Goal: Task Accomplishment & Management: Complete application form

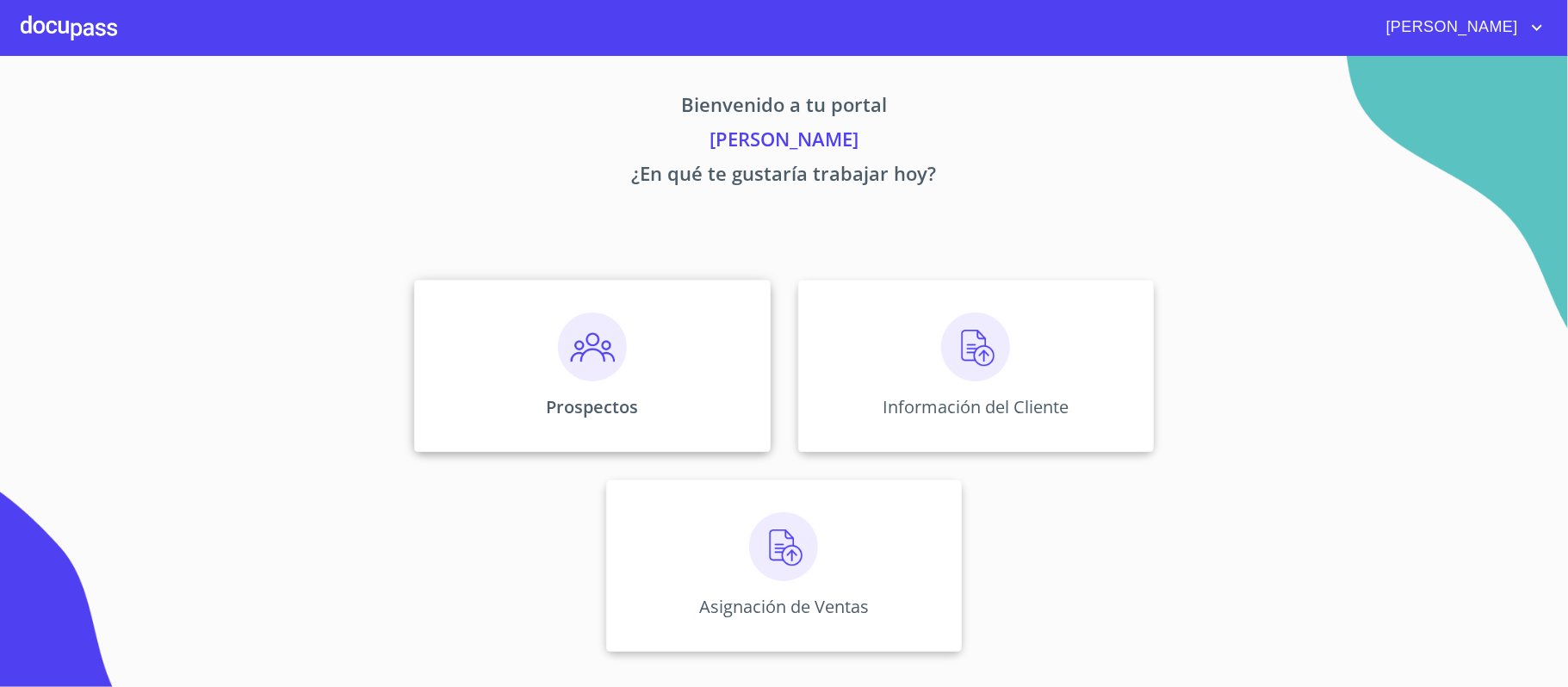
click at [586, 356] on img at bounding box center [591, 346] width 69 height 69
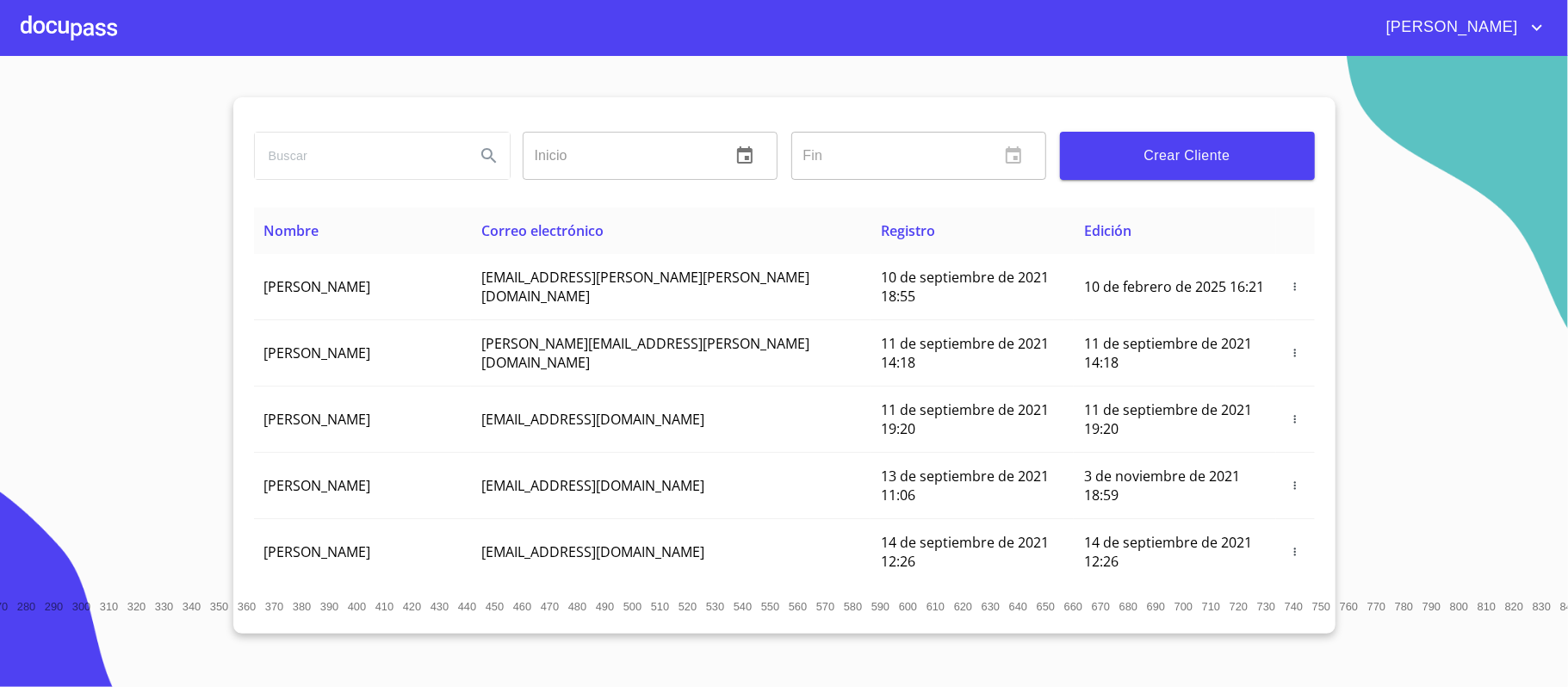
click at [329, 153] on input "search" at bounding box center [358, 155] width 207 height 47
type input "[PERSON_NAME] [PERSON_NAME]"
click at [481, 163] on icon "Search" at bounding box center [489, 155] width 21 height 21
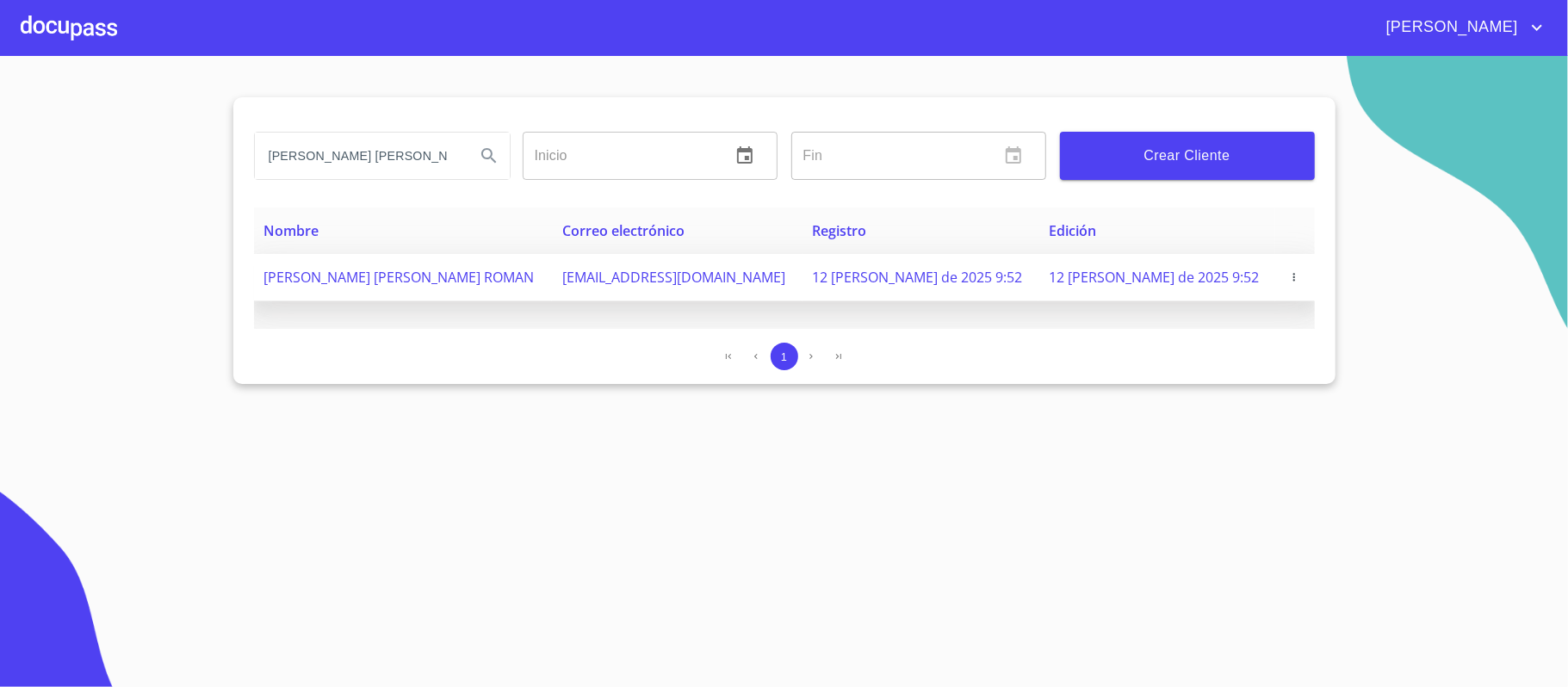
click at [1292, 279] on span "button" at bounding box center [1293, 277] width 17 height 12
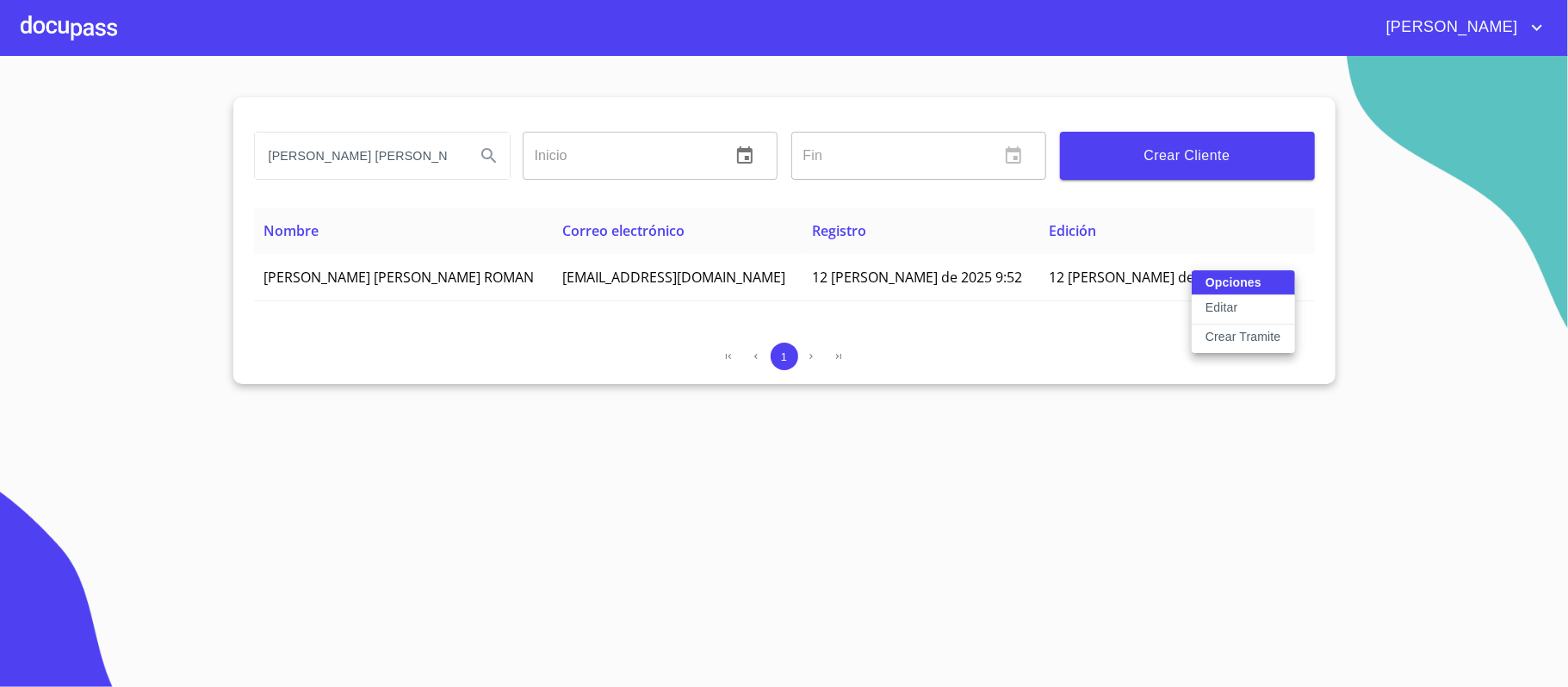
click at [1232, 340] on p "Crear Tramite" at bounding box center [1243, 336] width 76 height 17
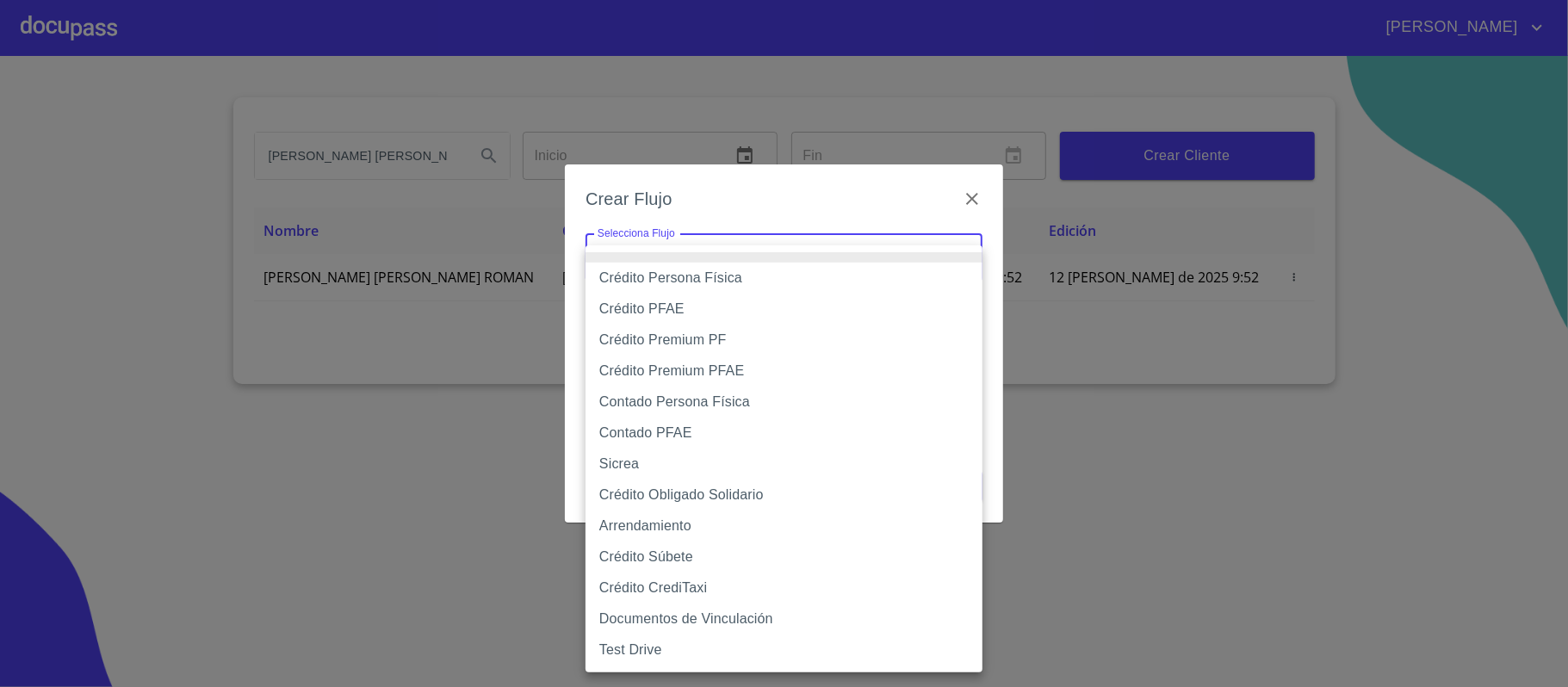
click at [882, 245] on body "[PERSON_NAME] [PERSON_NAME] Inicio ​ Fin ​ Crear Cliente Nombre Correo electrón…" at bounding box center [784, 344] width 1568 height 687
click at [614, 494] on li "Crédito Obligado Solidario" at bounding box center [784, 495] width 397 height 31
type input "61725509ab5355fc594ad23b"
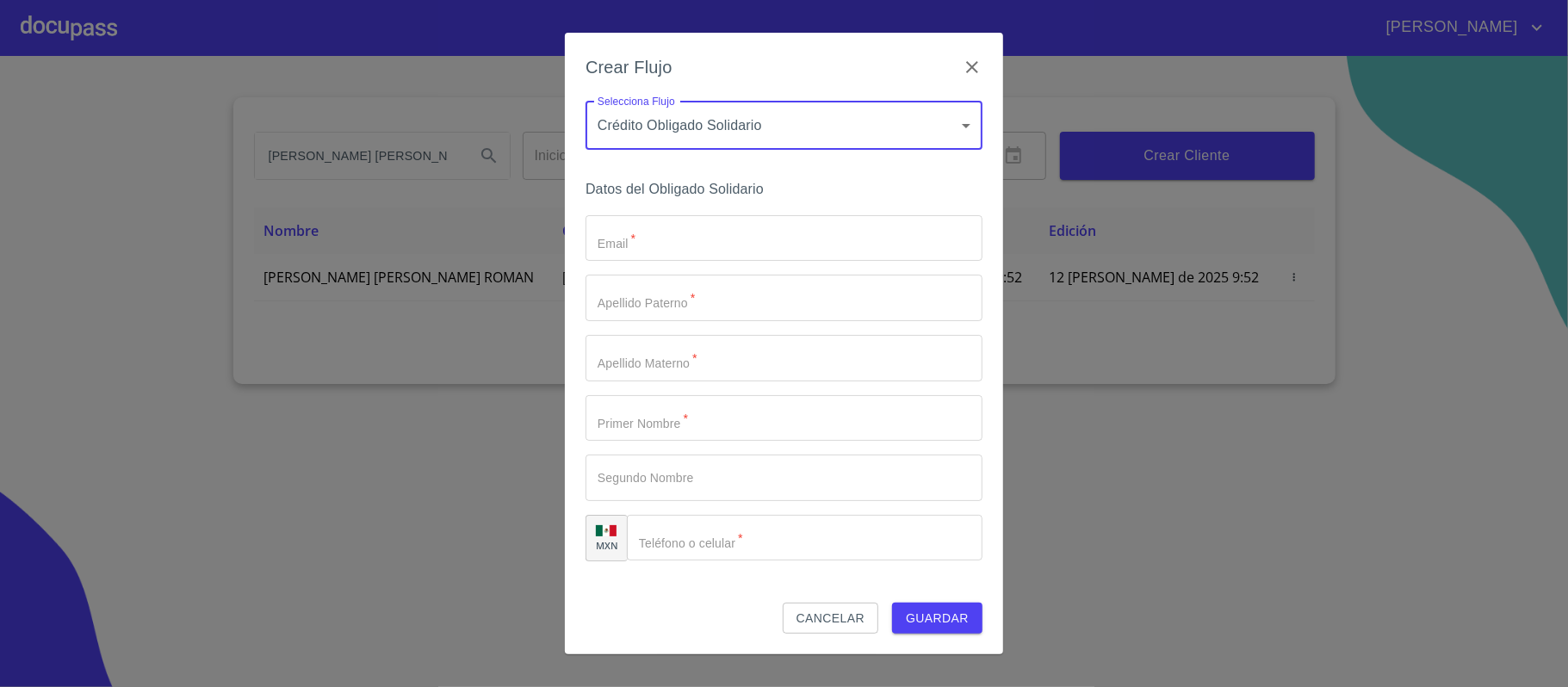
click at [652, 239] on input "Email   *" at bounding box center [784, 238] width 397 height 47
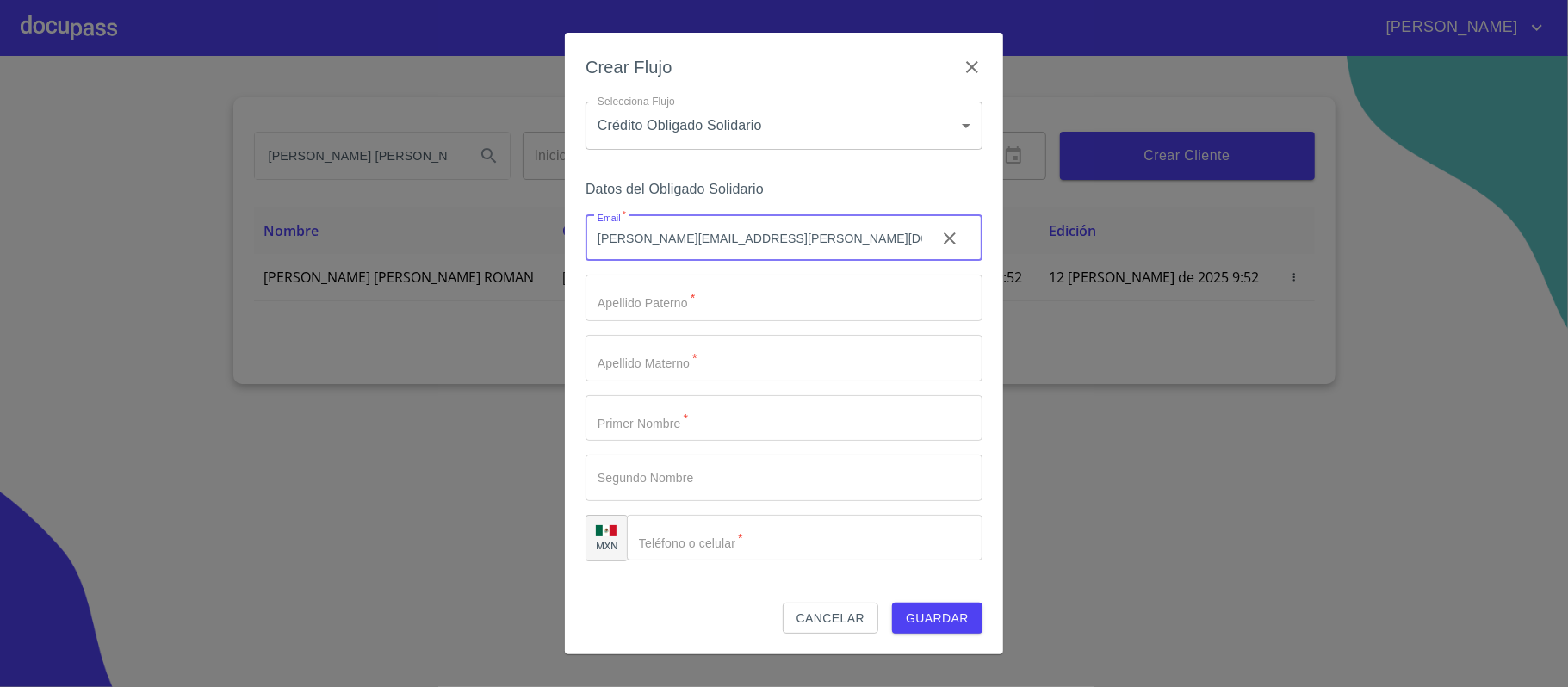
type input "[PERSON_NAME][EMAIL_ADDRESS][PERSON_NAME][DOMAIN_NAME]"
click at [741, 304] on input "Email   *" at bounding box center [784, 298] width 397 height 47
type input "ROMAN"
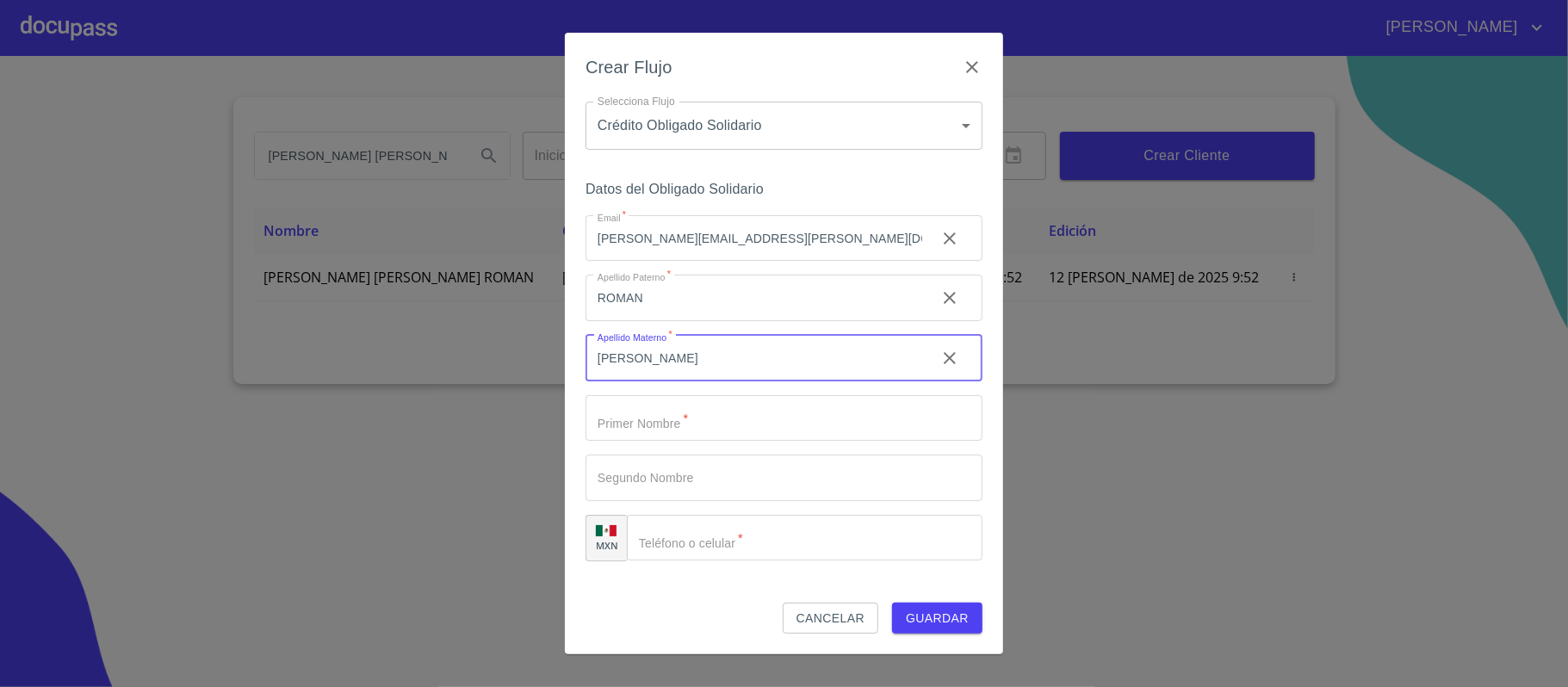
type input "[PERSON_NAME]"
type input "YEIMI"
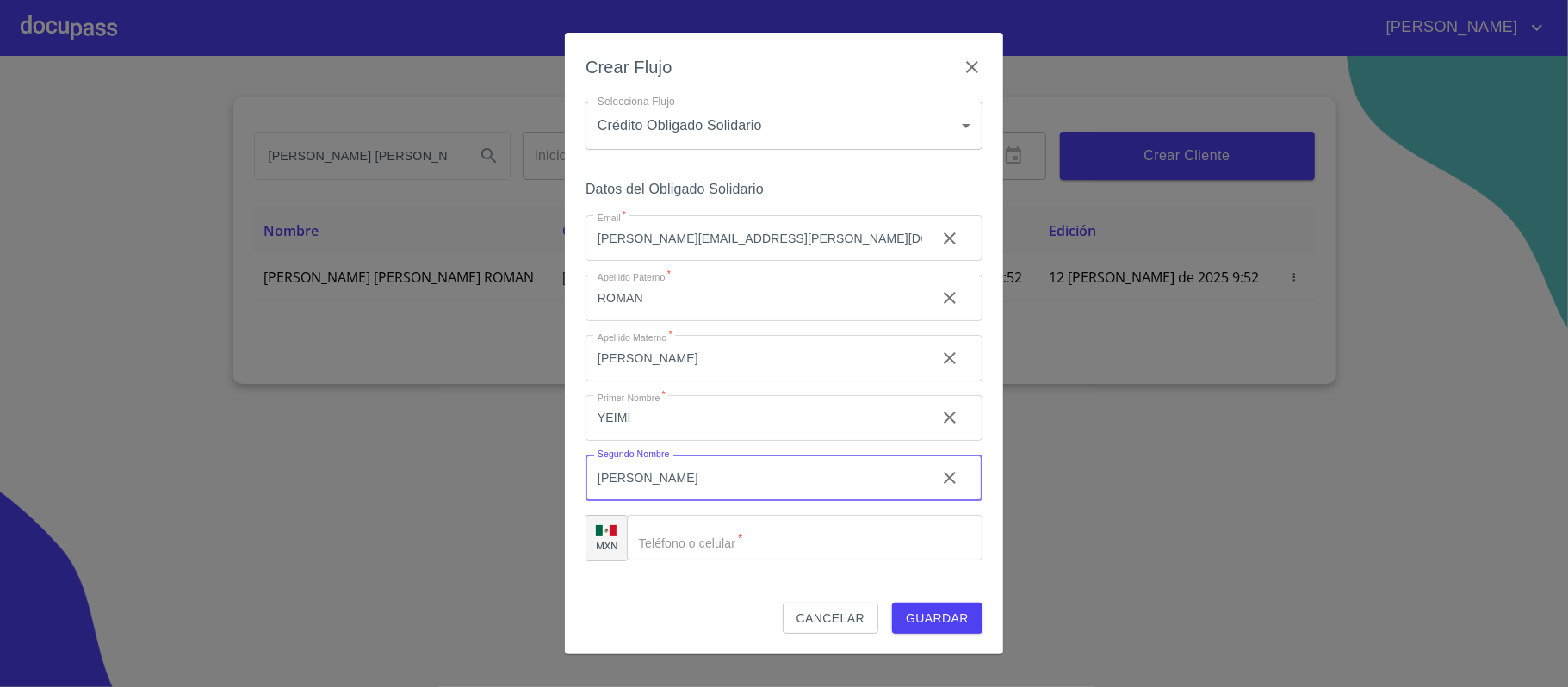
type input "[PERSON_NAME]"
click at [727, 539] on input "Email   *" at bounding box center [804, 538] width 355 height 47
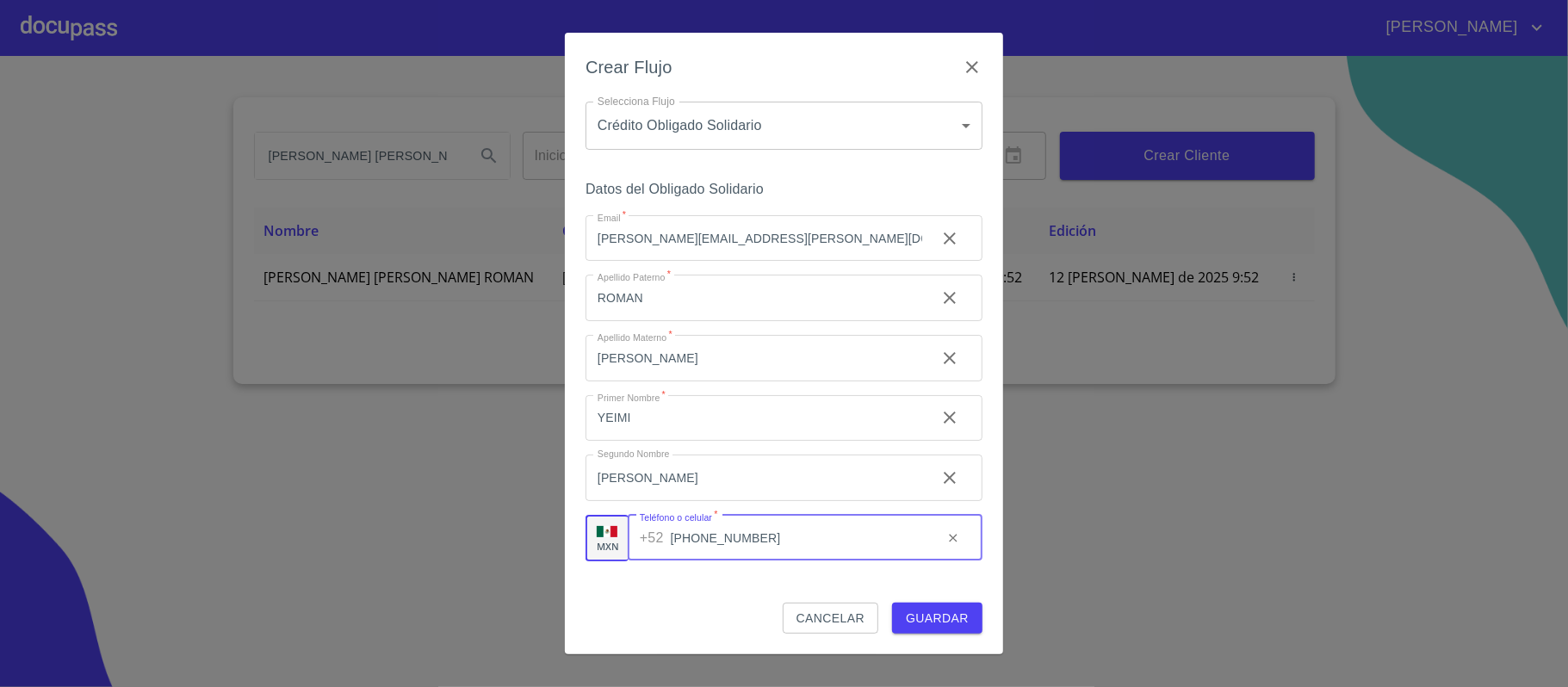
type input "[PHONE_NUMBER]"
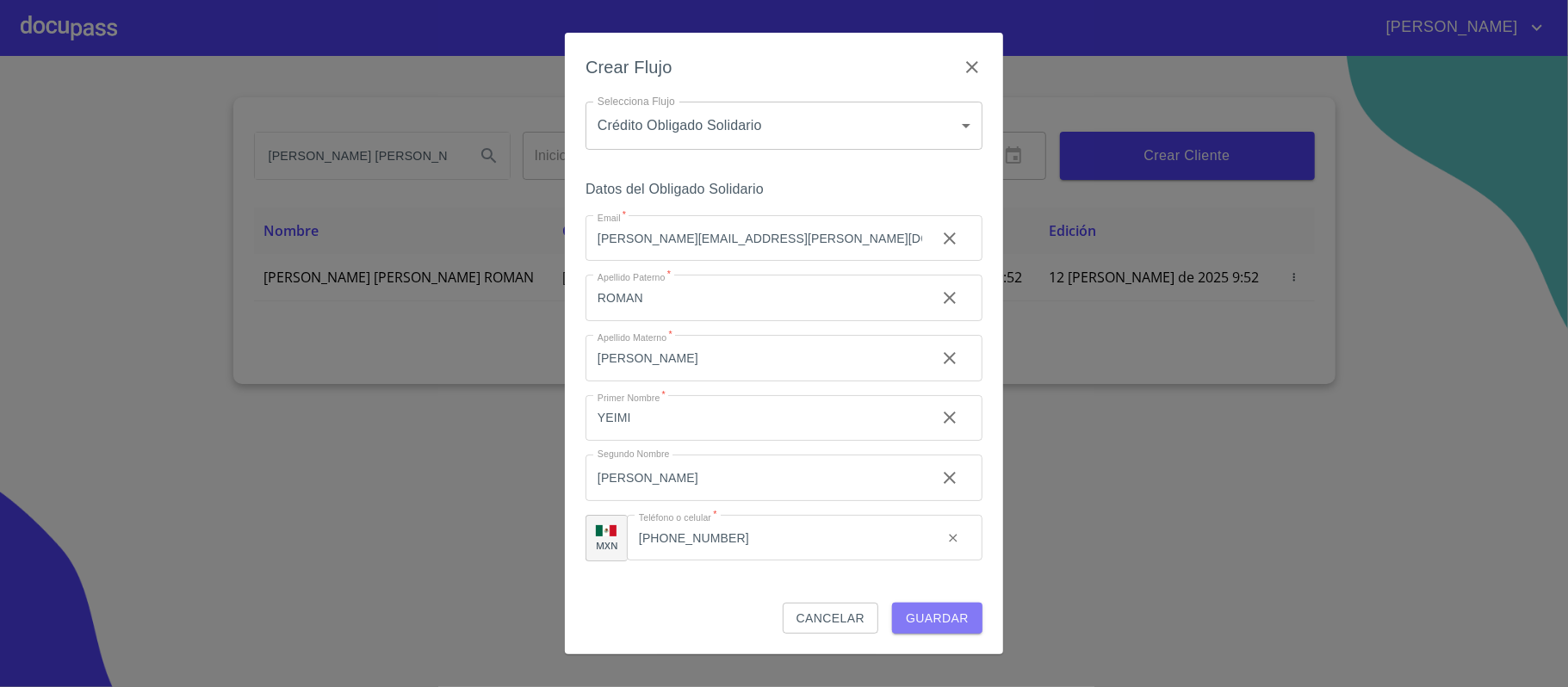
click at [924, 620] on span "Guardar" at bounding box center [937, 619] width 63 height 22
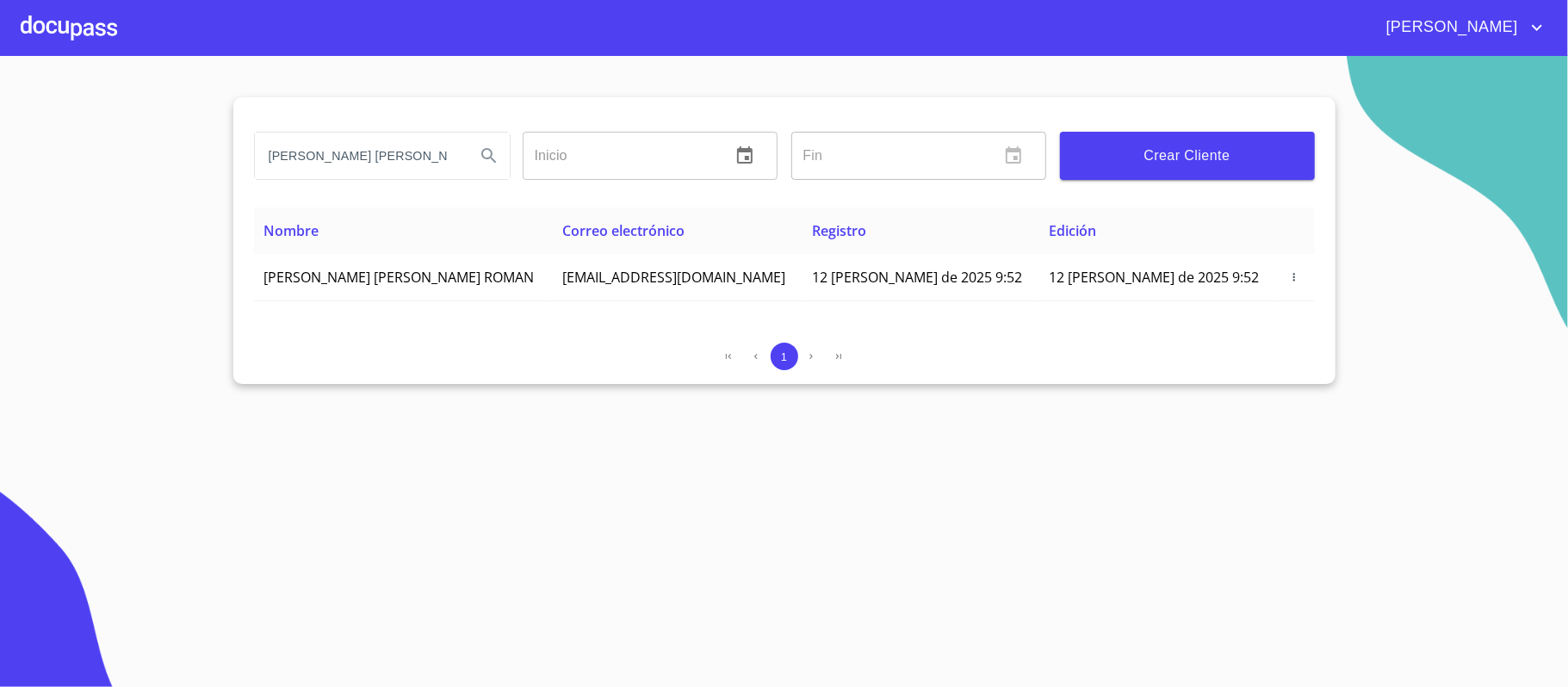
click at [40, 18] on div at bounding box center [69, 27] width 97 height 55
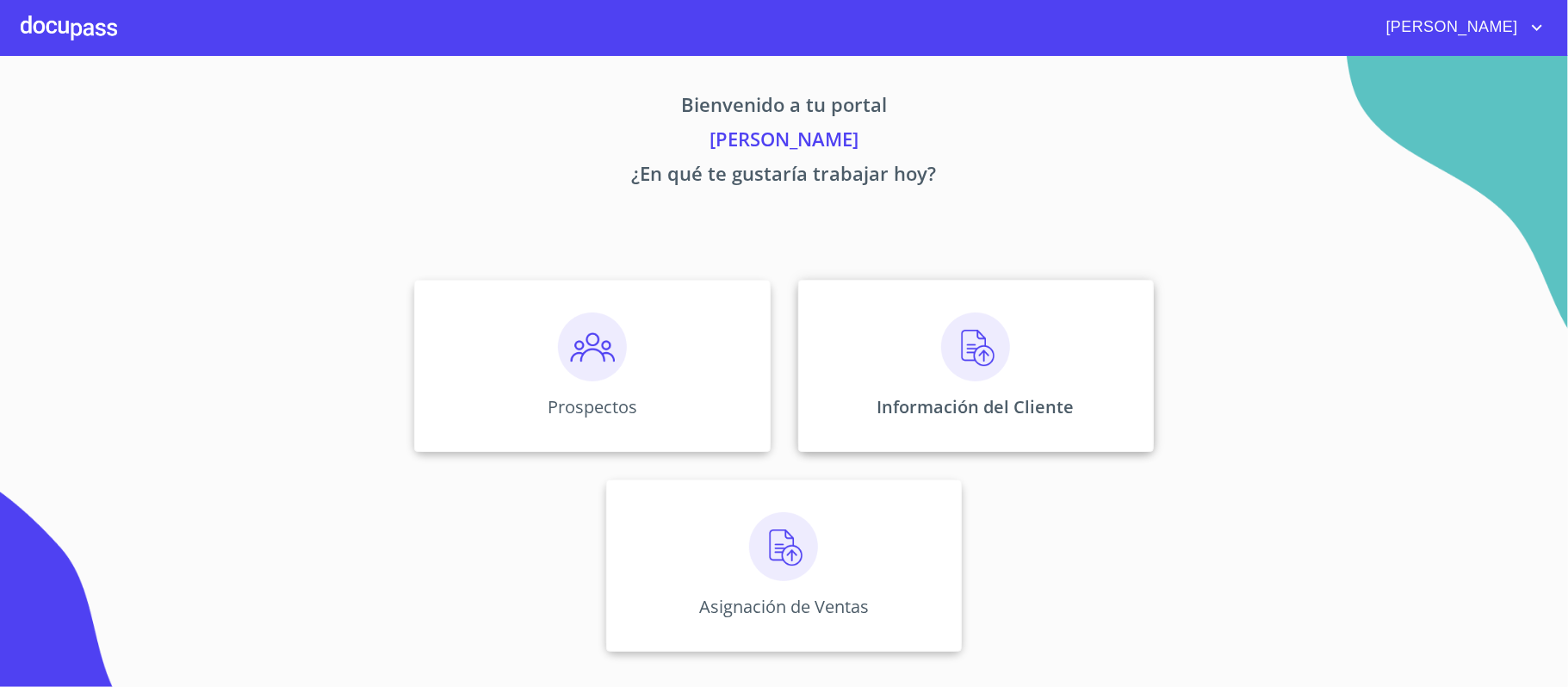
click at [969, 345] on img at bounding box center [975, 346] width 69 height 69
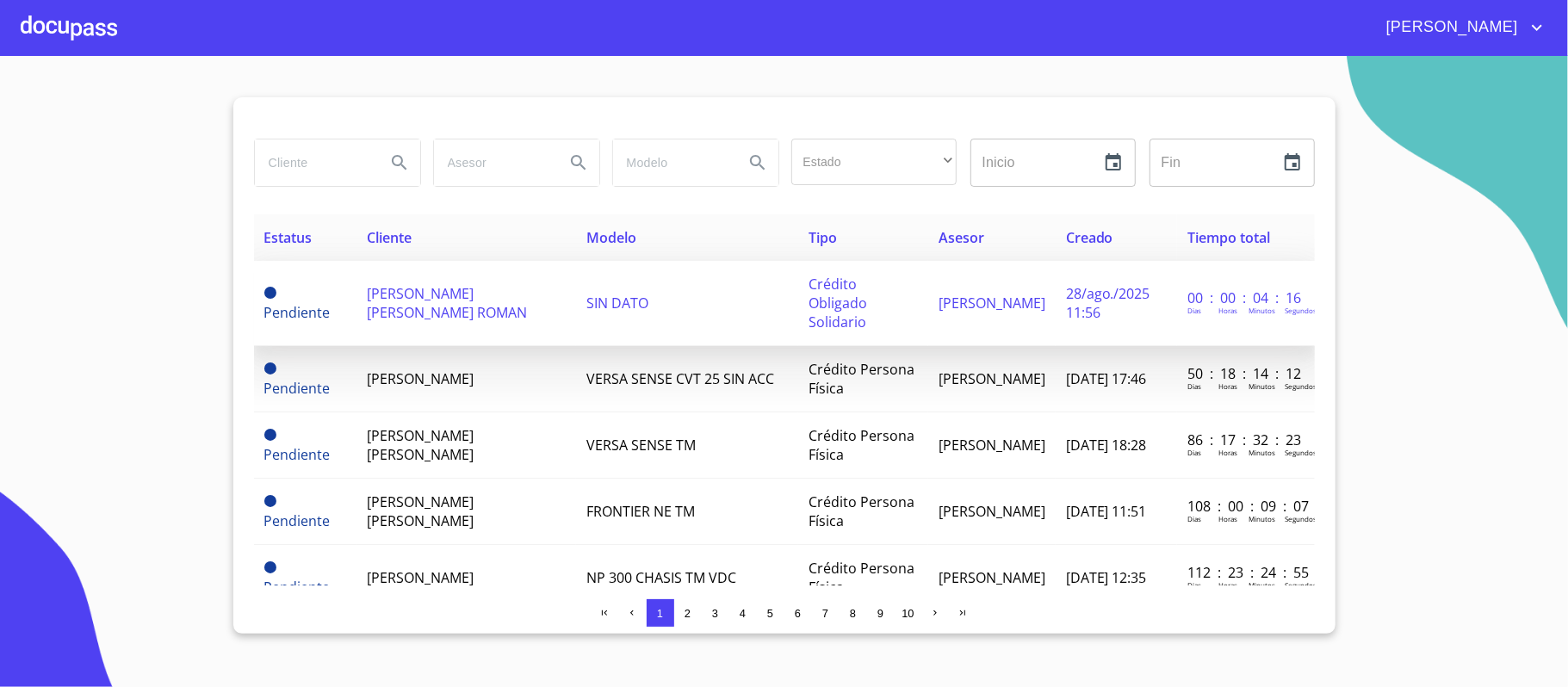
click at [390, 302] on span "[PERSON_NAME] [PERSON_NAME] ROMAN" at bounding box center [446, 303] width 160 height 38
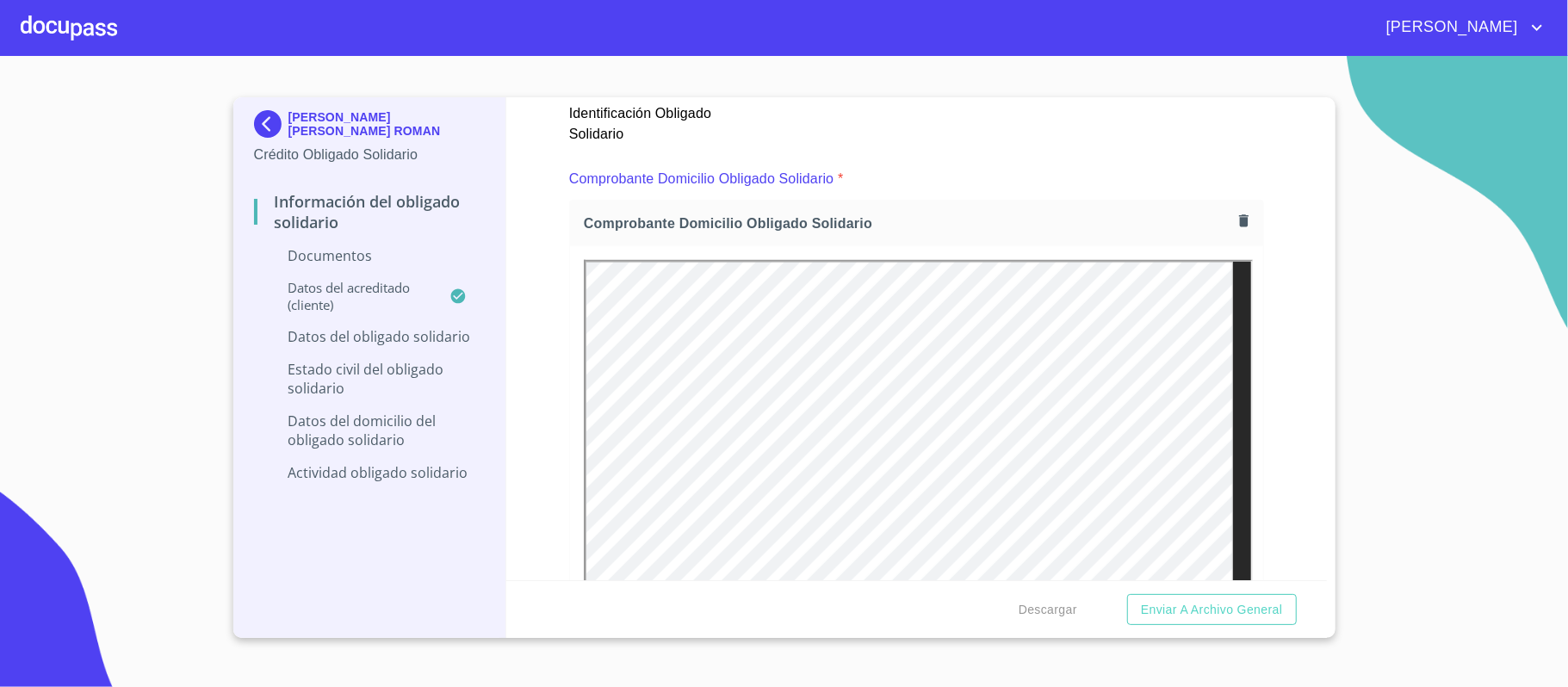
click at [1272, 411] on div "Información del Obligado Solidario Documentos Documento de identificación Oblig…" at bounding box center [916, 339] width 820 height 483
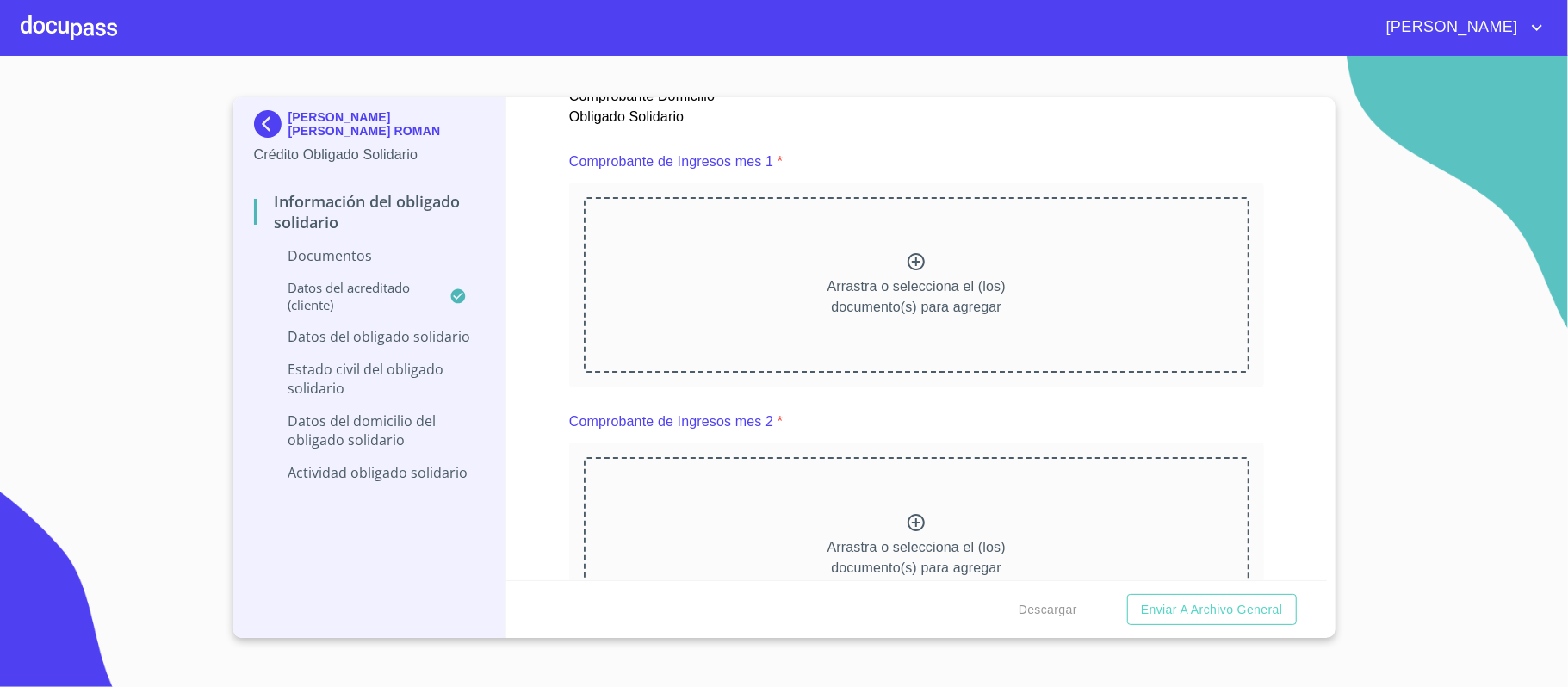
scroll to position [1722, 0]
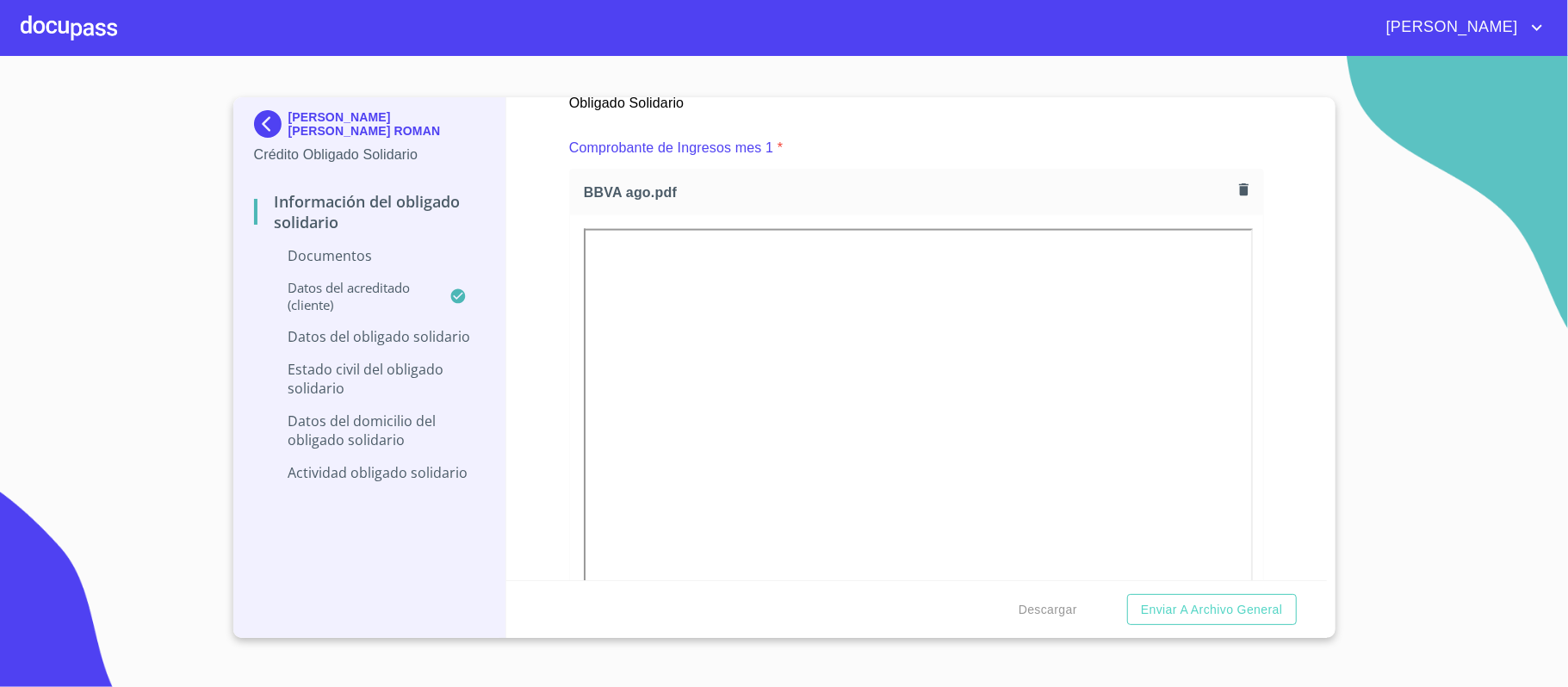
click at [1271, 424] on div "Información del Obligado Solidario Documentos Documento de identificación Oblig…" at bounding box center [916, 339] width 820 height 483
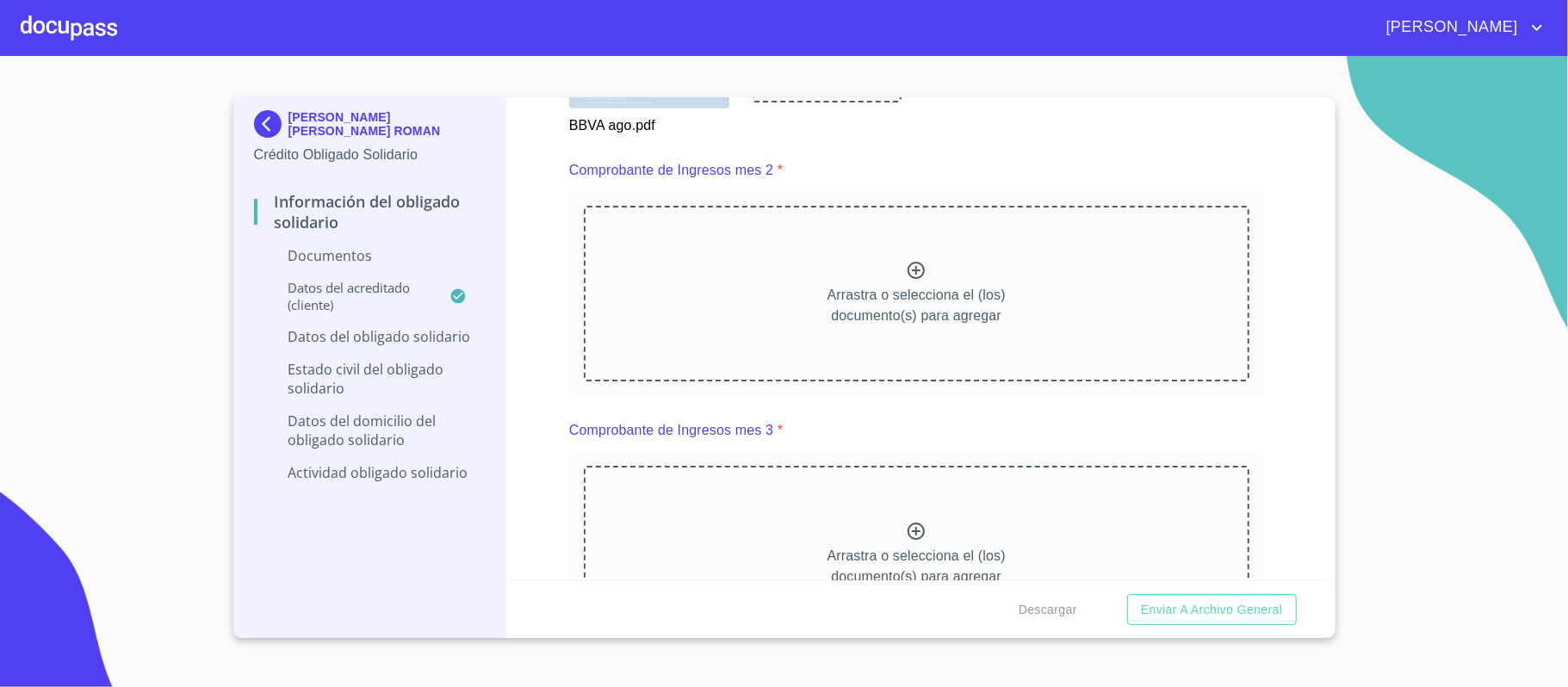
scroll to position [2410, 0]
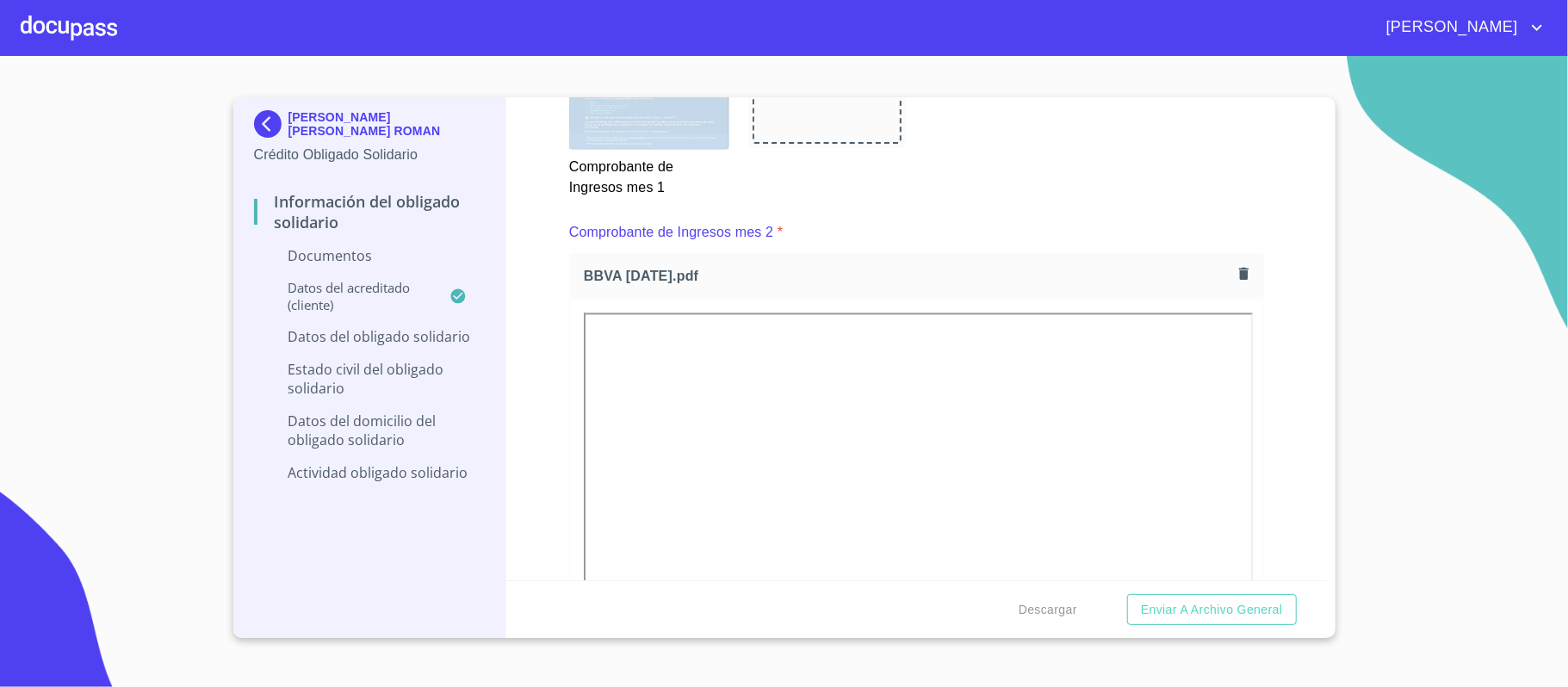
click at [1270, 420] on div "Información del Obligado Solidario Documentos Documento de identificación Oblig…" at bounding box center [916, 339] width 820 height 483
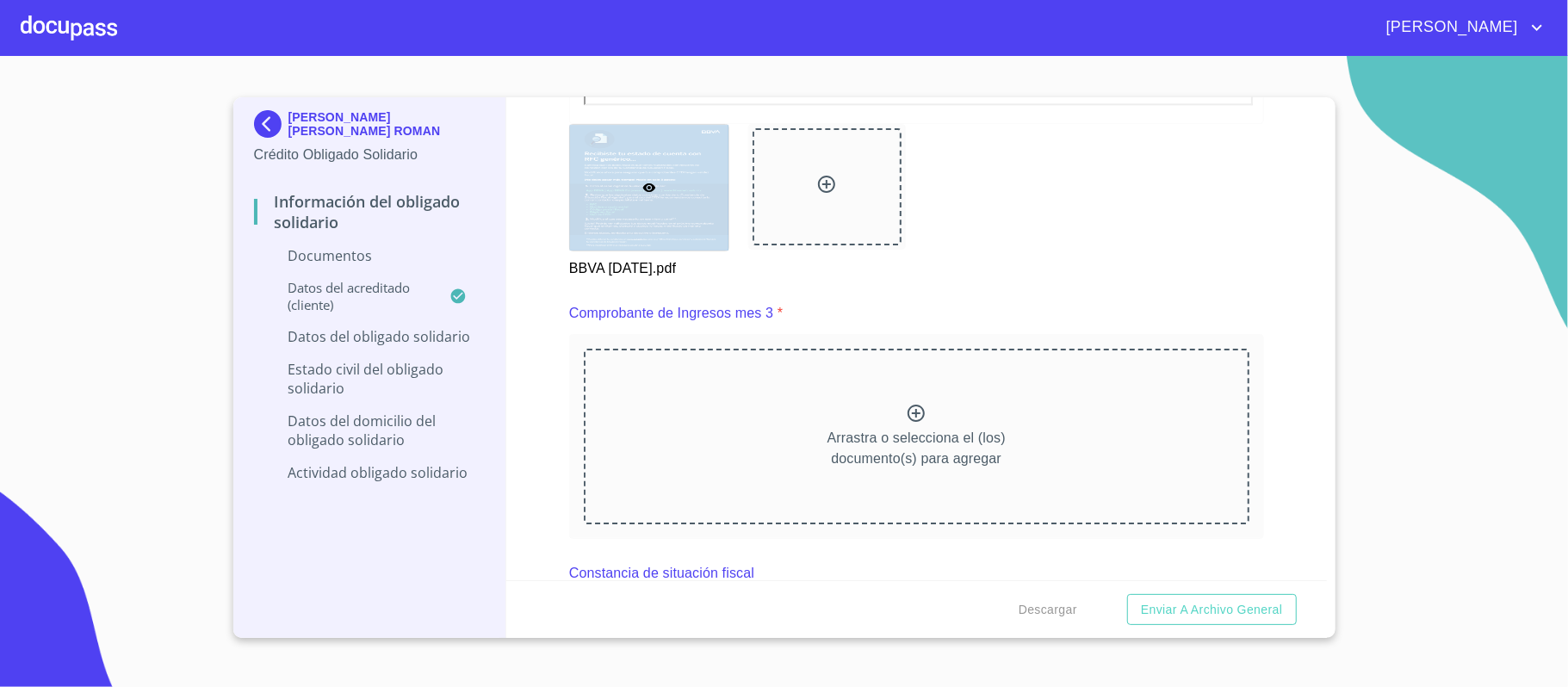
scroll to position [3214, 0]
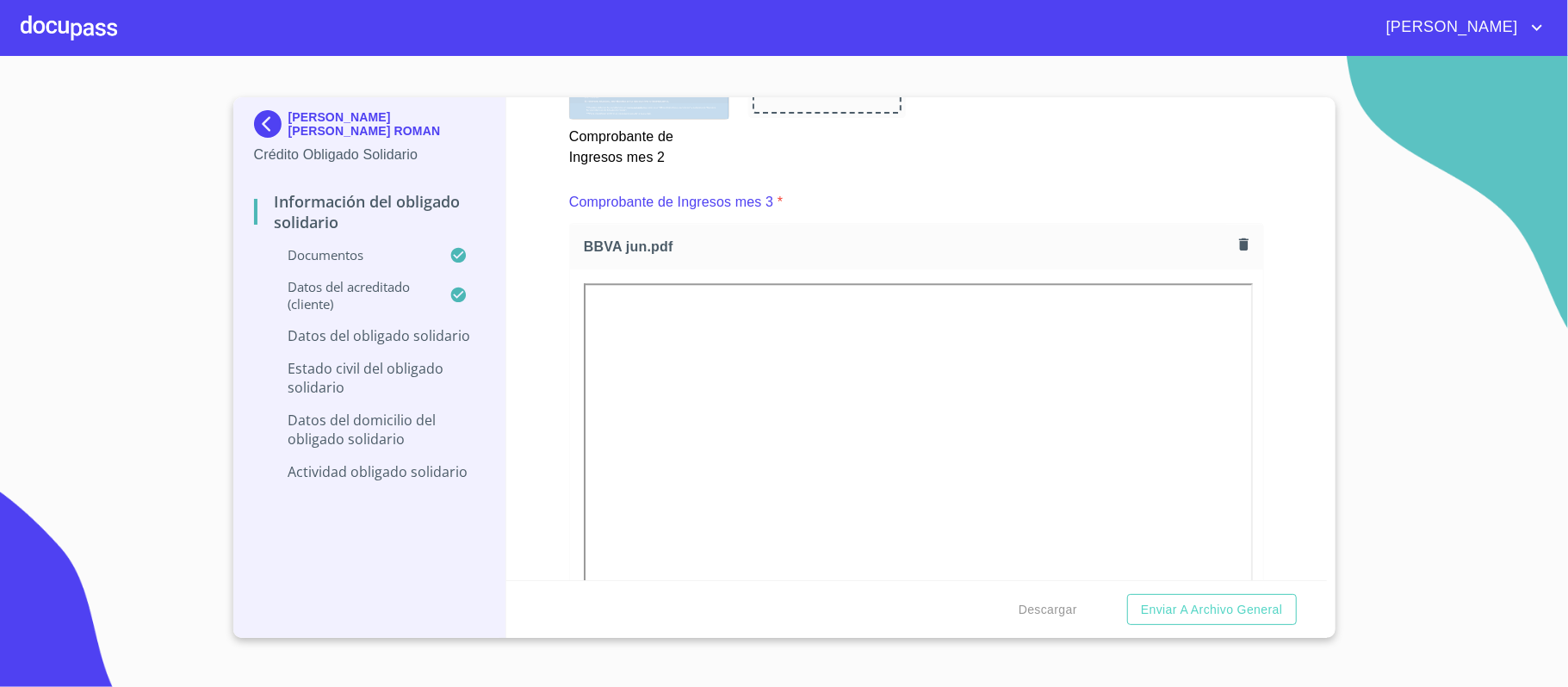
click at [1265, 383] on div "Información del Obligado Solidario Documentos Documento de identificación Oblig…" at bounding box center [916, 339] width 820 height 483
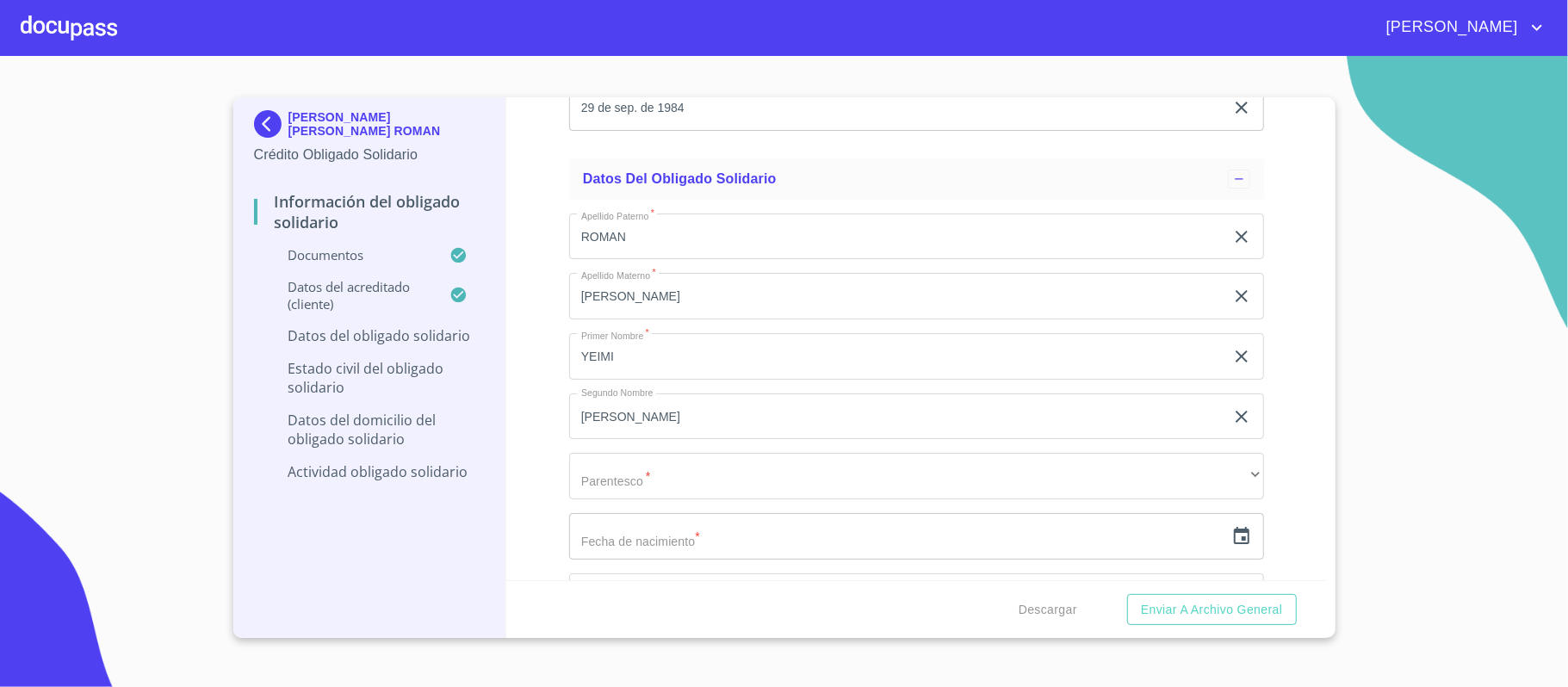
scroll to position [5281, 0]
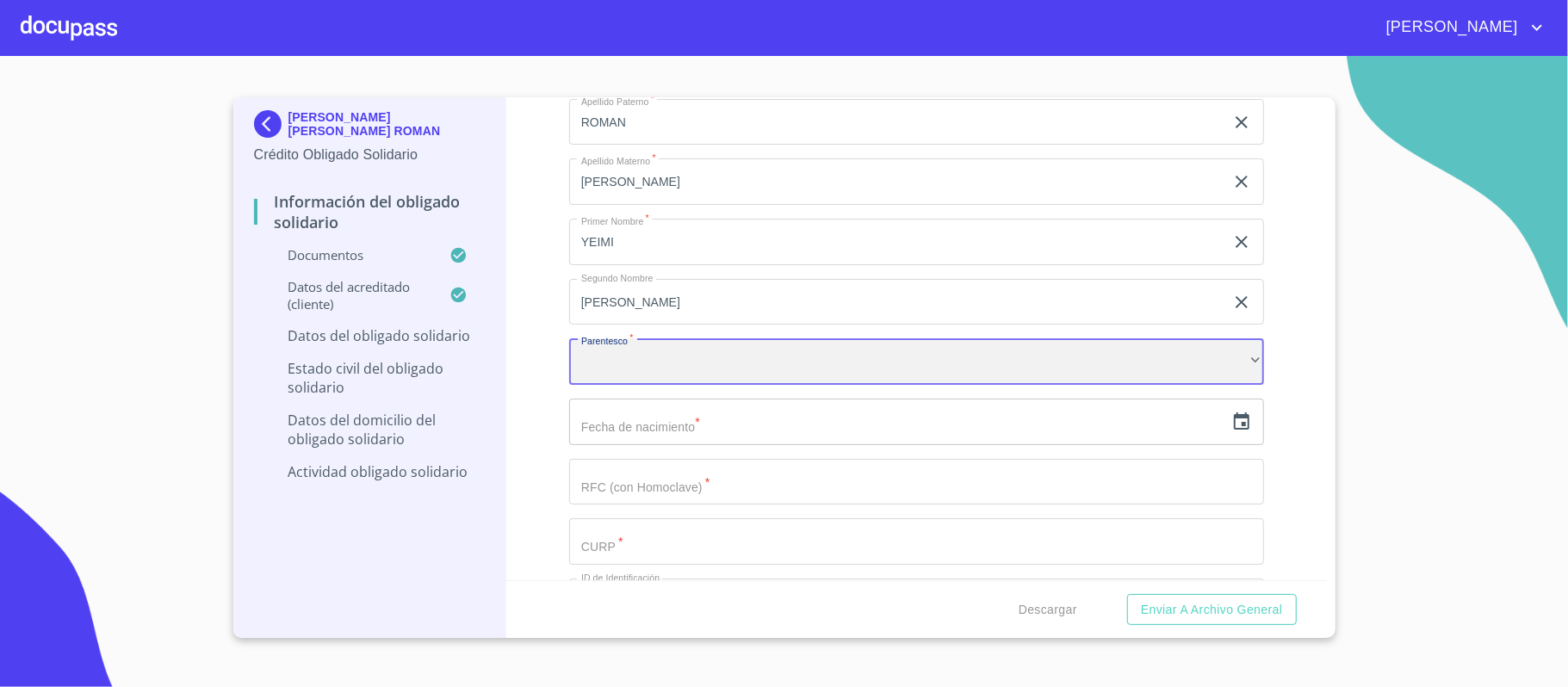
click at [682, 368] on div "​" at bounding box center [917, 361] width 695 height 47
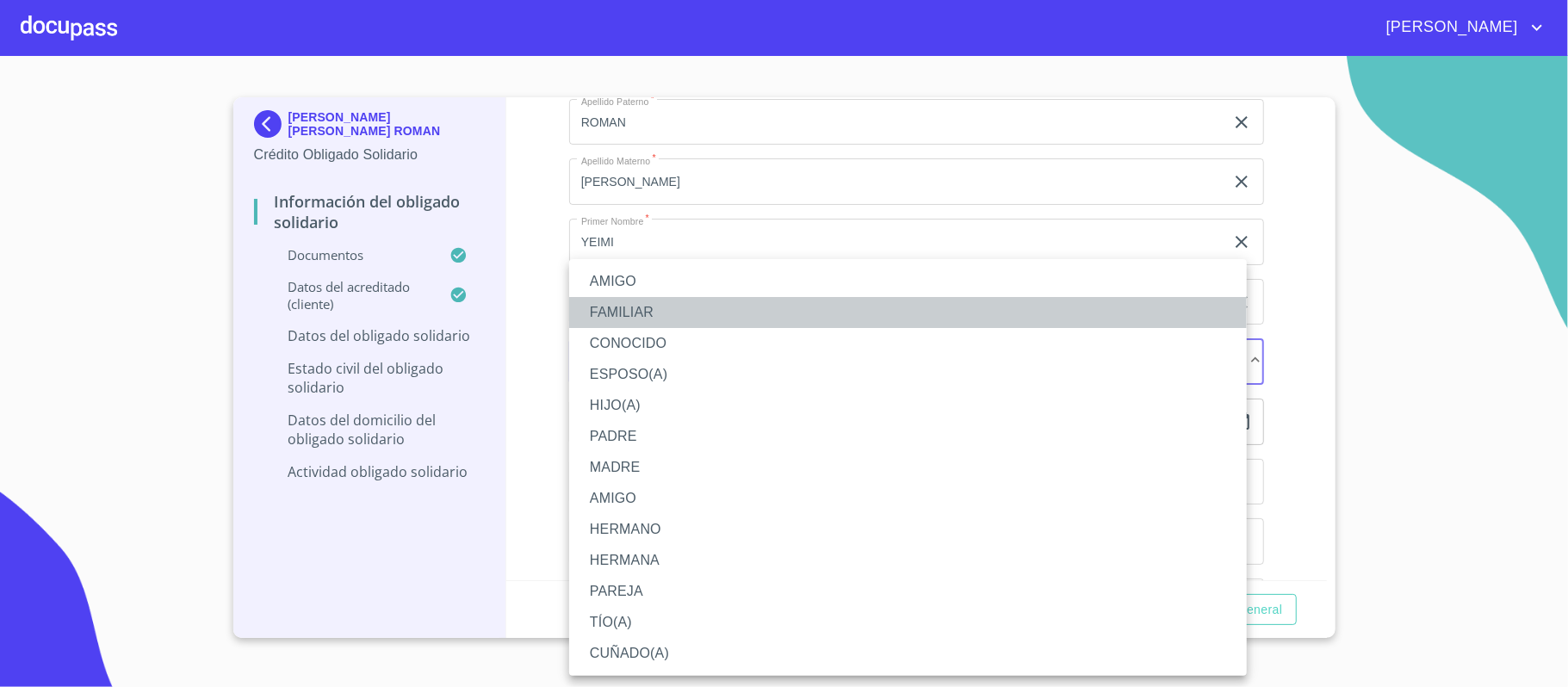
click at [620, 309] on li "FAMILIAR" at bounding box center [908, 312] width 678 height 31
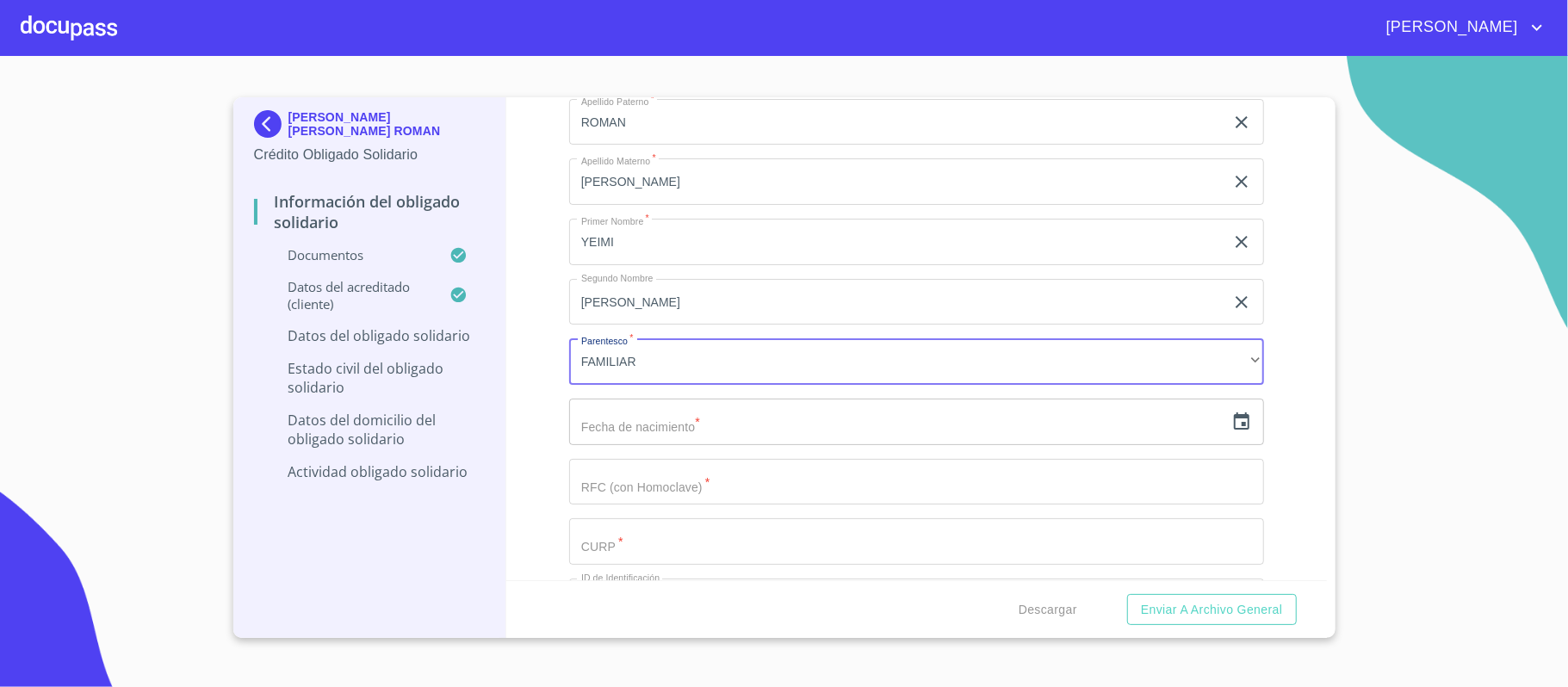
click at [1232, 420] on icon "button" at bounding box center [1241, 421] width 21 height 21
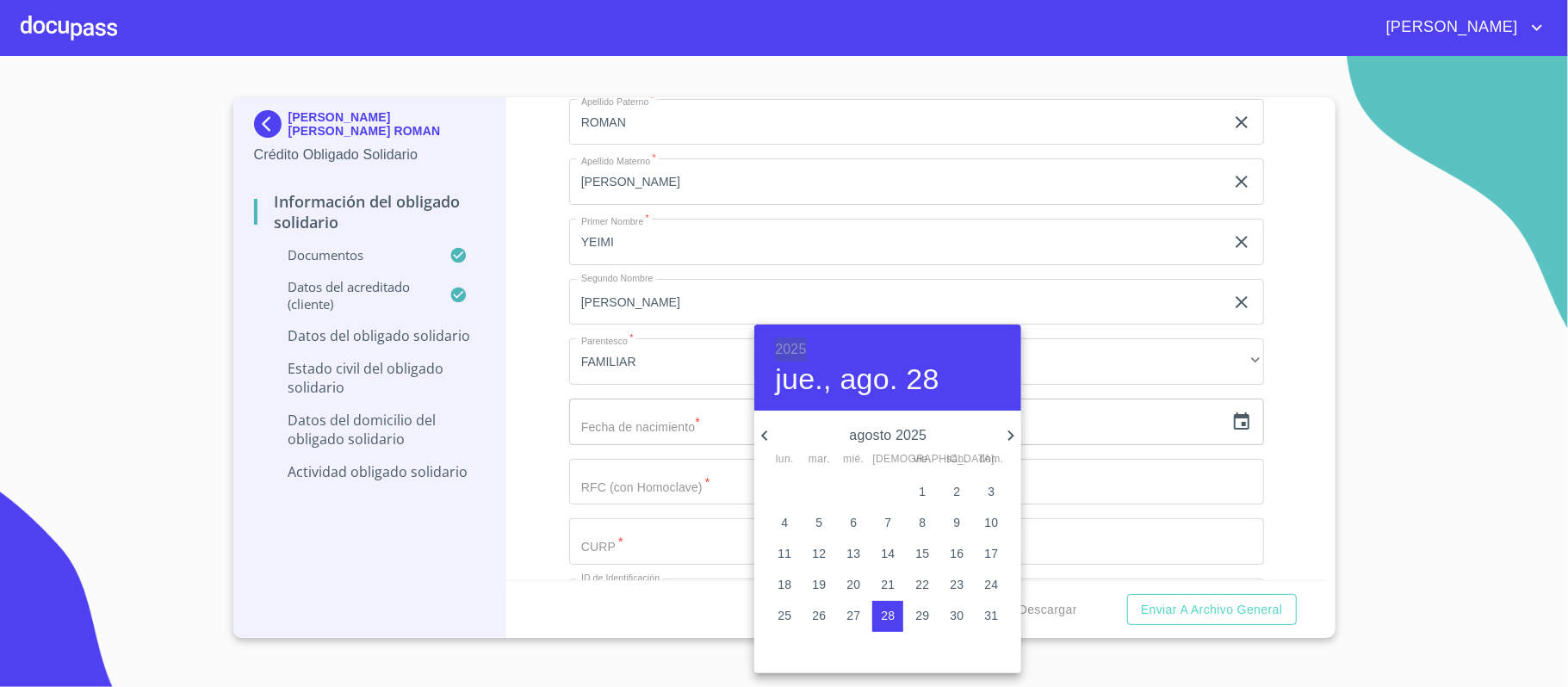
click at [797, 346] on h6 "2025" at bounding box center [789, 349] width 31 height 24
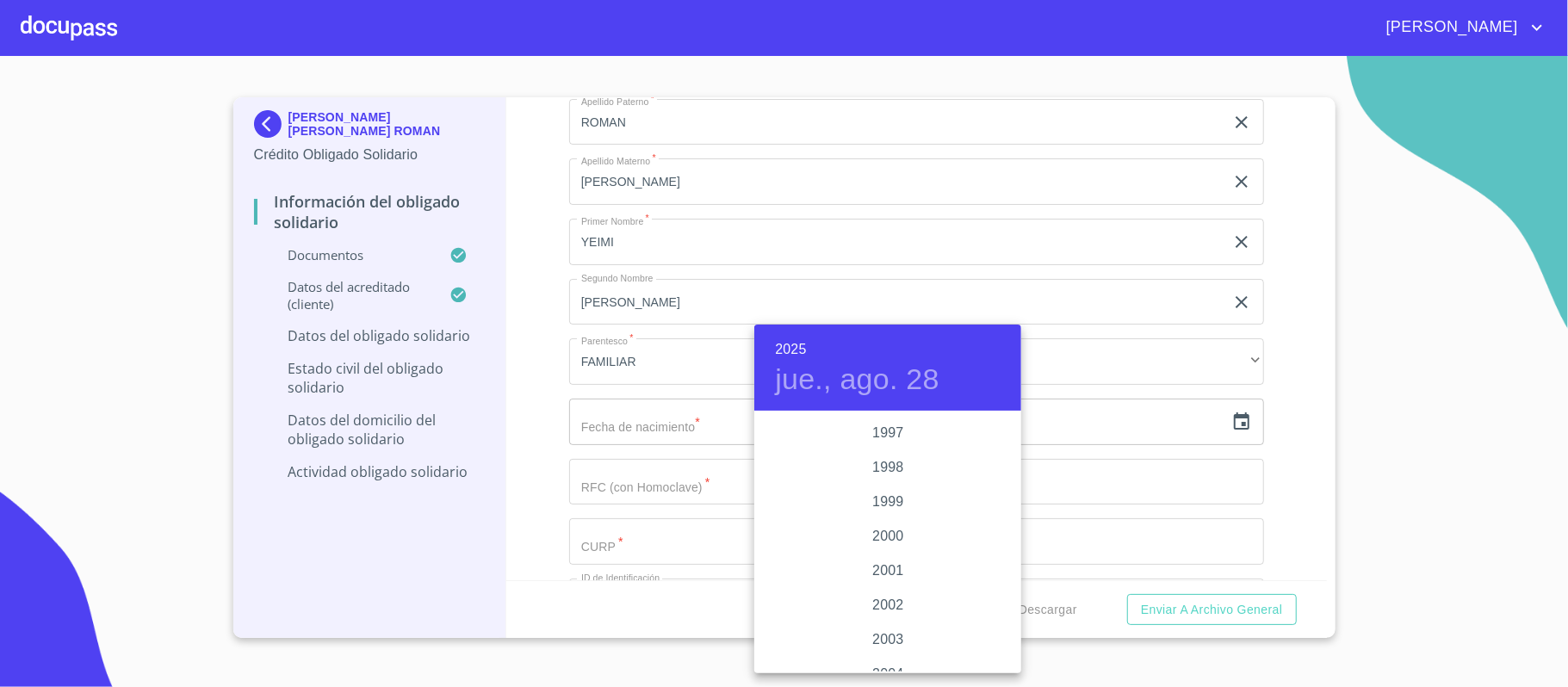
scroll to position [2440, 0]
click at [880, 606] on div "2001" at bounding box center [888, 607] width 267 height 35
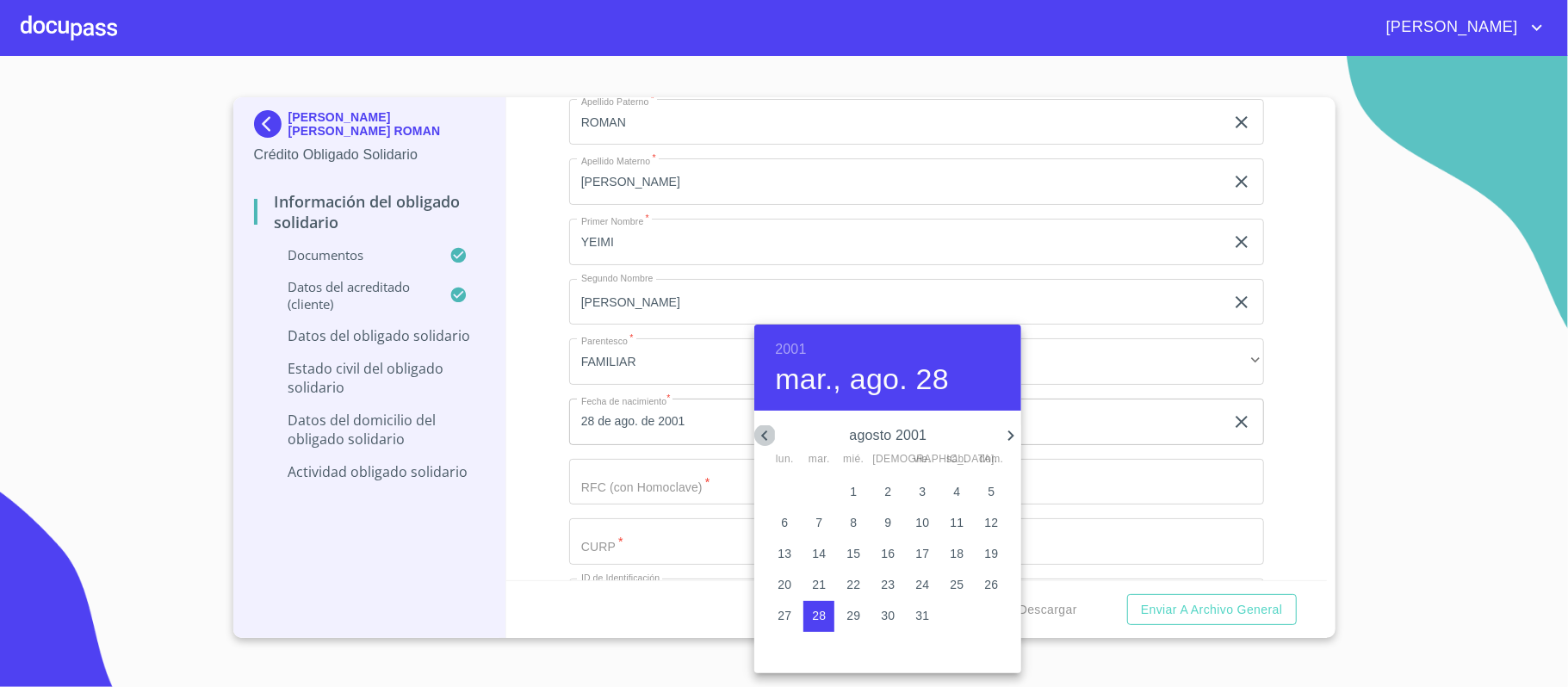
click at [765, 438] on icon "button" at bounding box center [765, 435] width 21 height 21
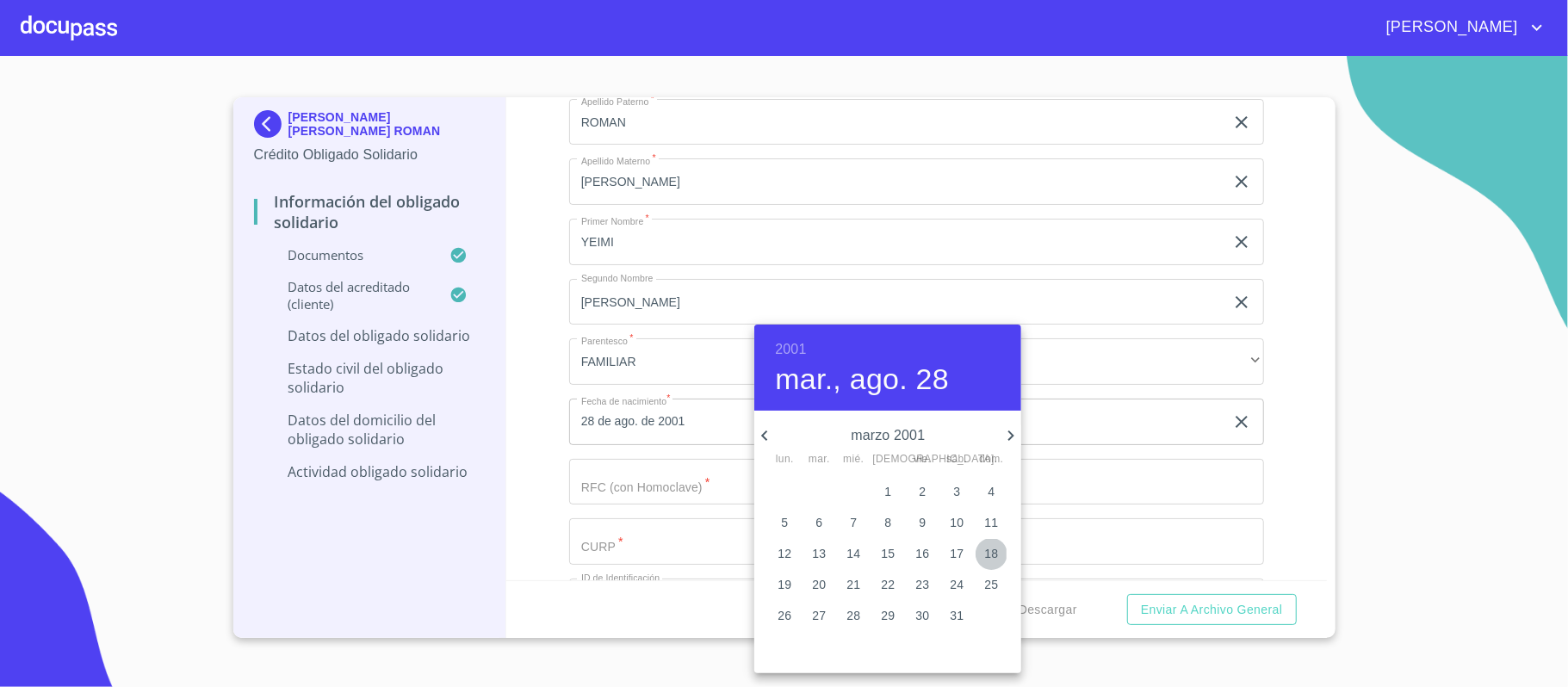
click at [992, 553] on p "18" at bounding box center [991, 553] width 14 height 17
type input "18 de mar. de 2001"
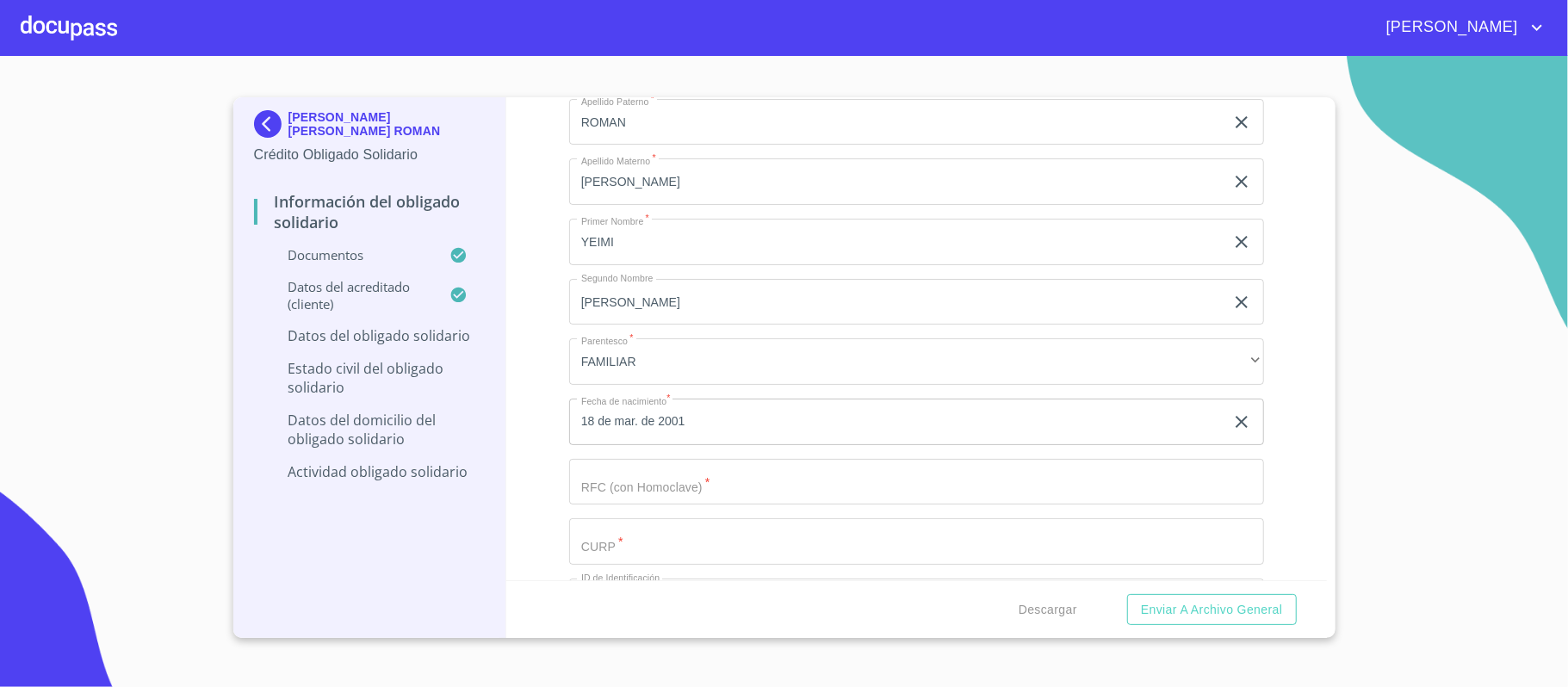
click at [663, 490] on input "Documento de identificación Obligado Solidario.   *" at bounding box center [917, 482] width 695 height 47
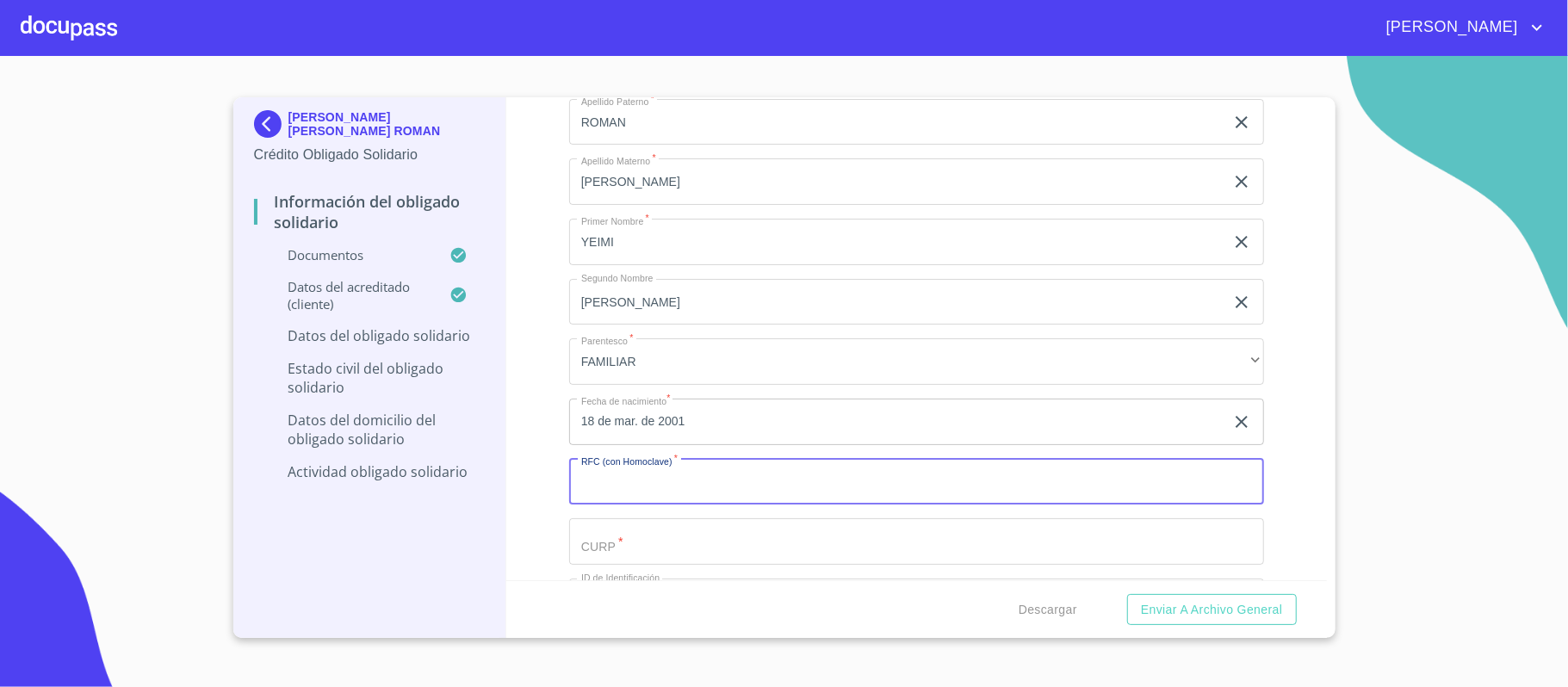
paste input "ROLY010318D73"
type input "ROLY010318D73"
click at [640, 539] on input "Documento de identificación Obligado Solidario.   *" at bounding box center [917, 542] width 695 height 47
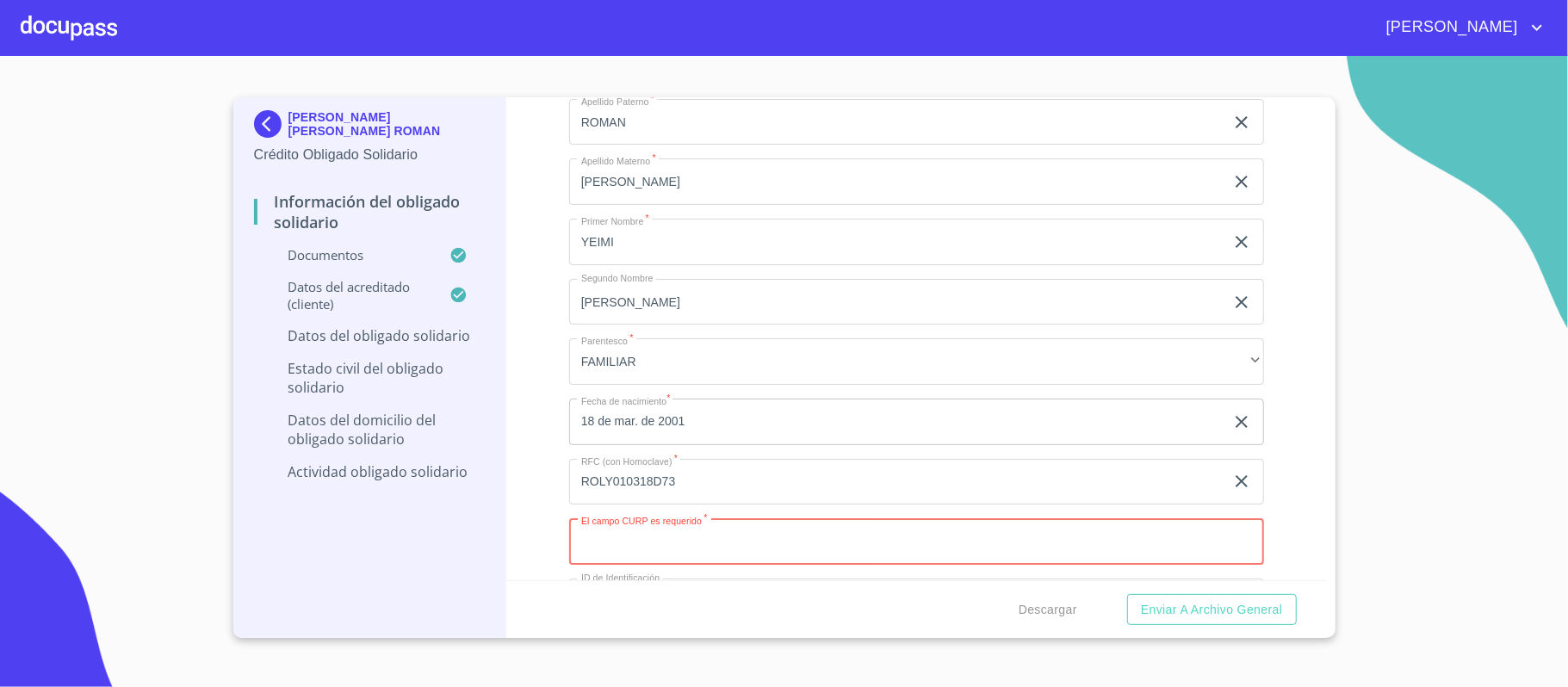
paste input "ROLY010318MJCMGMA1"
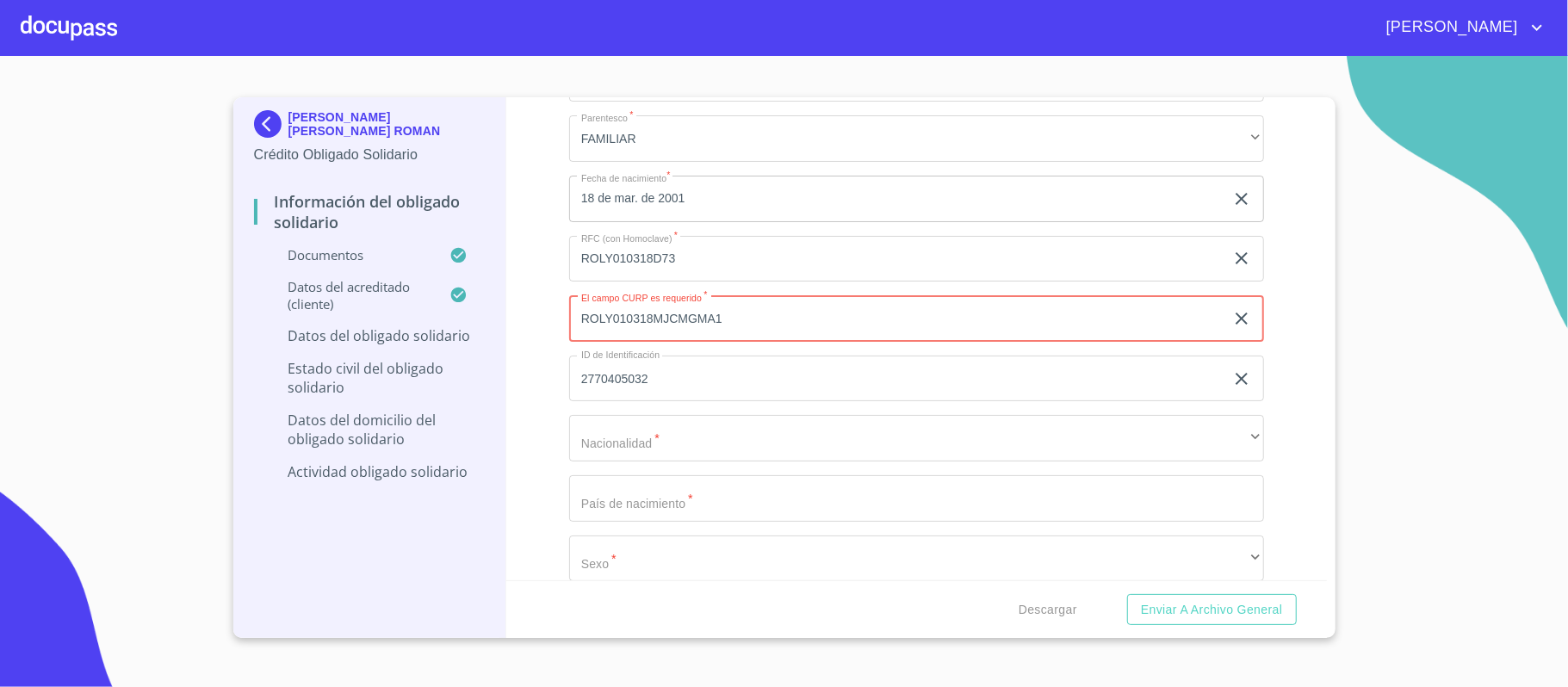
scroll to position [5511, 0]
type input "ROLY010318MJCMGMA1"
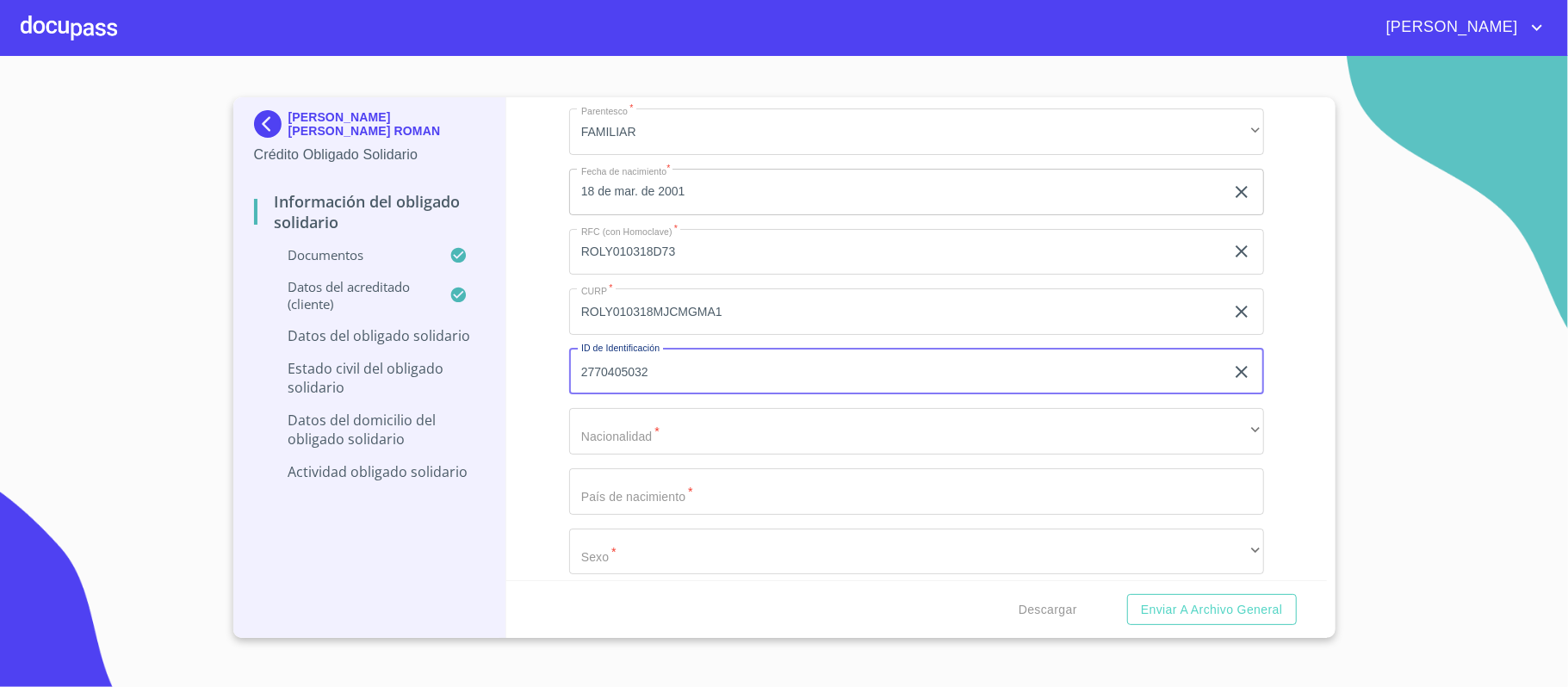
drag, startPoint x: 683, startPoint y: 373, endPoint x: 560, endPoint y: 383, distance: 123.4
click at [560, 383] on div "Información del Obligado Solidario Documentos Documento de identificación Oblig…" at bounding box center [916, 339] width 820 height 483
type input "2503247788"
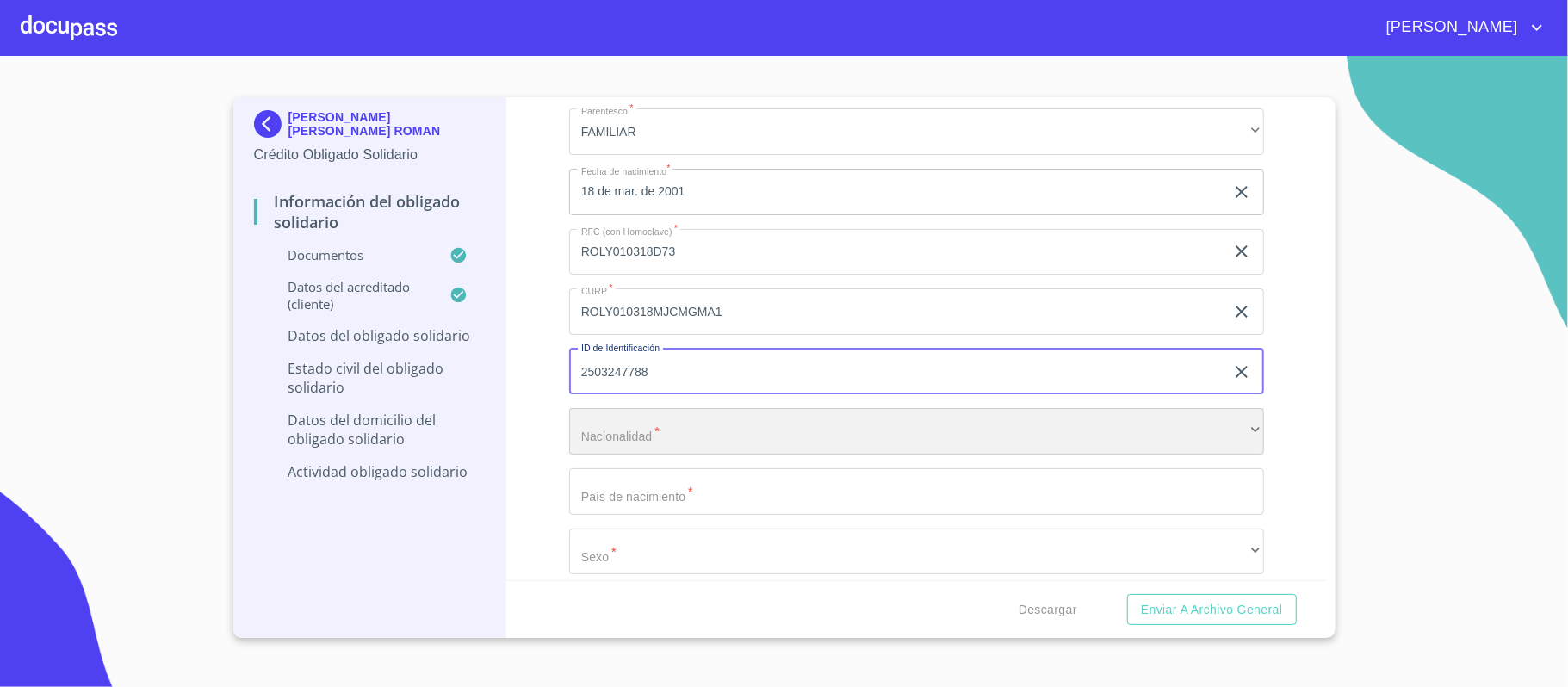
click at [652, 432] on div "​" at bounding box center [917, 431] width 695 height 47
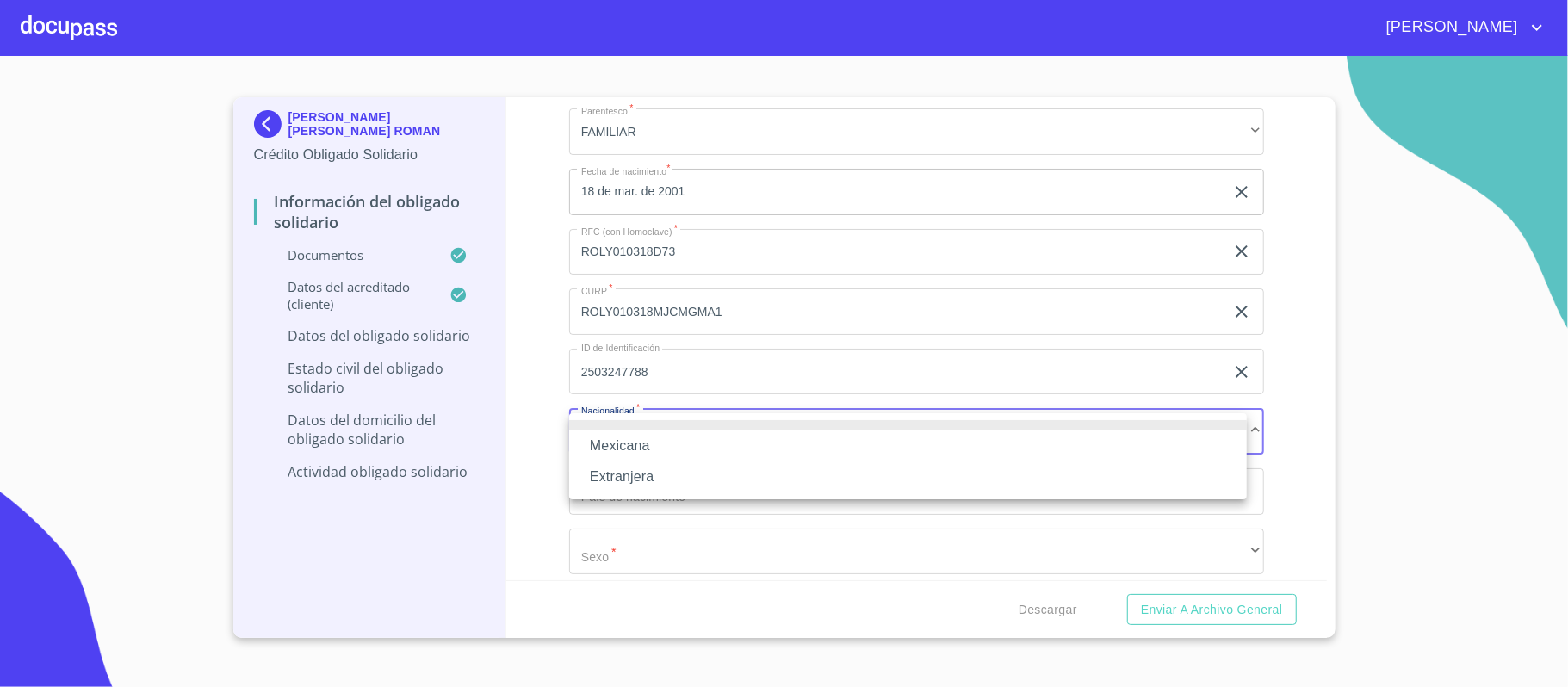
click at [624, 446] on li "Mexicana" at bounding box center [908, 445] width 678 height 31
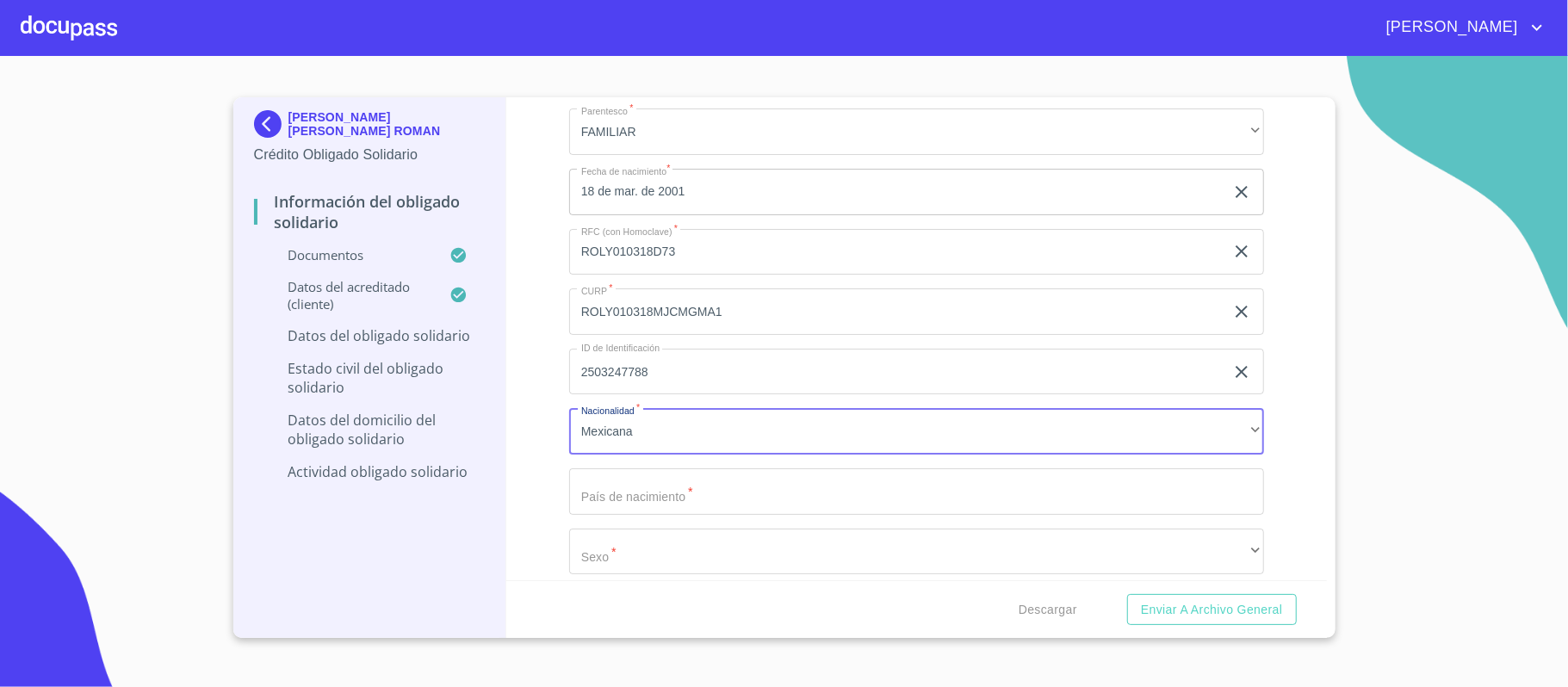
click at [625, 487] on input "Documento de identificación Obligado Solidario.   *" at bounding box center [917, 491] width 695 height 47
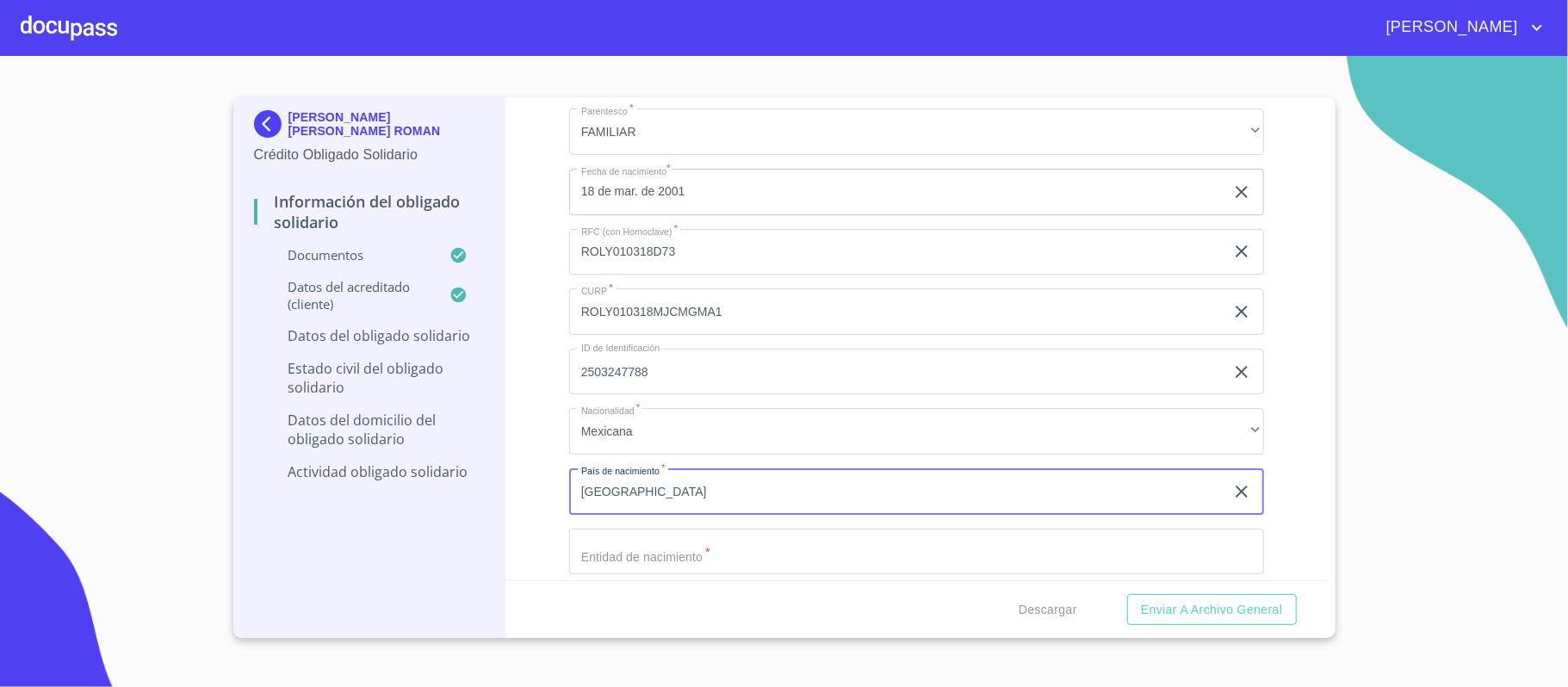
type input "[GEOGRAPHIC_DATA]"
click at [627, 556] on input "Documento de identificación Obligado Solidario.   *" at bounding box center [917, 552] width 695 height 47
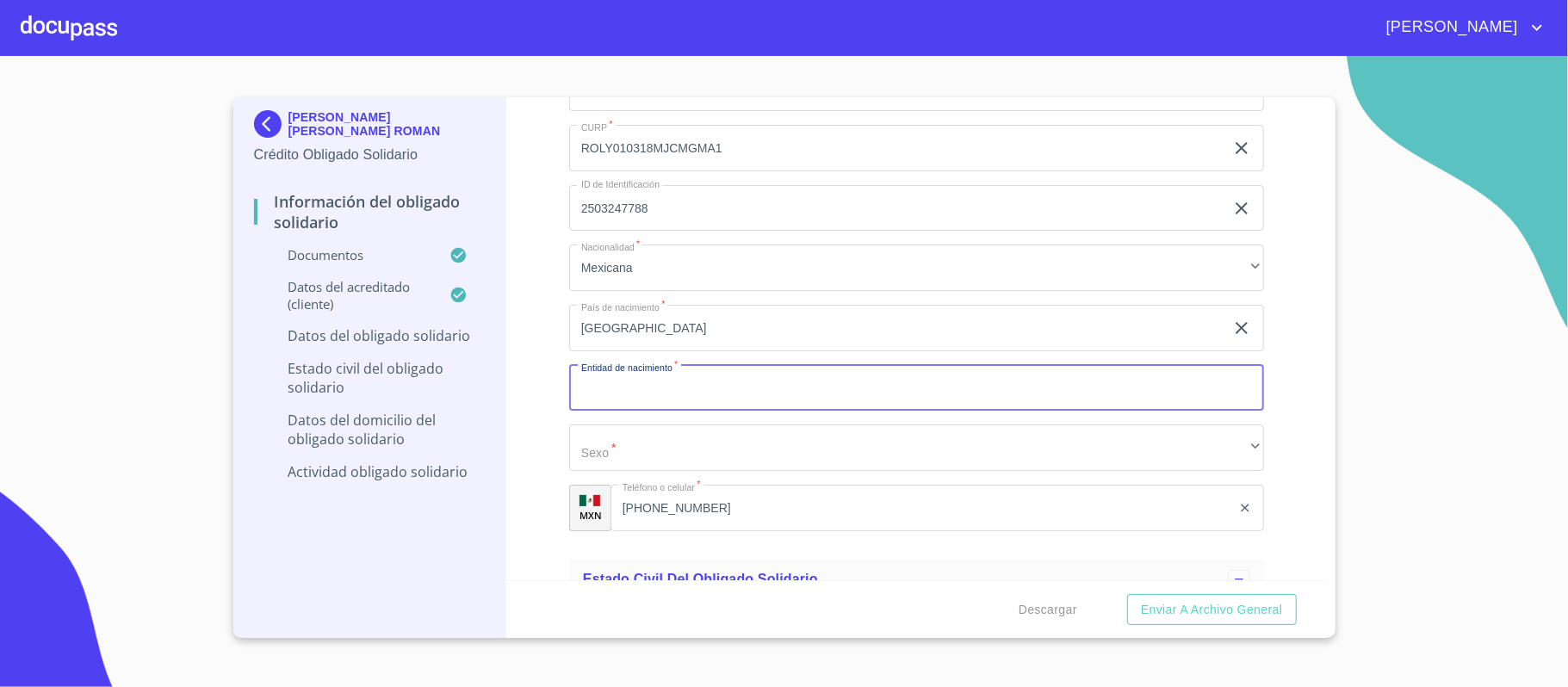
scroll to position [5625, 0]
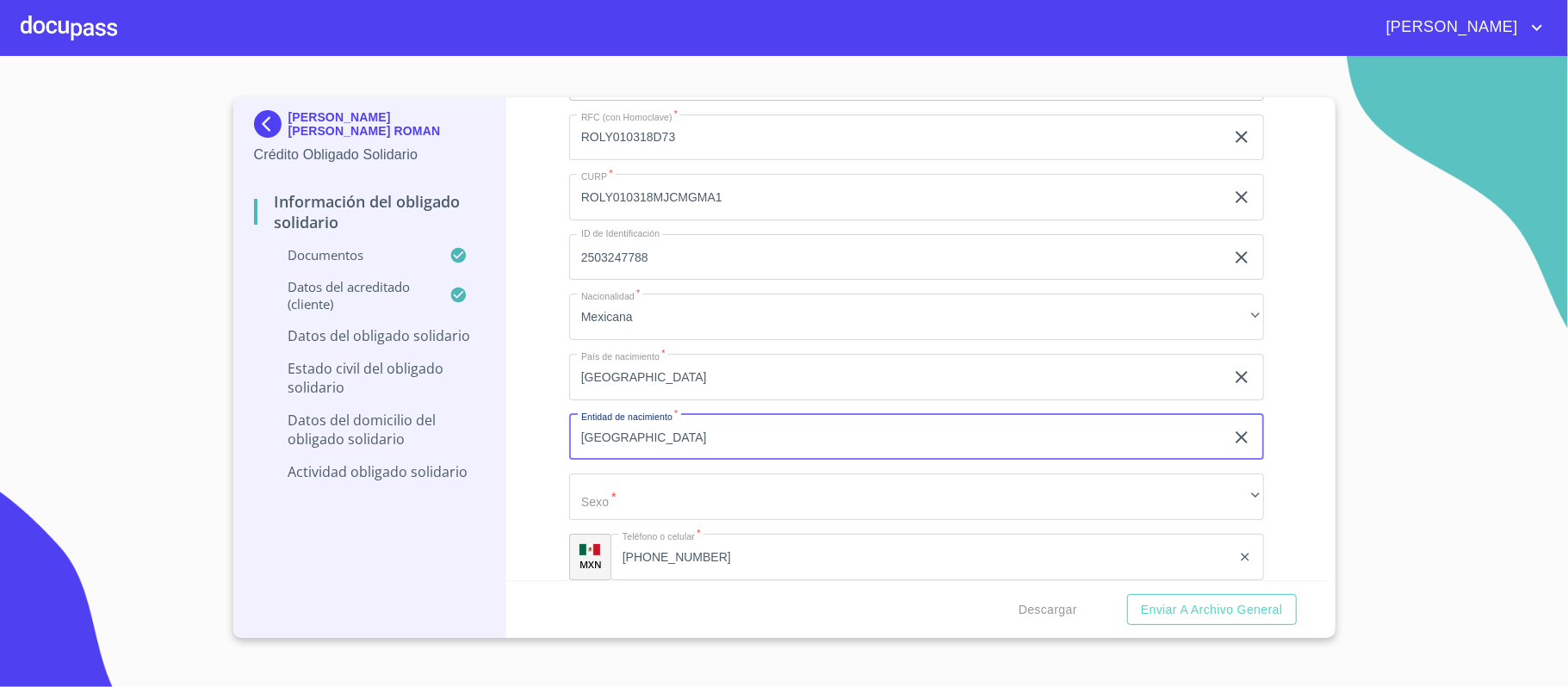
type input "[GEOGRAPHIC_DATA]"
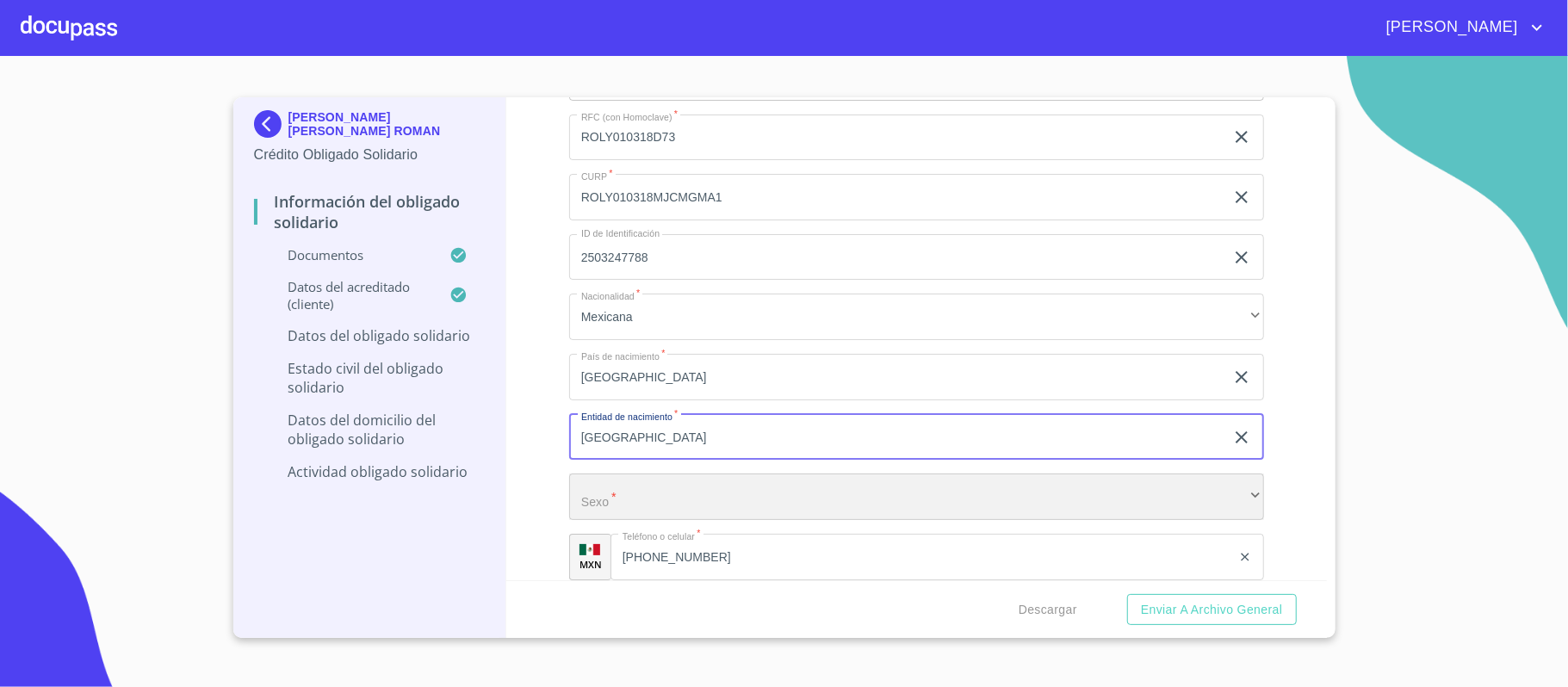
click at [714, 501] on div "​" at bounding box center [917, 497] width 695 height 47
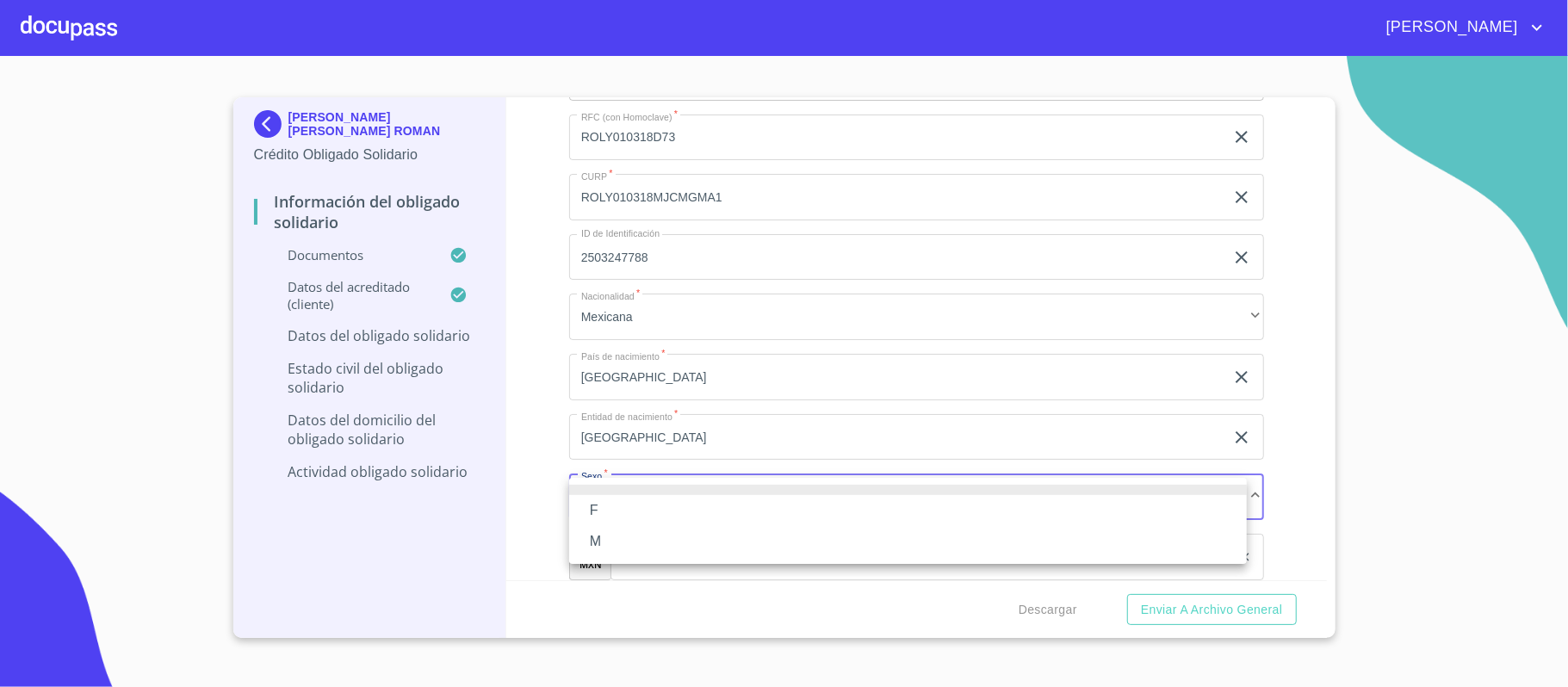
click at [592, 514] on li "F" at bounding box center [908, 510] width 678 height 31
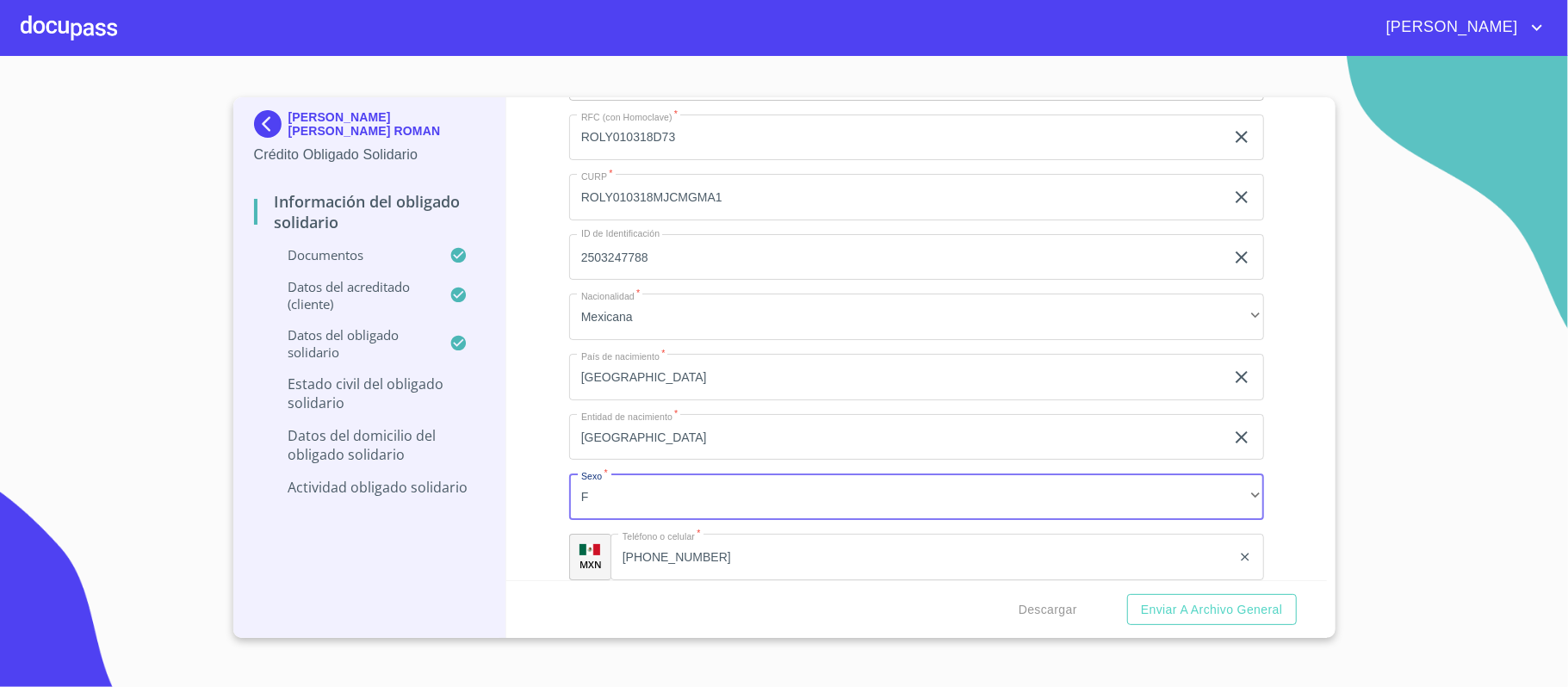
click at [543, 481] on div "Información del Obligado Solidario Documentos Documento de identificación Oblig…" at bounding box center [916, 339] width 820 height 483
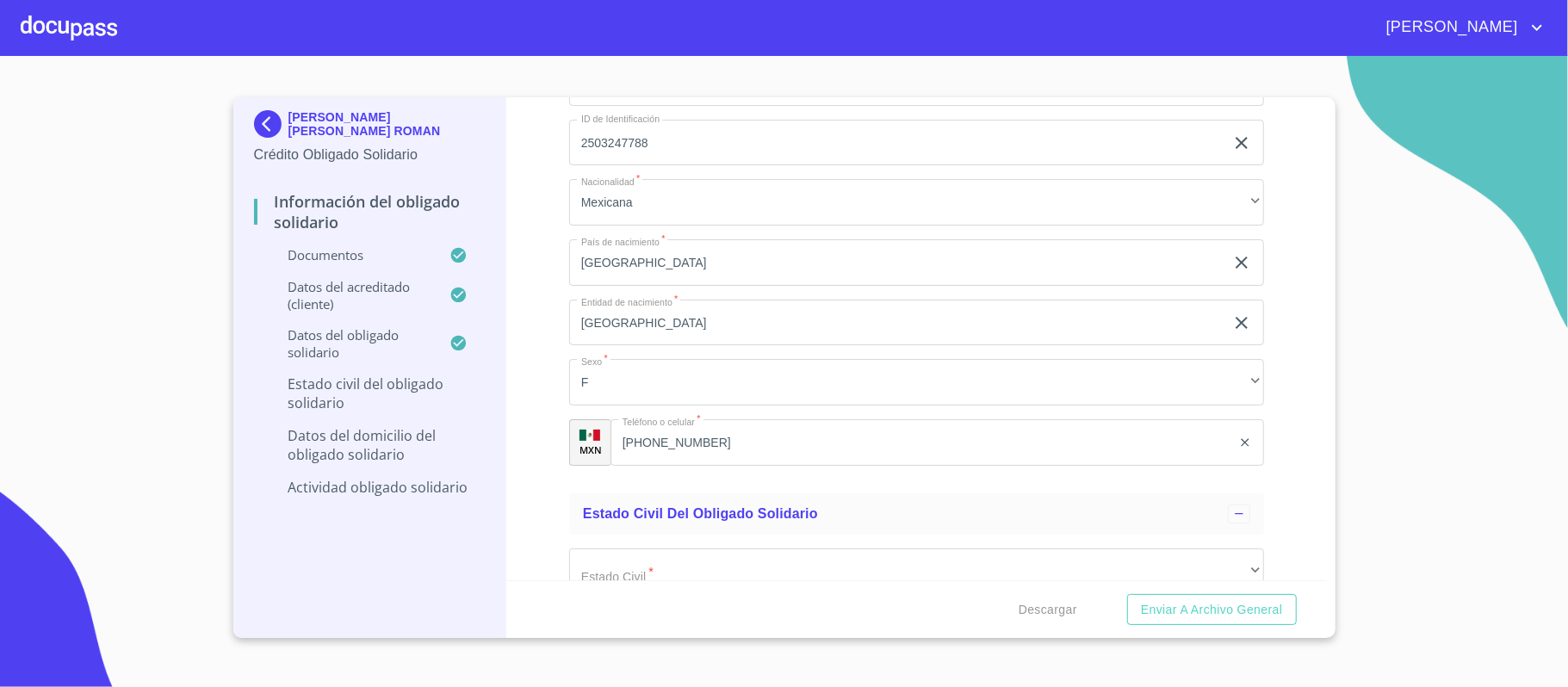
scroll to position [5969, 0]
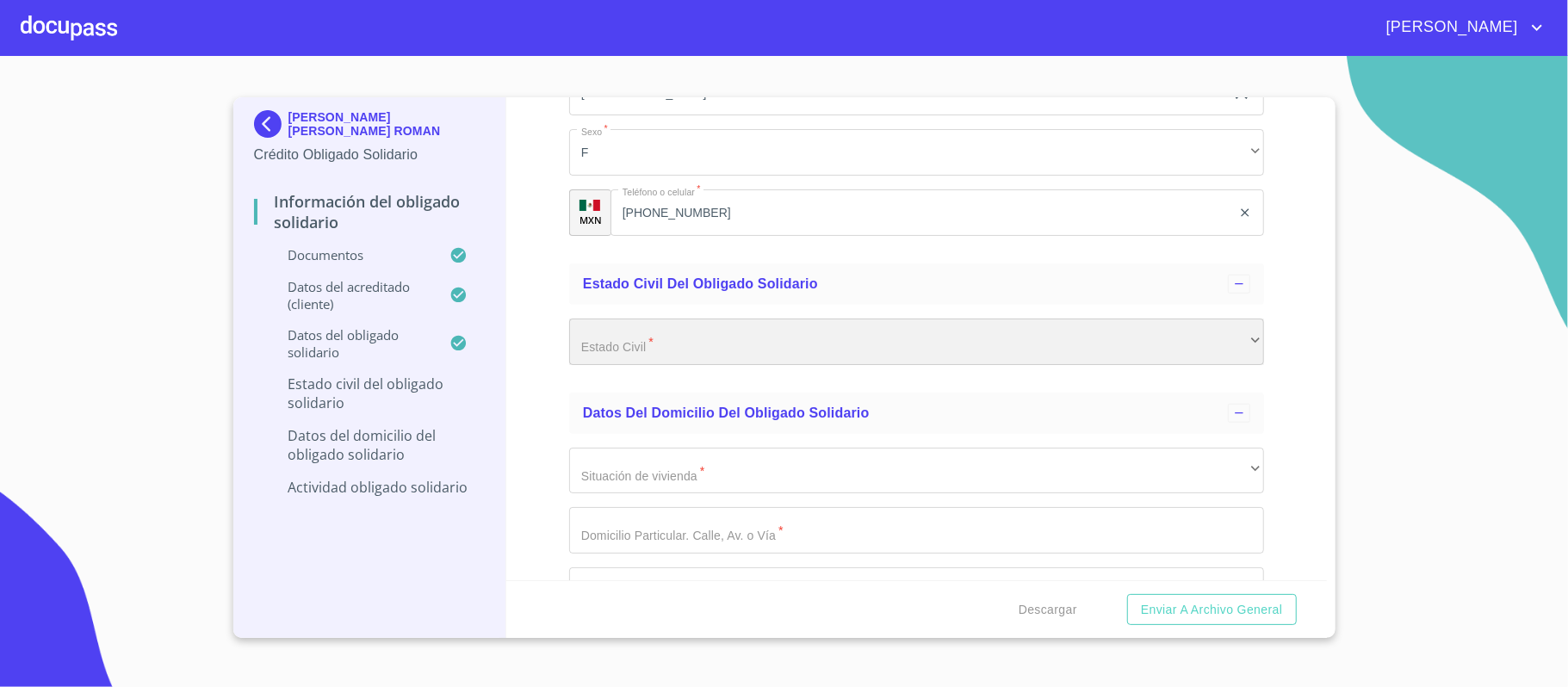
click at [618, 352] on div "​" at bounding box center [917, 342] width 695 height 47
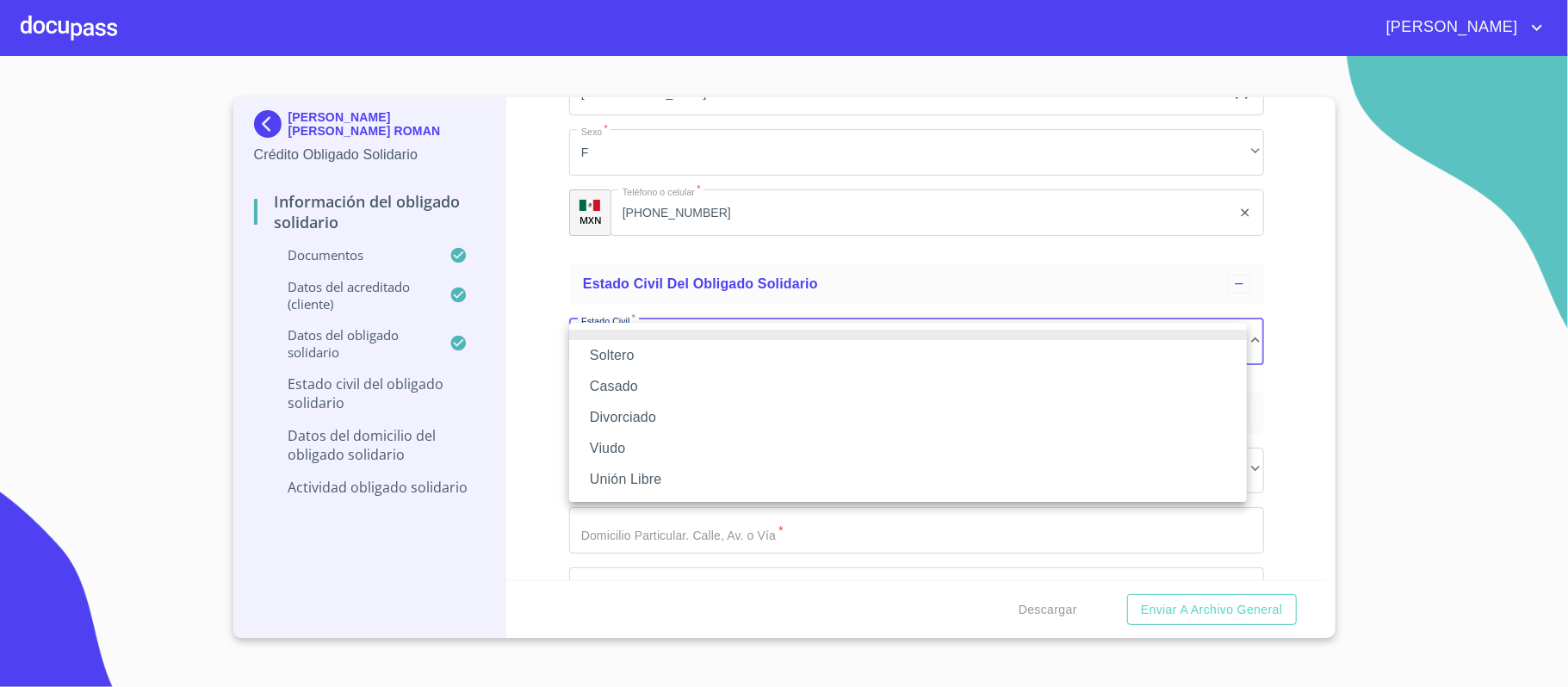
click at [606, 352] on li "Soltero" at bounding box center [908, 355] width 678 height 31
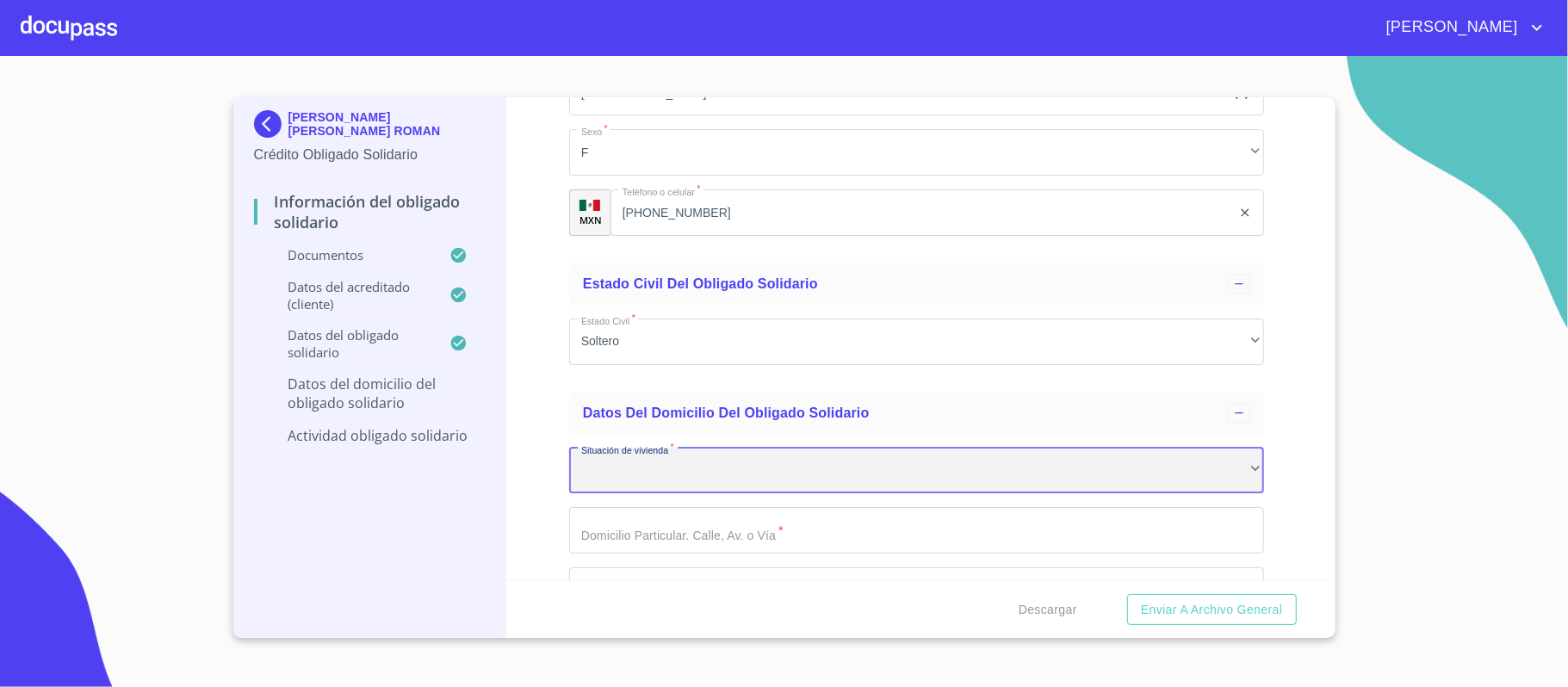
click at [625, 470] on div "​" at bounding box center [917, 471] width 695 height 47
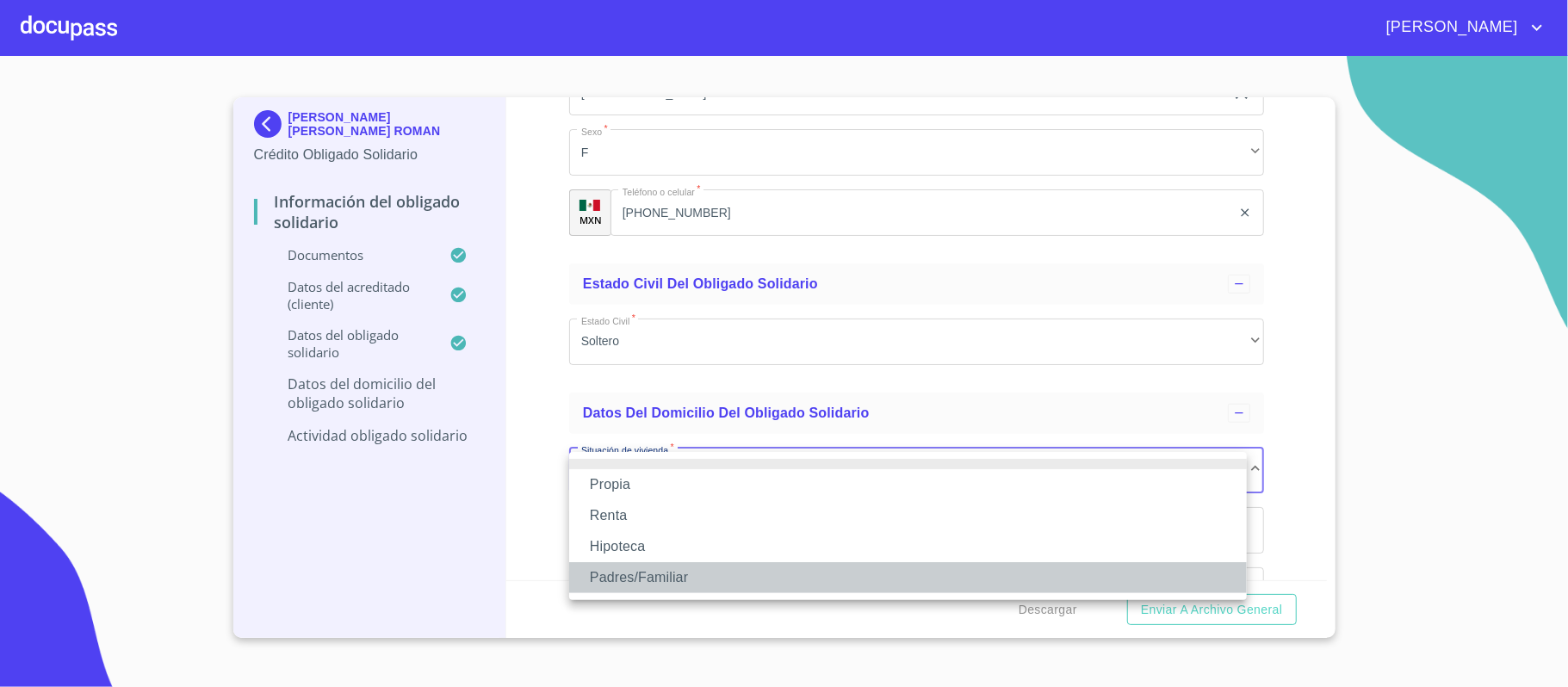
click at [614, 573] on li "Padres/Familiar" at bounding box center [908, 577] width 678 height 31
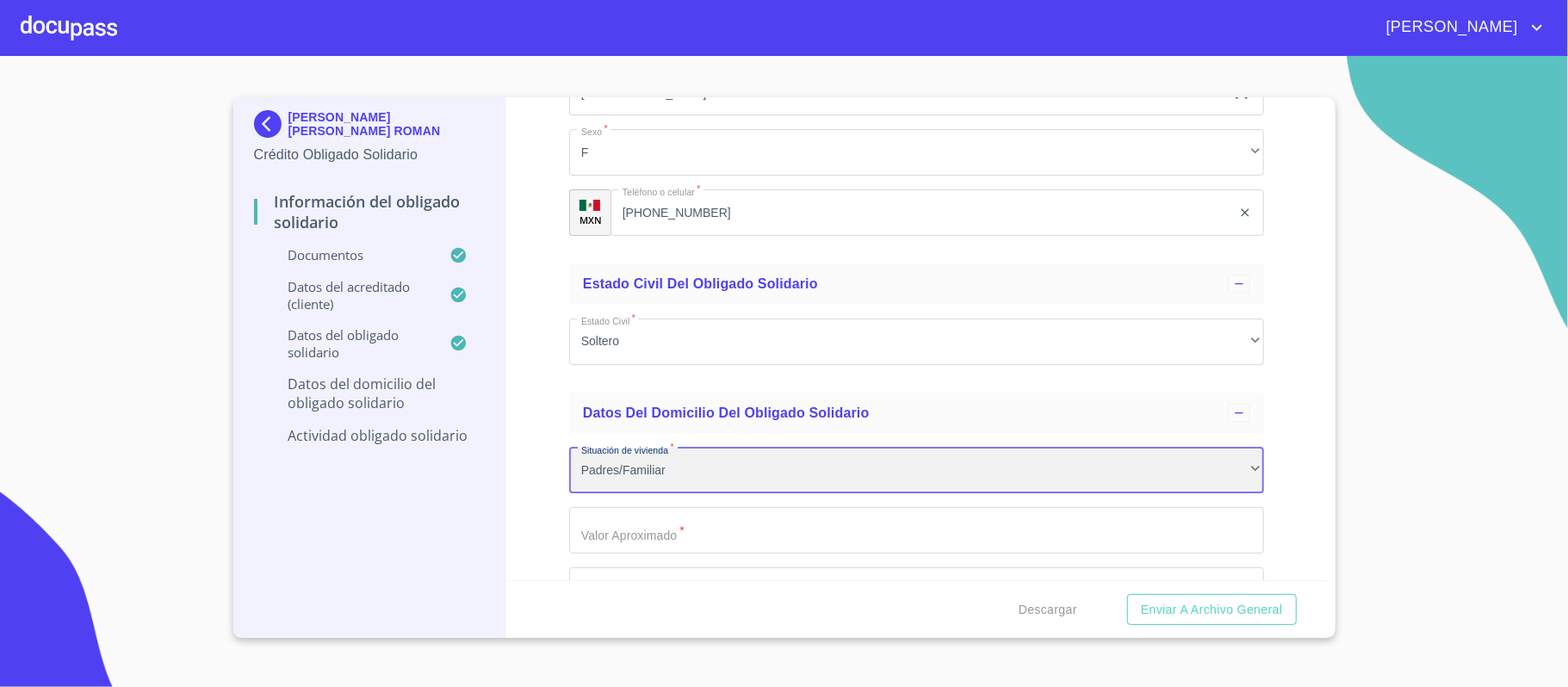
scroll to position [6199, 0]
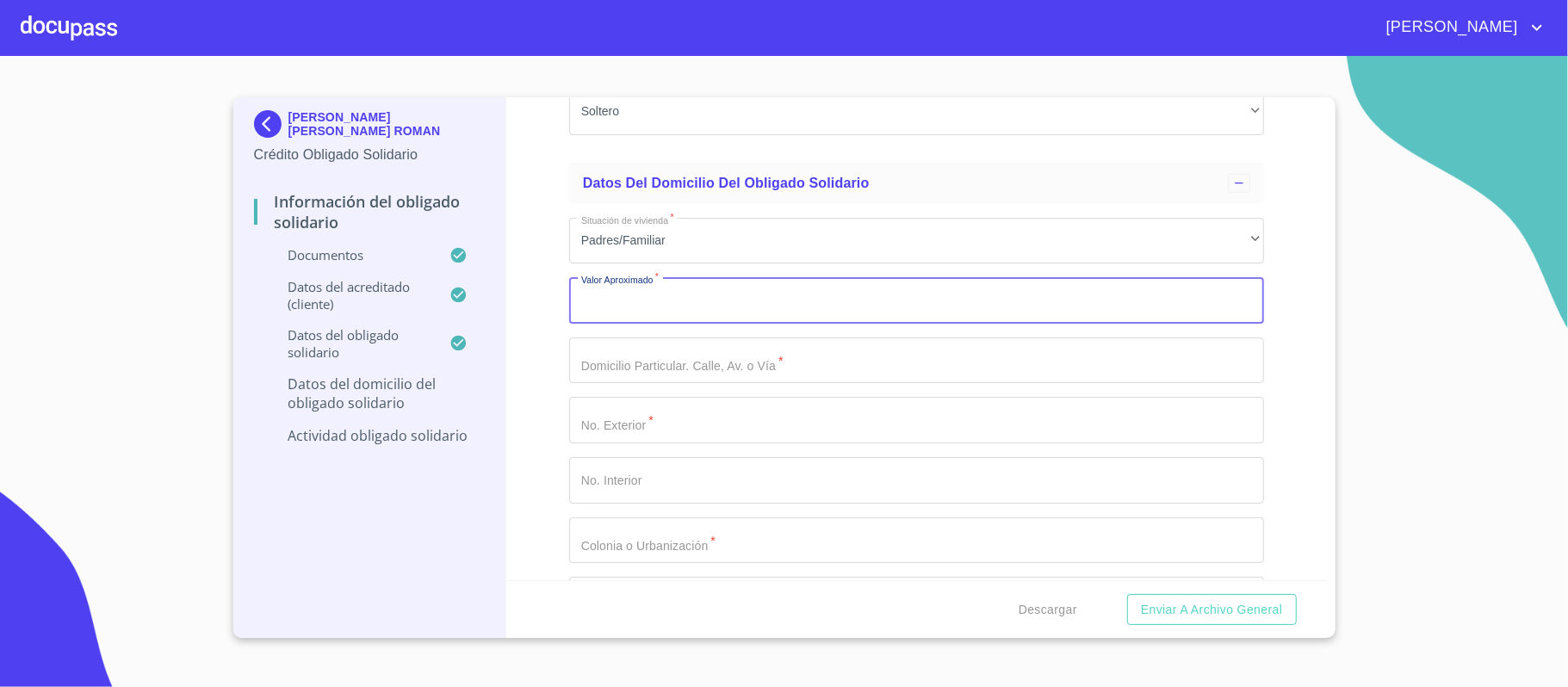
click at [647, 308] on input "Documento de identificación Obligado Solidario.   *" at bounding box center [917, 300] width 695 height 47
type input "$2,500,000"
click at [678, 365] on input "Documento de identificación Obligado Solidario.   *" at bounding box center [917, 360] width 695 height 47
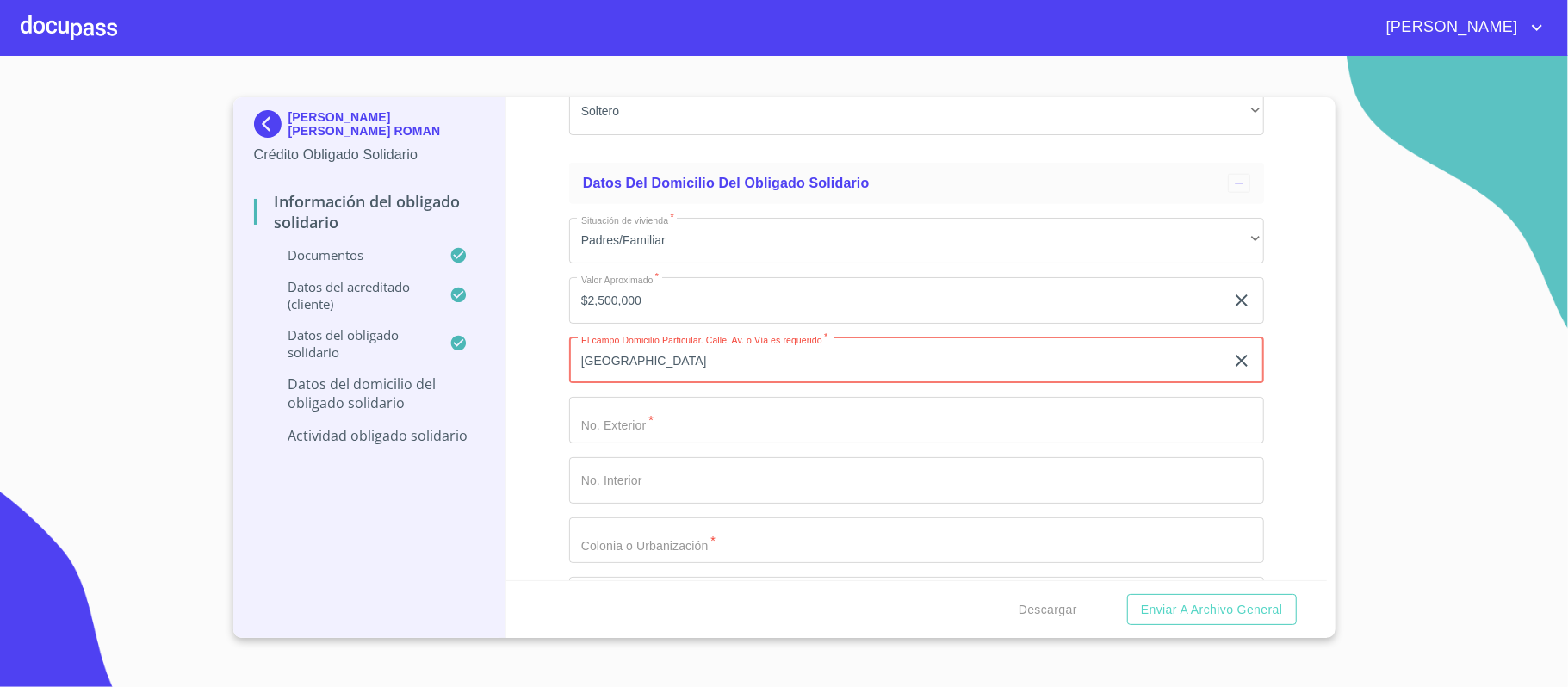
type input "[GEOGRAPHIC_DATA]"
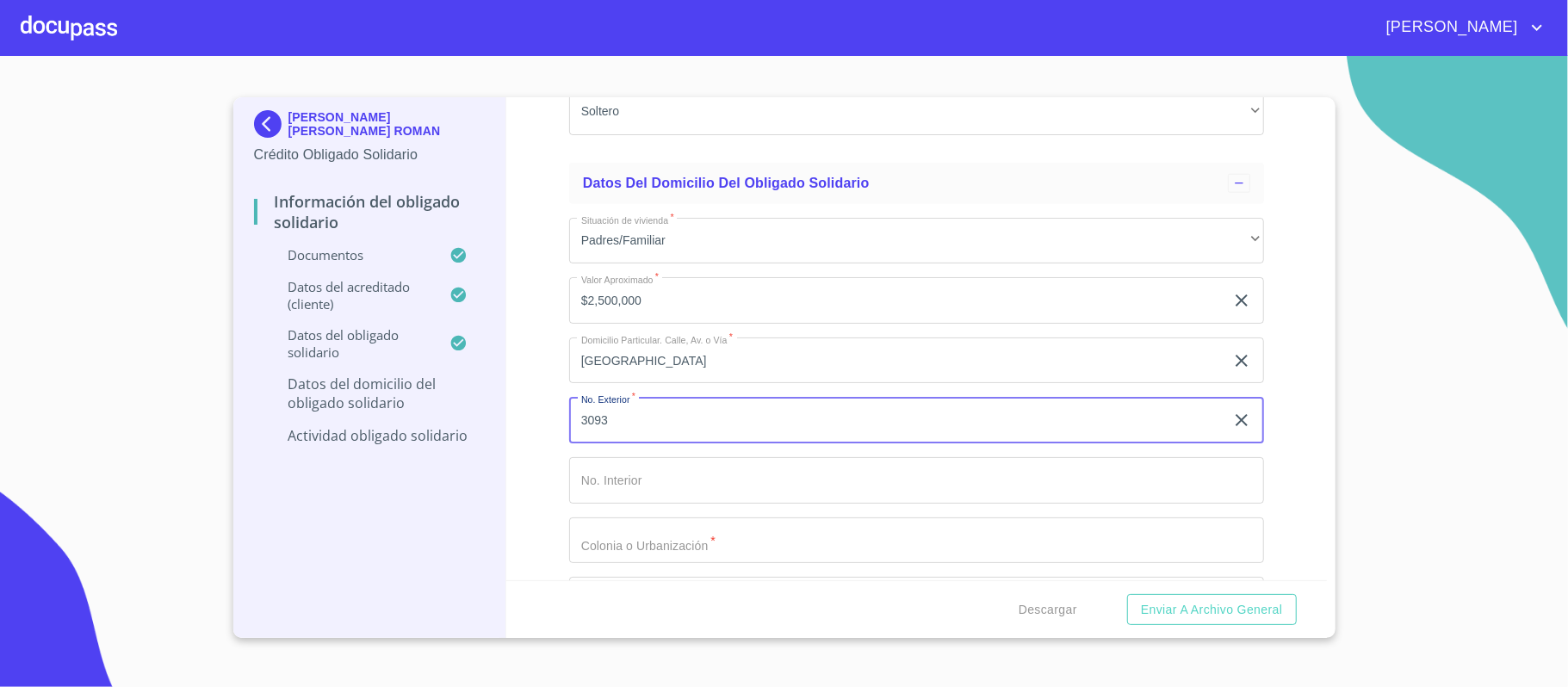
type input "3093"
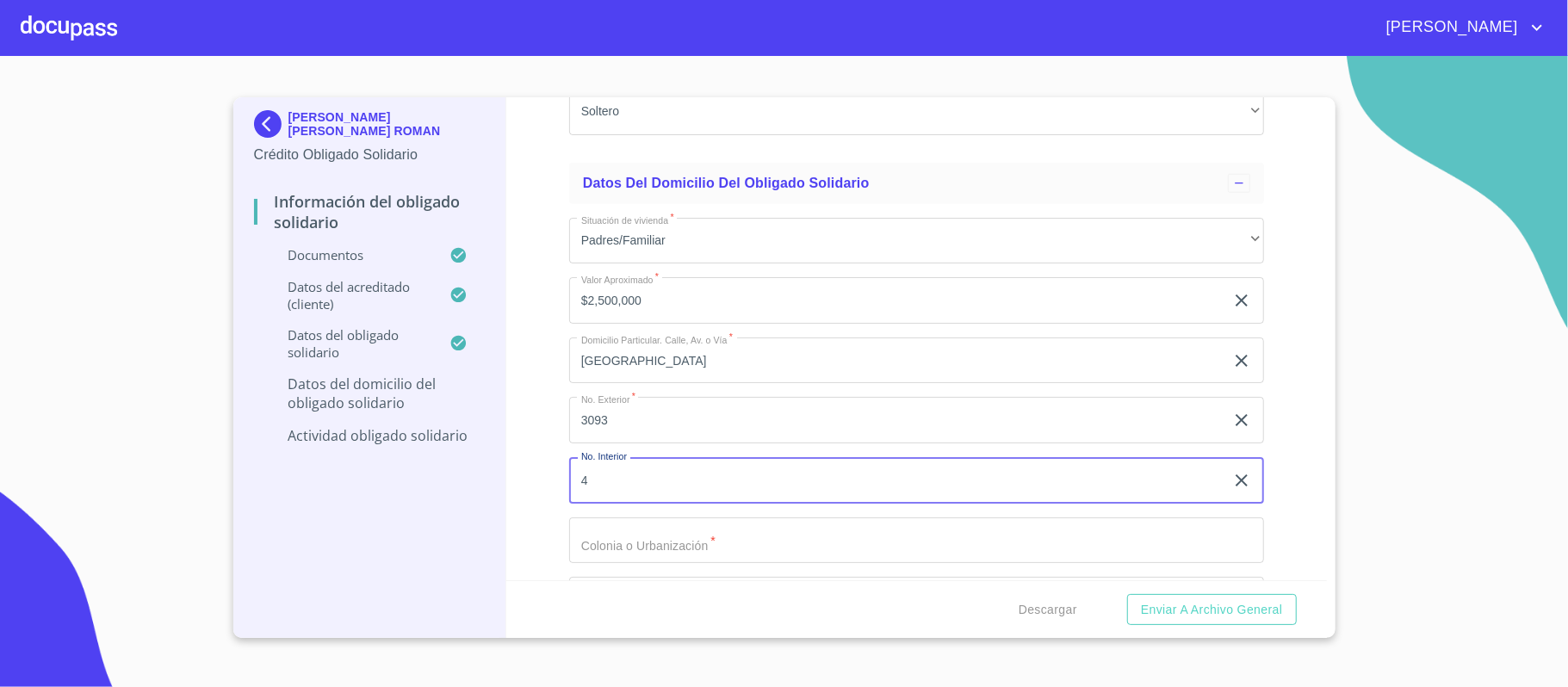
type input "4"
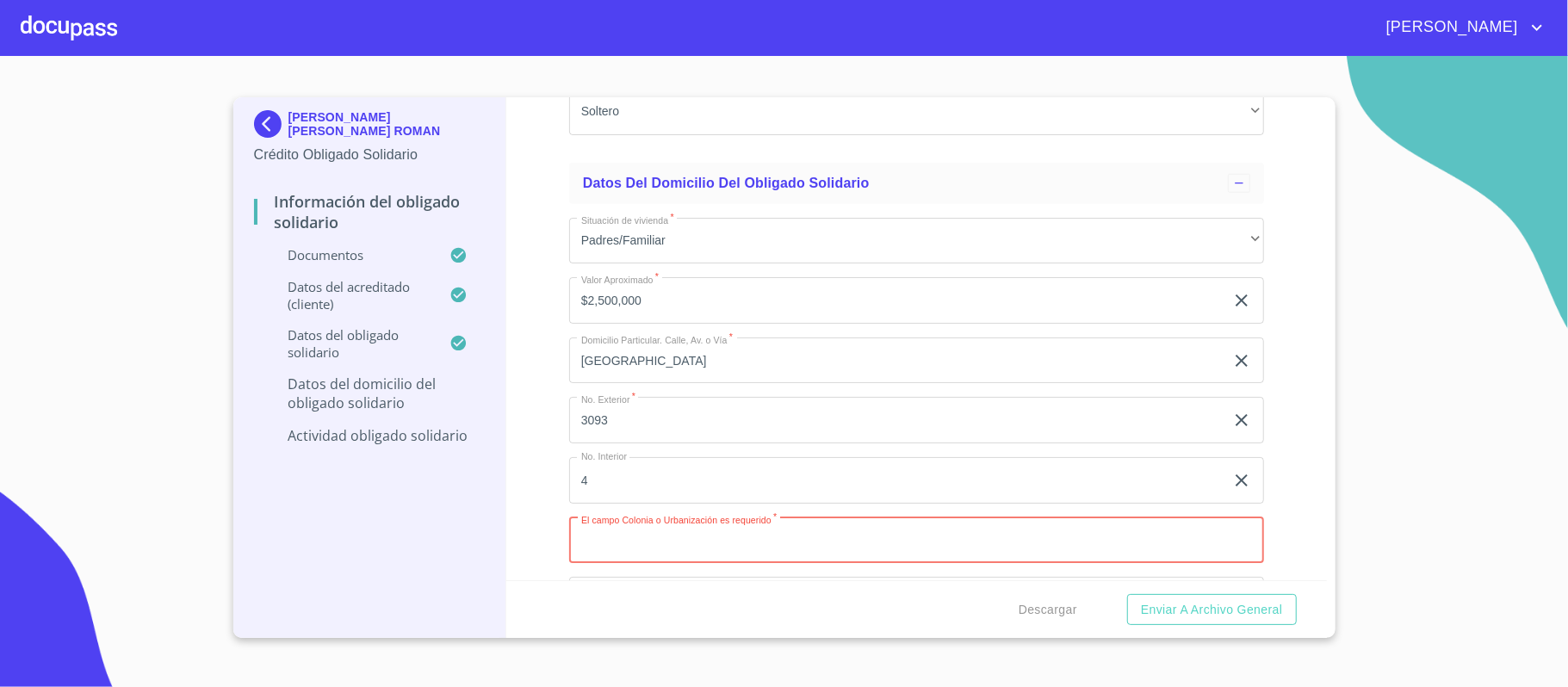
paste input "NATURA BOSQUE RESIDENCIAL"
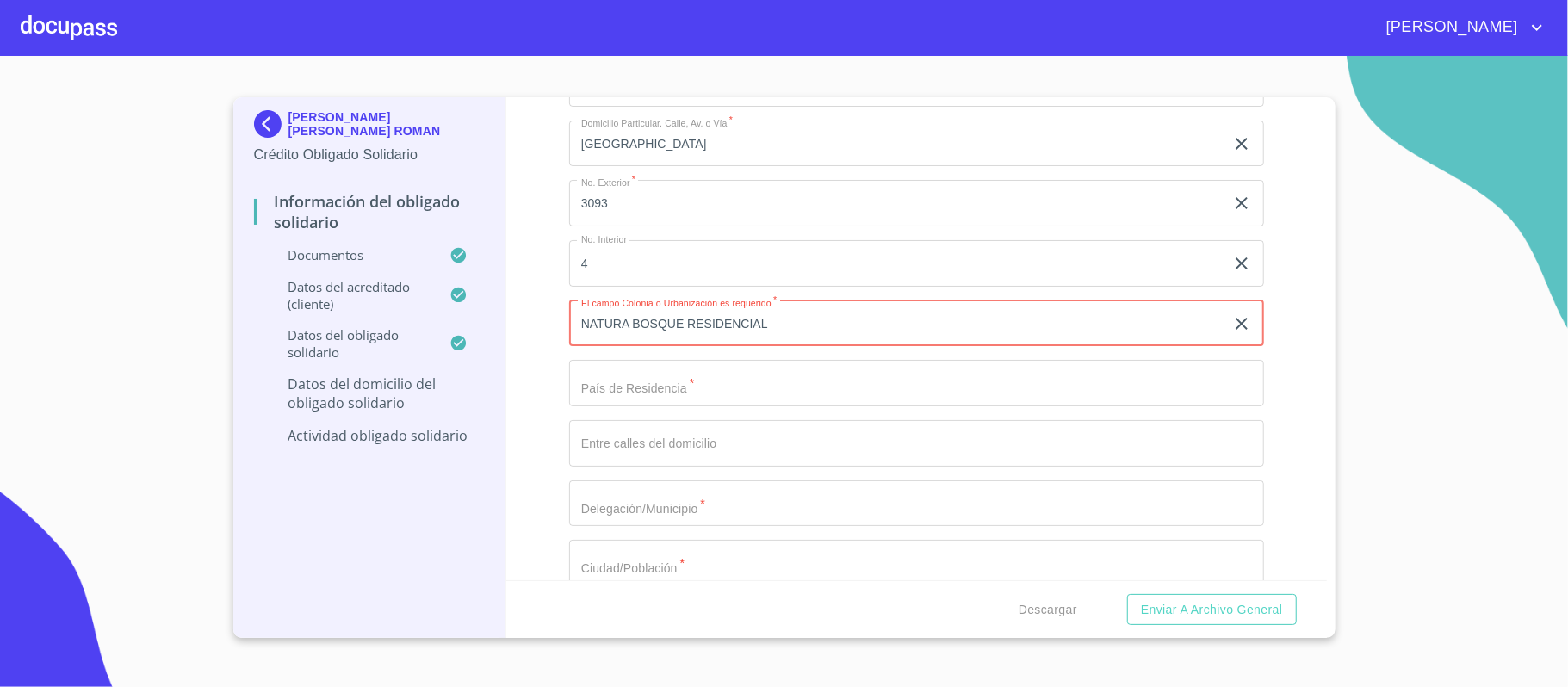
scroll to position [6428, 0]
type input "NATURA BOSQUE RESIDENCIAL"
click at [745, 372] on input "Documento de identificación Obligado Solidario.   *" at bounding box center [917, 370] width 695 height 47
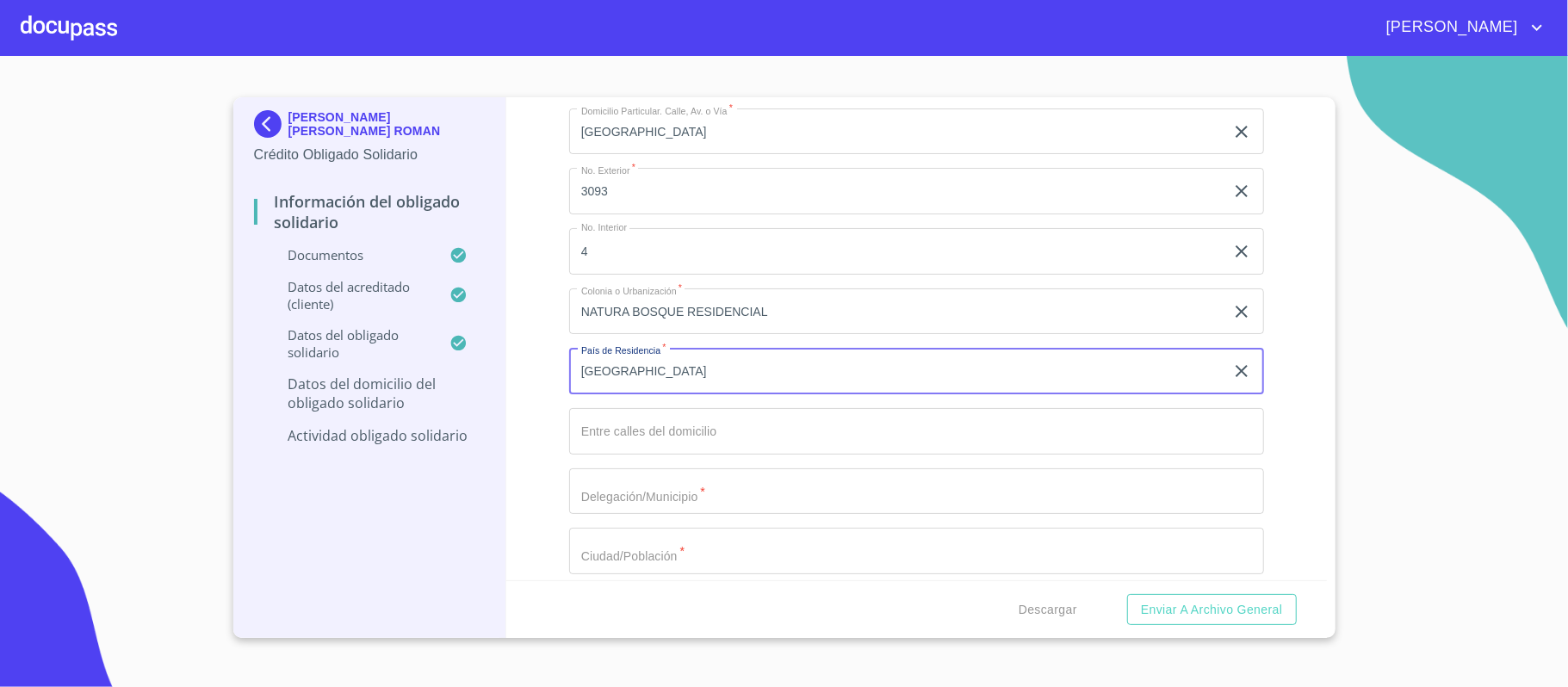
type input "[GEOGRAPHIC_DATA]"
click at [682, 424] on input "Documento de identificación Obligado Solidario.   *" at bounding box center [917, 431] width 695 height 47
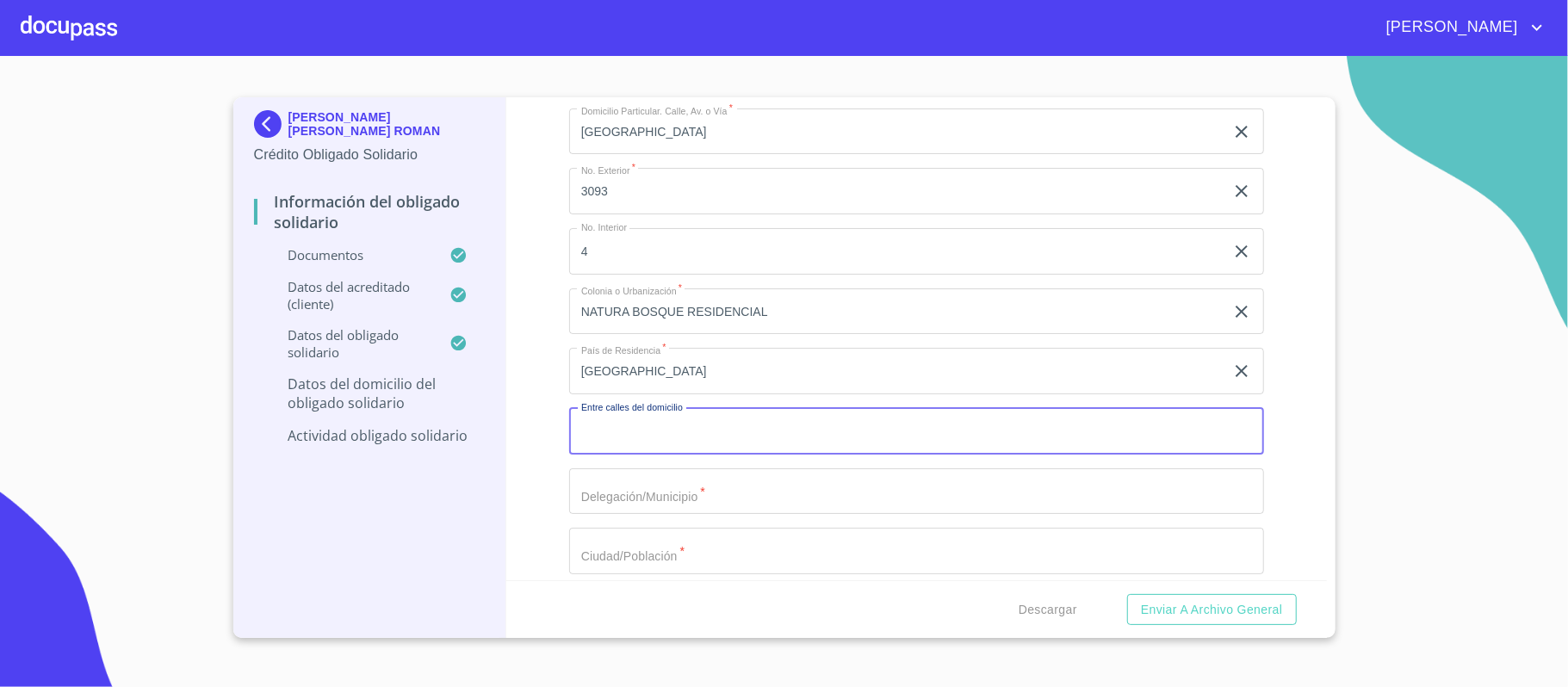
paste input "H COLEGIO MILITAR"
type input "H COLEGIO MILITAR"
click at [720, 497] on input "Documento de identificación Obligado Solidario.   *" at bounding box center [917, 491] width 695 height 47
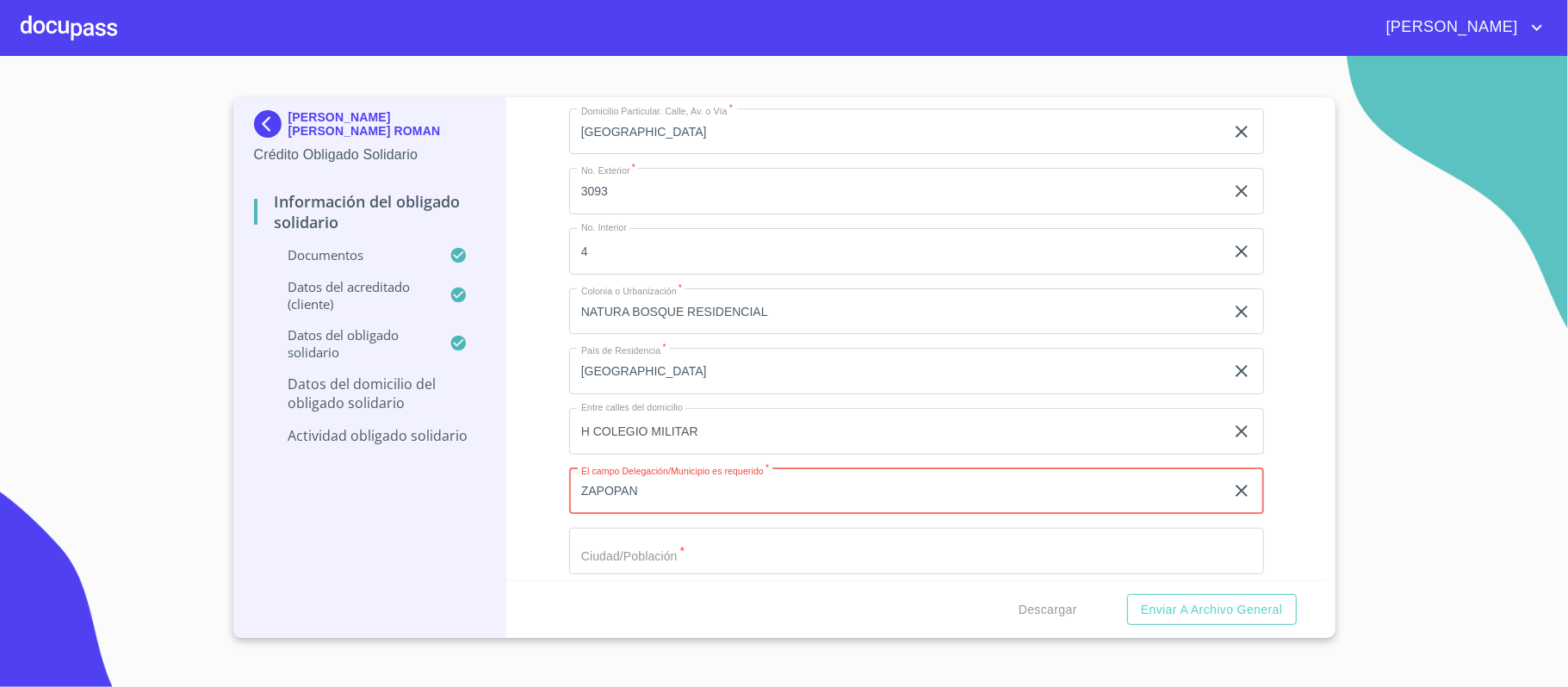
type input "ZAPOPAN"
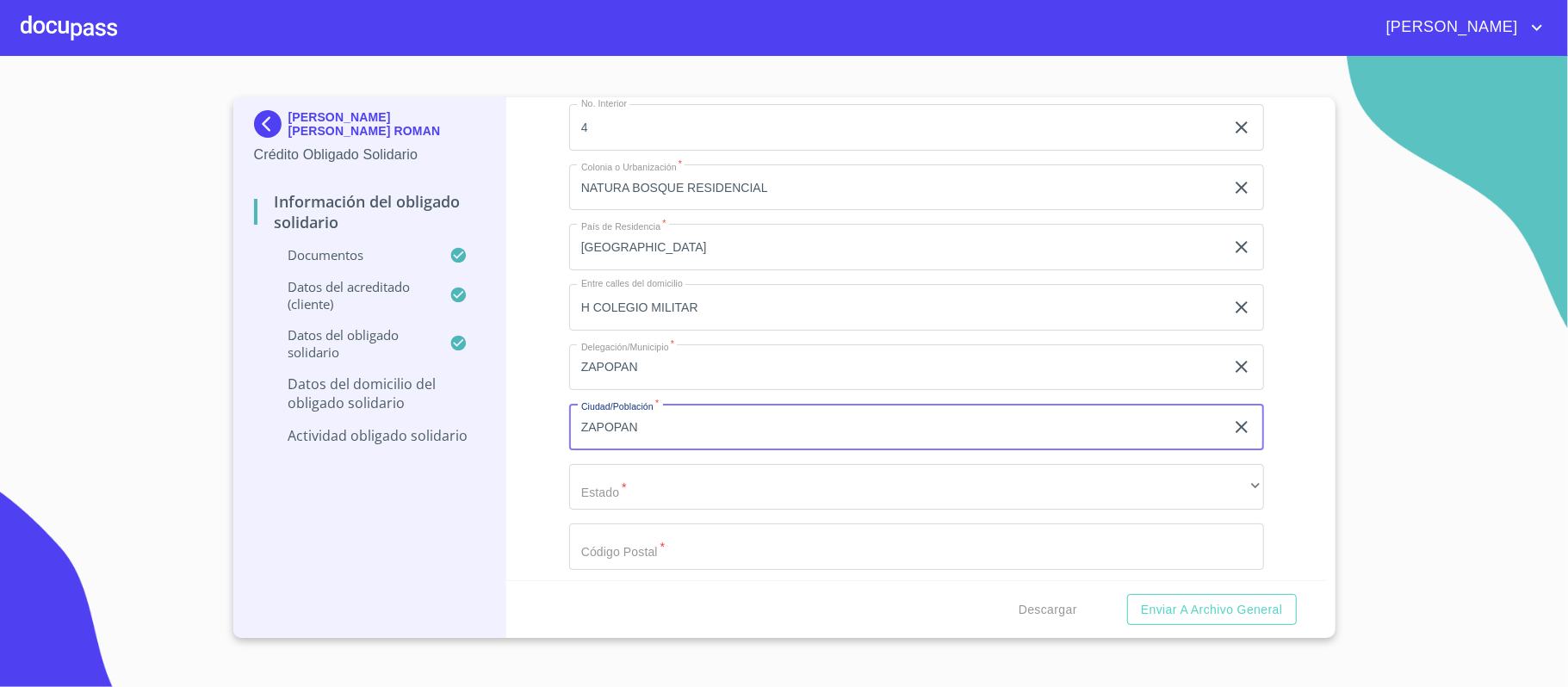
scroll to position [6658, 0]
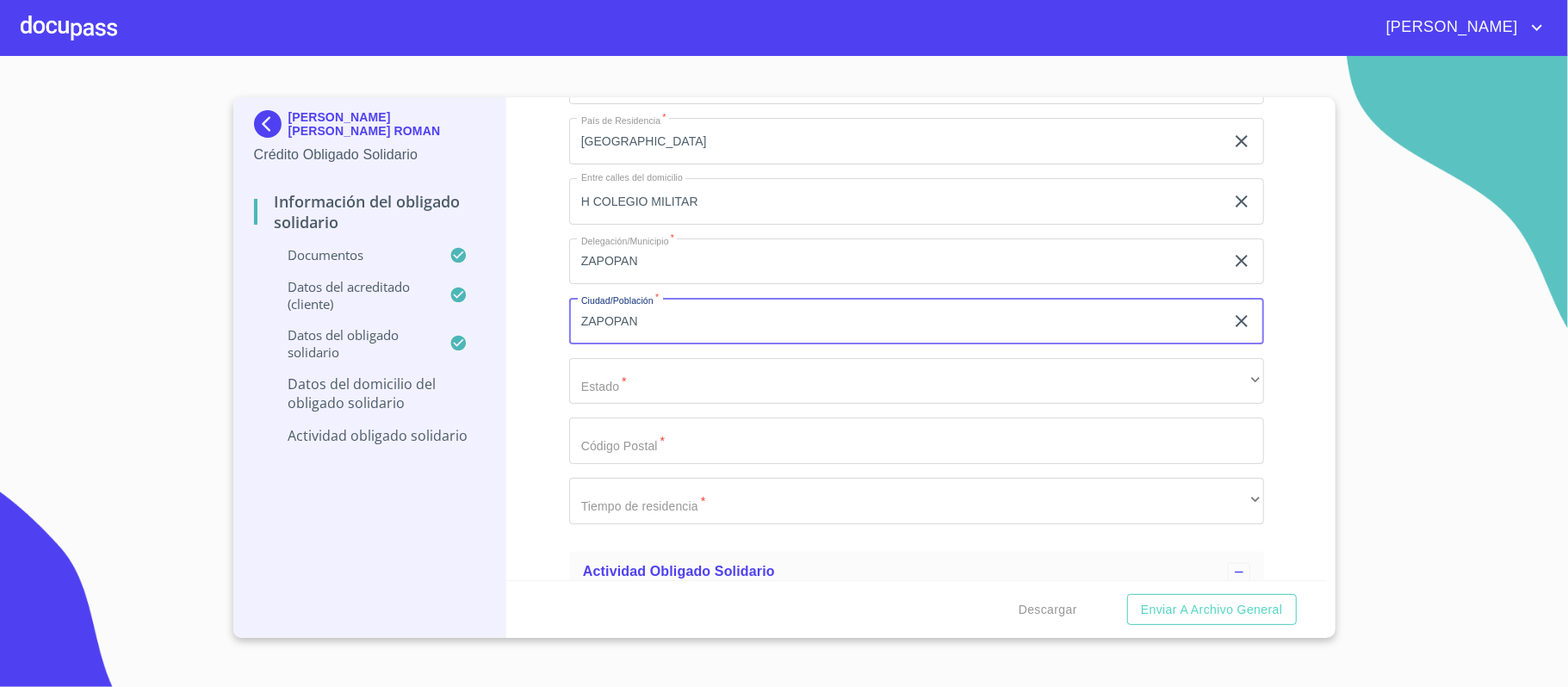
type input "ZAPOPAN"
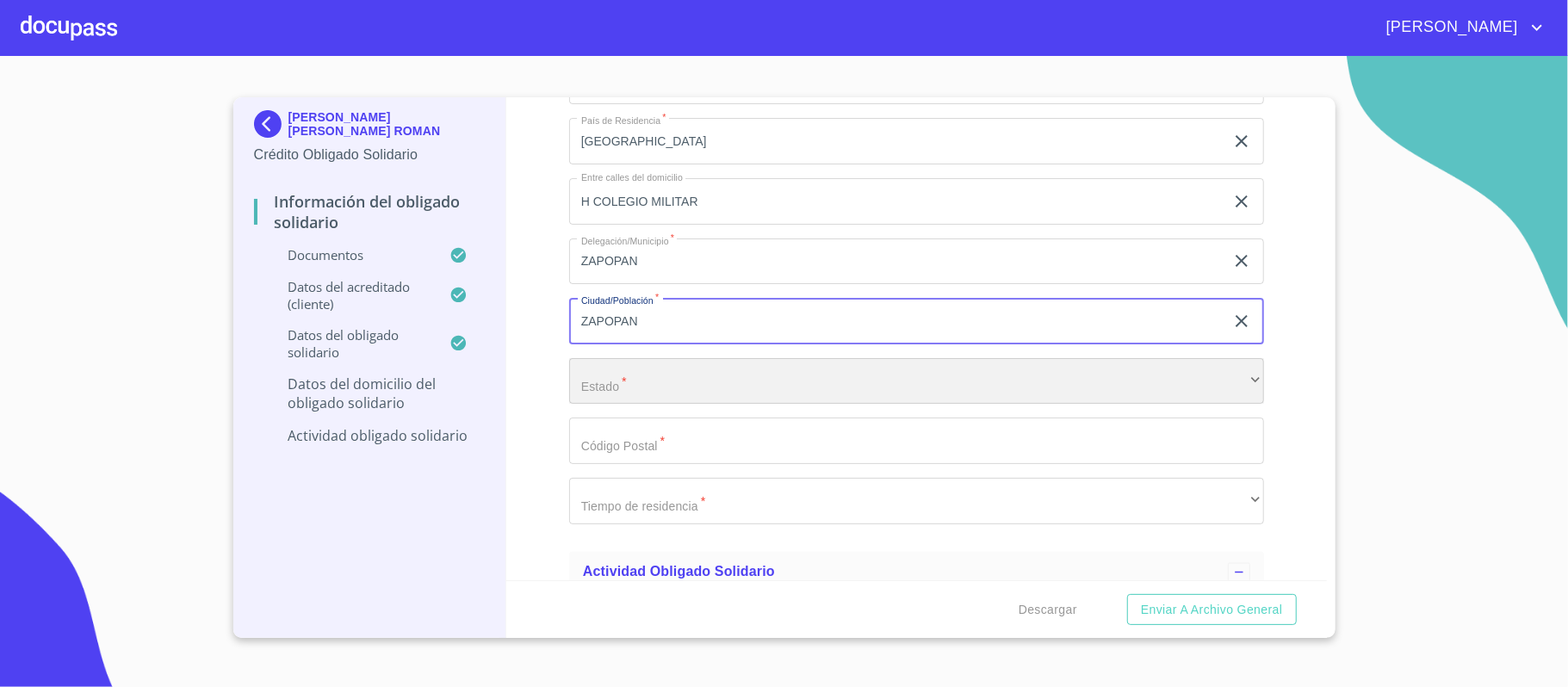
click at [601, 386] on div "​" at bounding box center [917, 381] width 695 height 47
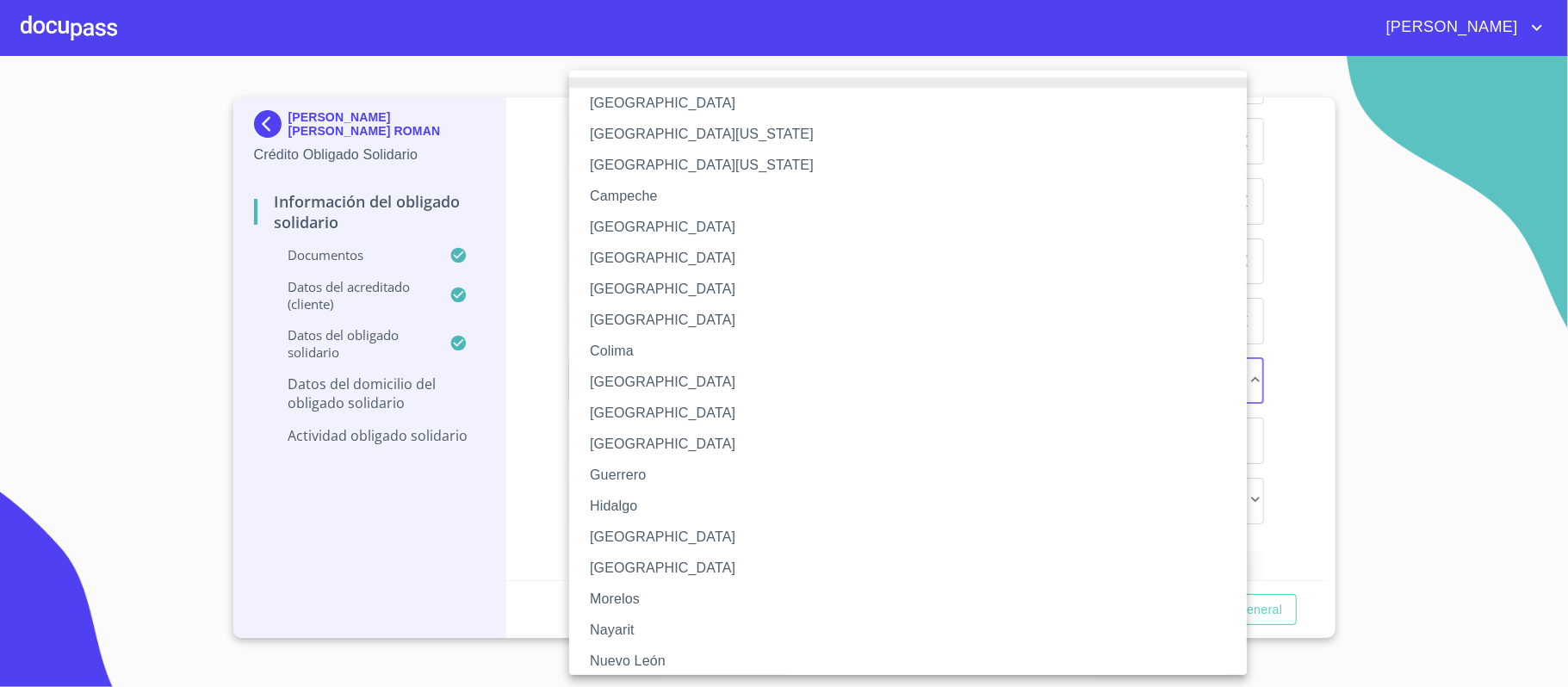
click at [613, 534] on li "[GEOGRAPHIC_DATA]" at bounding box center [917, 537] width 695 height 31
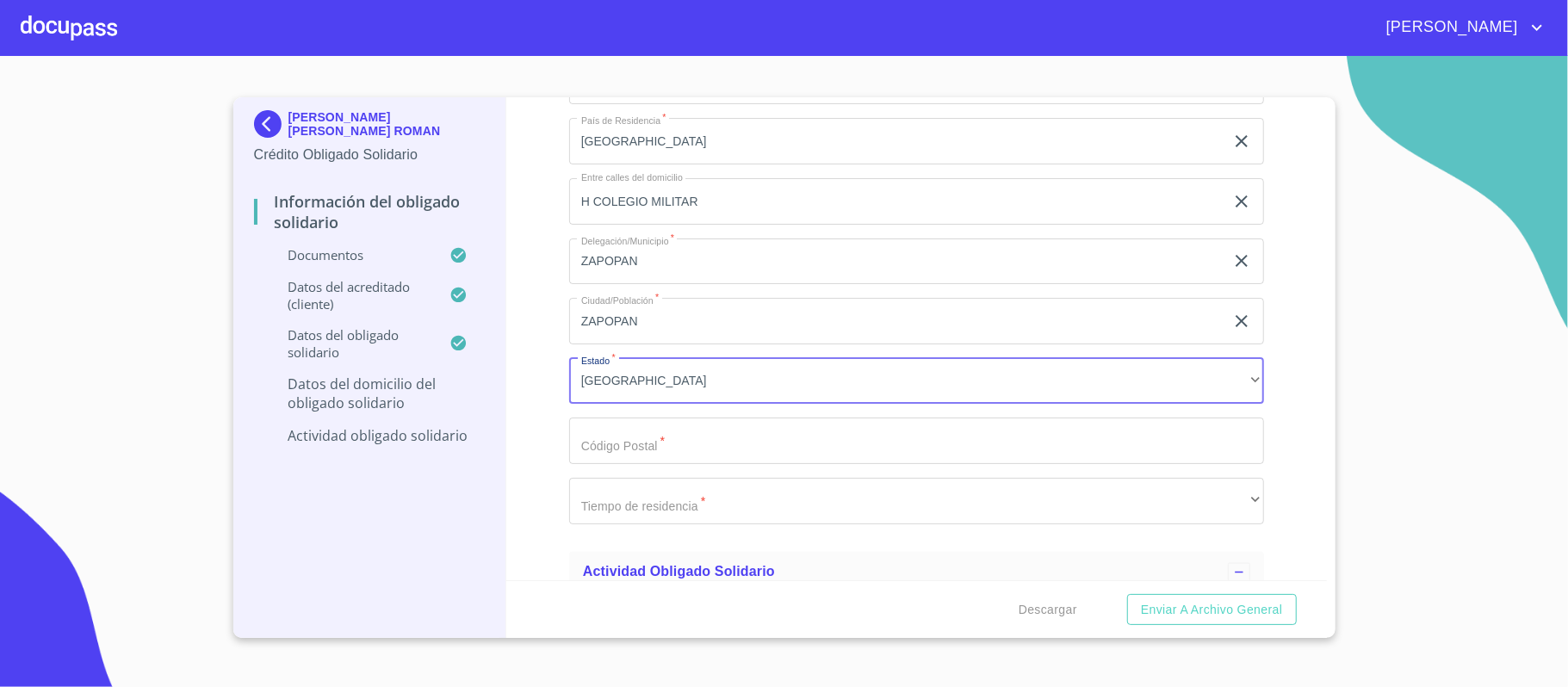
click at [634, 459] on input "Documento de identificación Obligado Solidario.   *" at bounding box center [917, 440] width 695 height 47
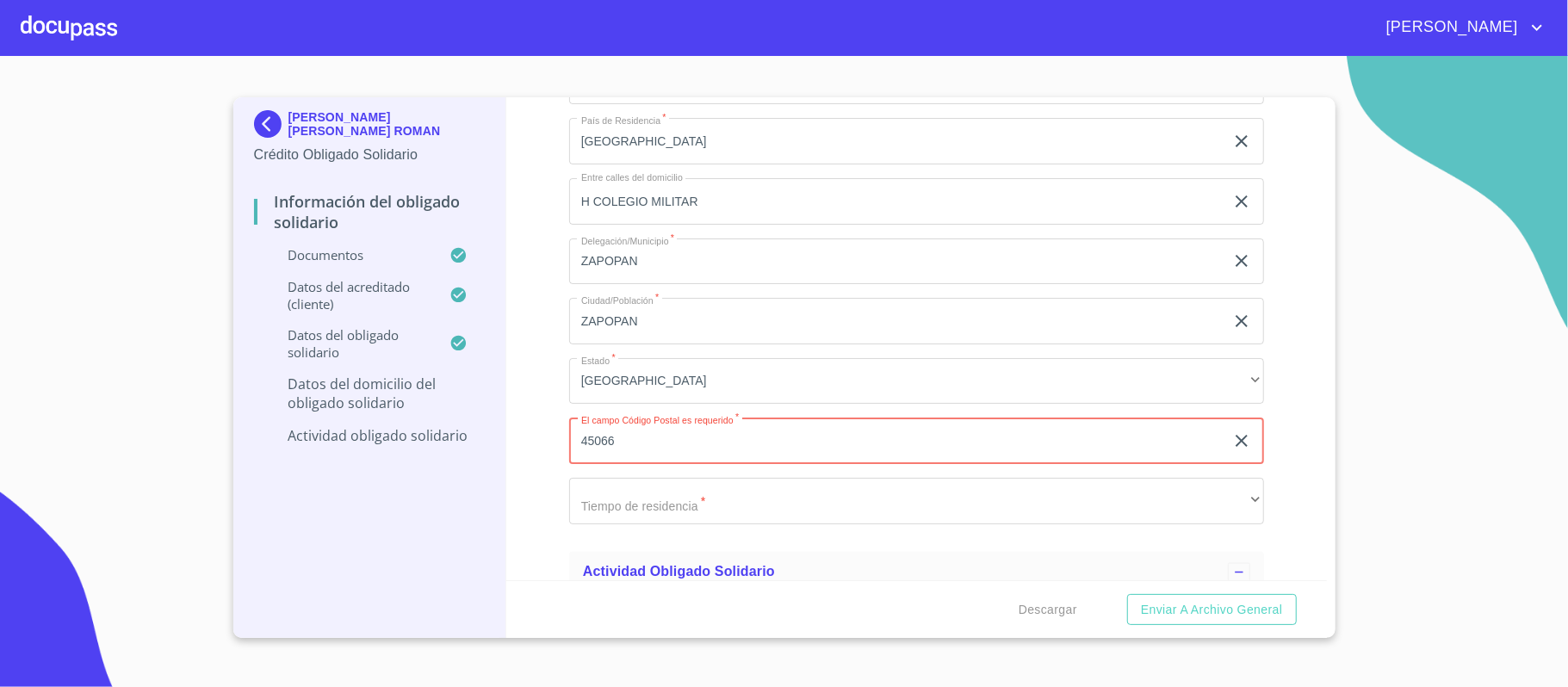
type input "45066"
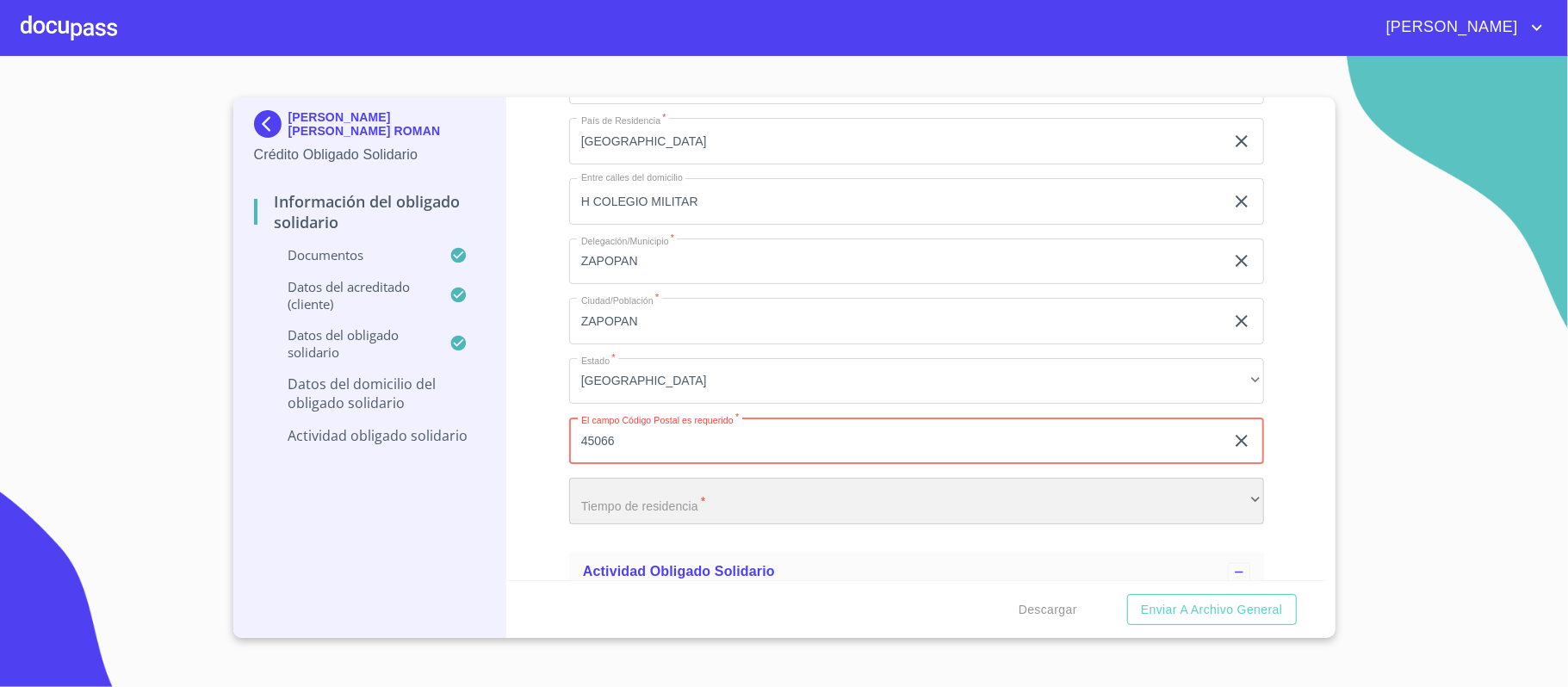
click at [627, 500] on div "​" at bounding box center [917, 501] width 695 height 47
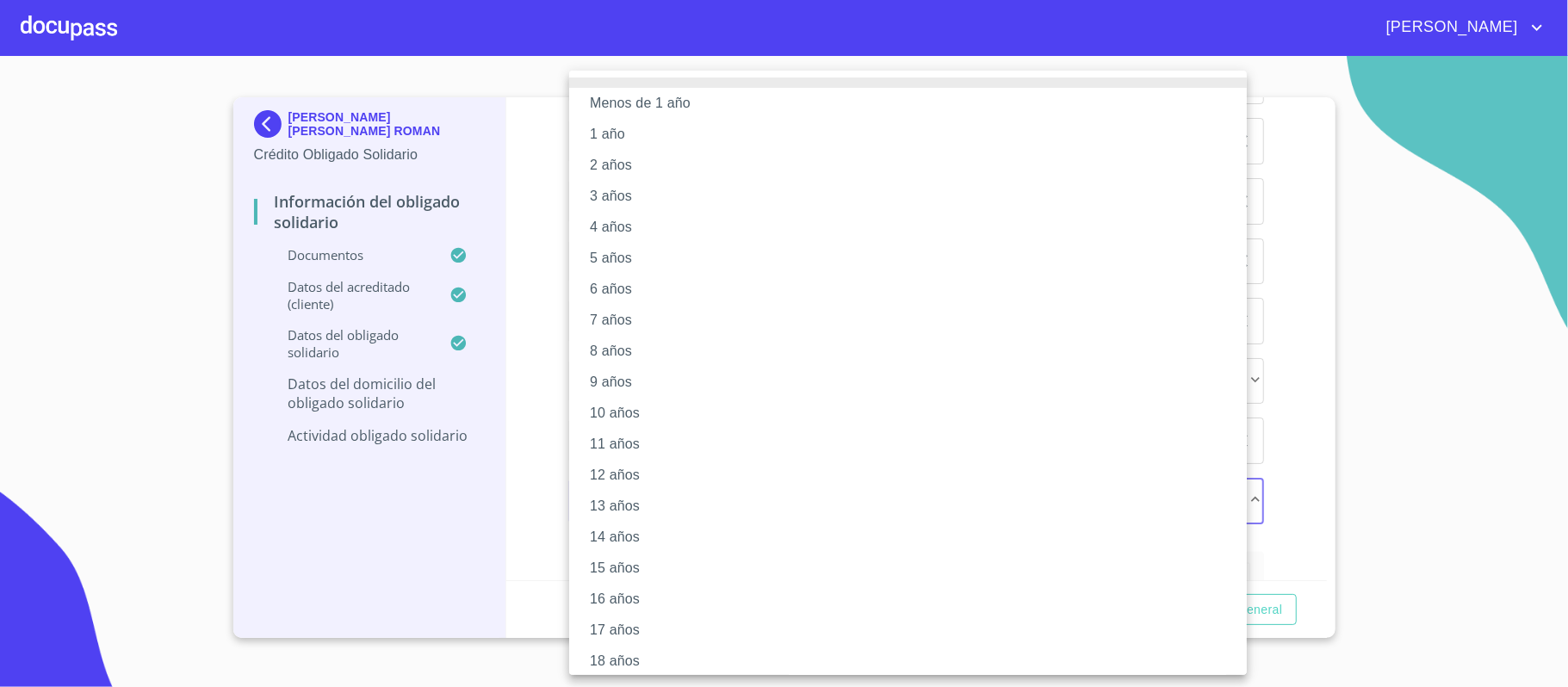
click at [604, 162] on li "2 años" at bounding box center [917, 164] width 695 height 31
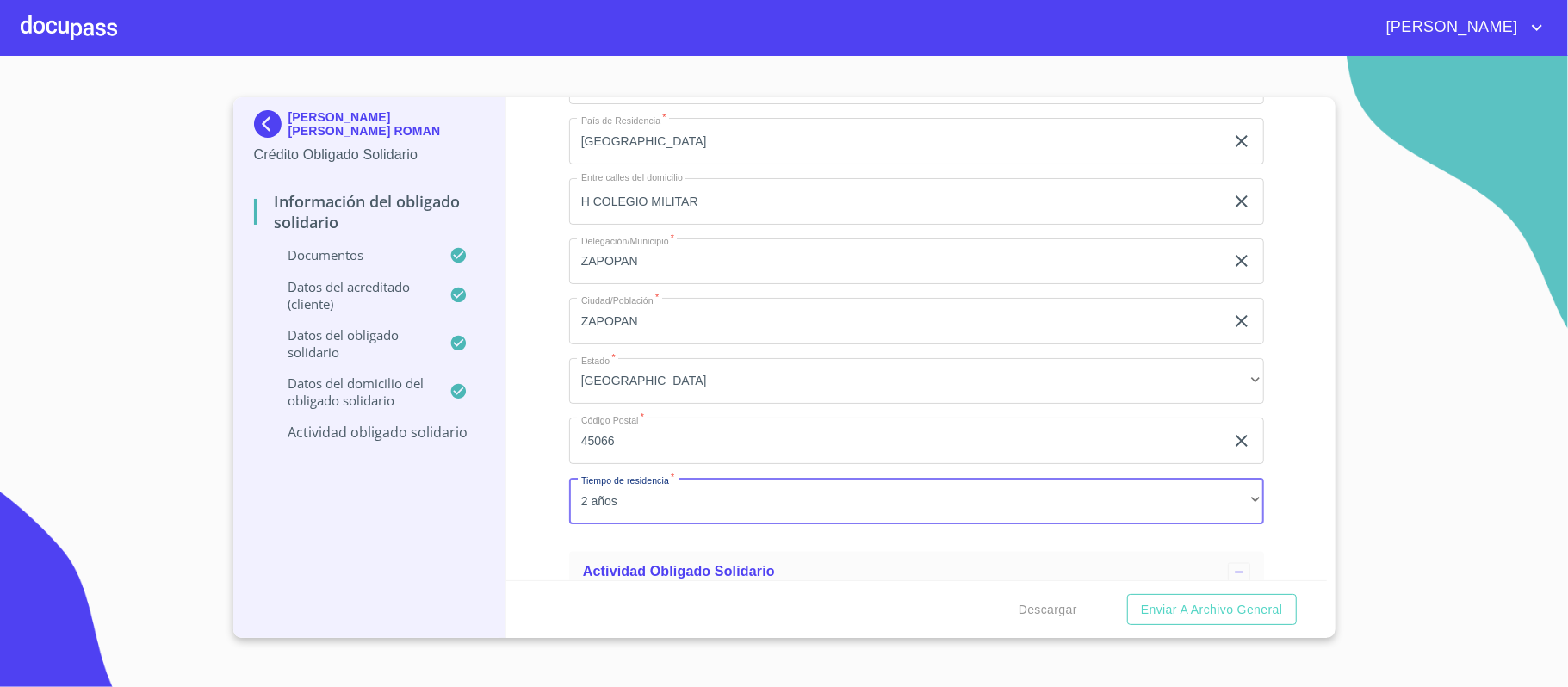
click at [513, 481] on div "Información del Obligado Solidario Documentos Documento de identificación Oblig…" at bounding box center [916, 339] width 820 height 483
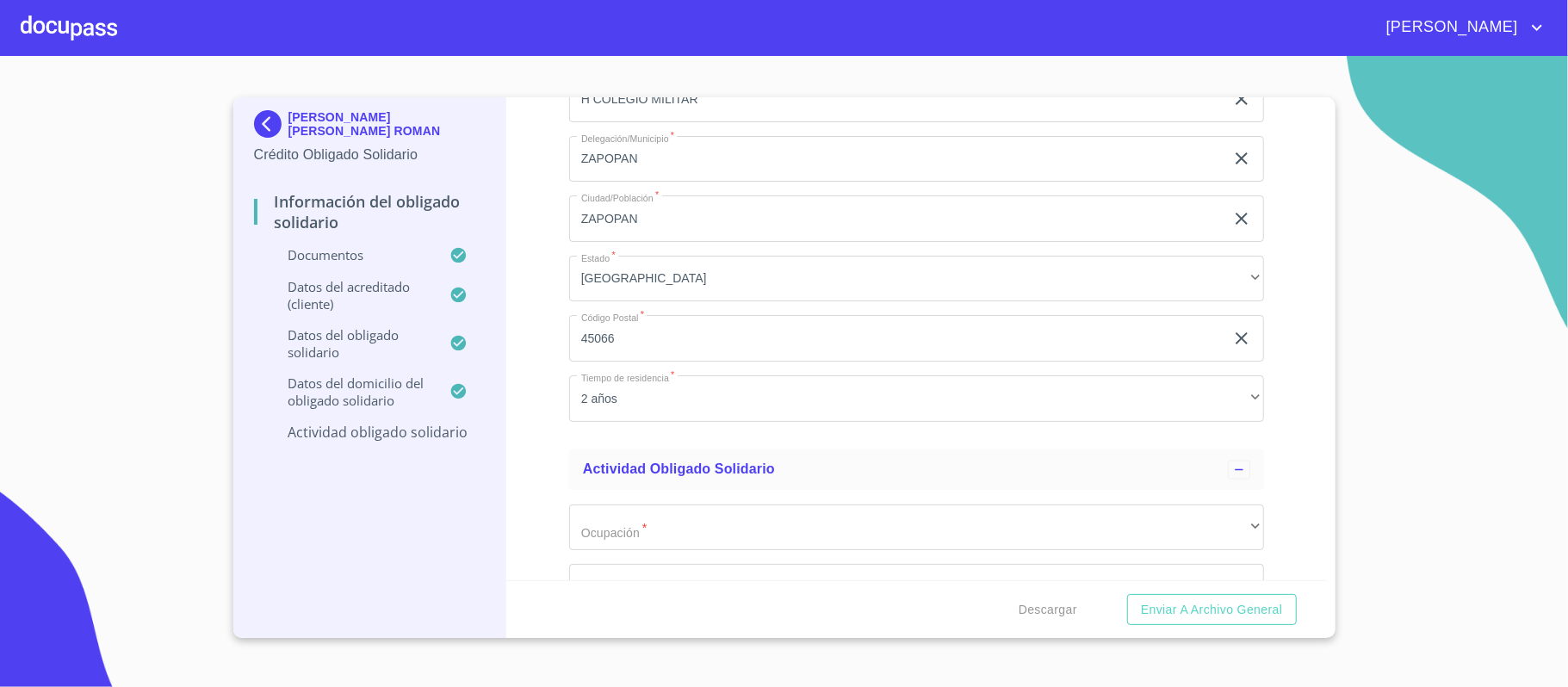
scroll to position [6888, 0]
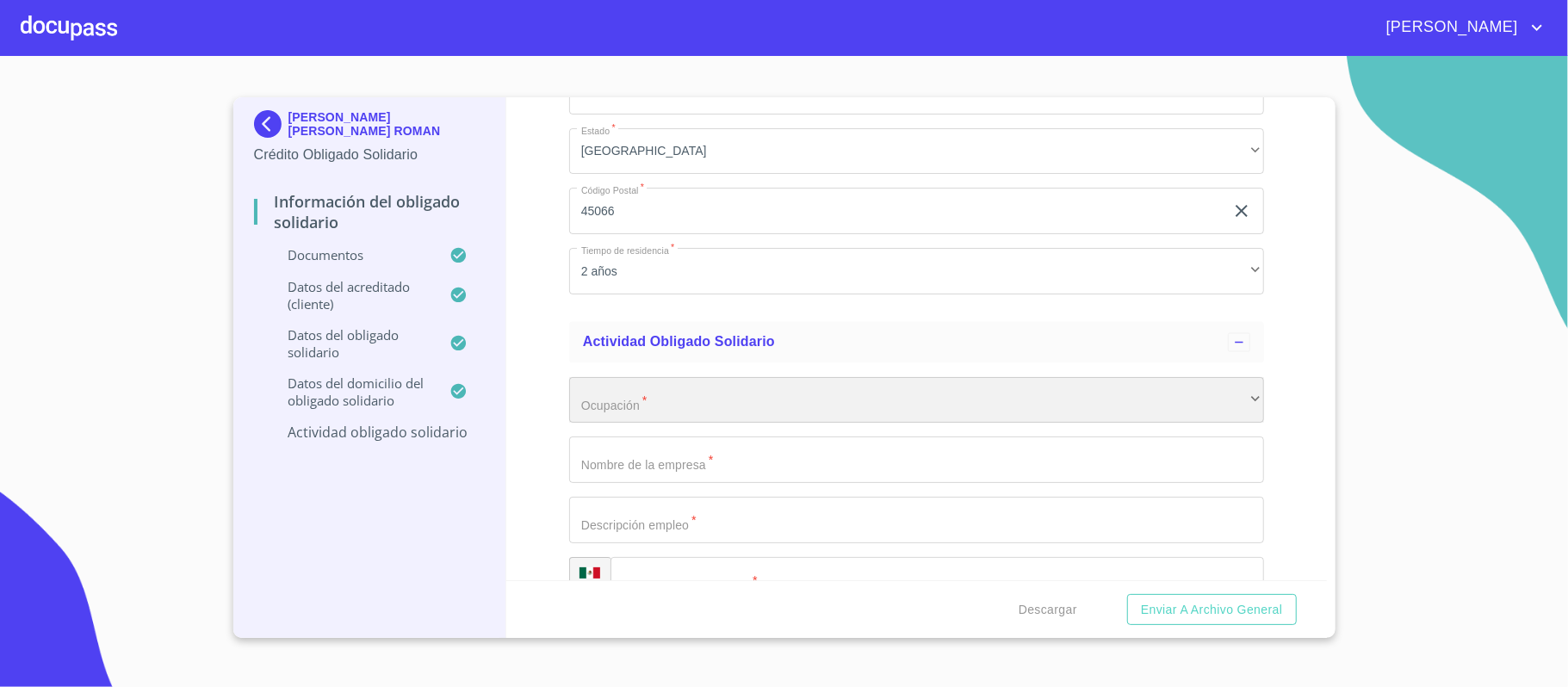
click at [620, 408] on div "​" at bounding box center [917, 400] width 695 height 47
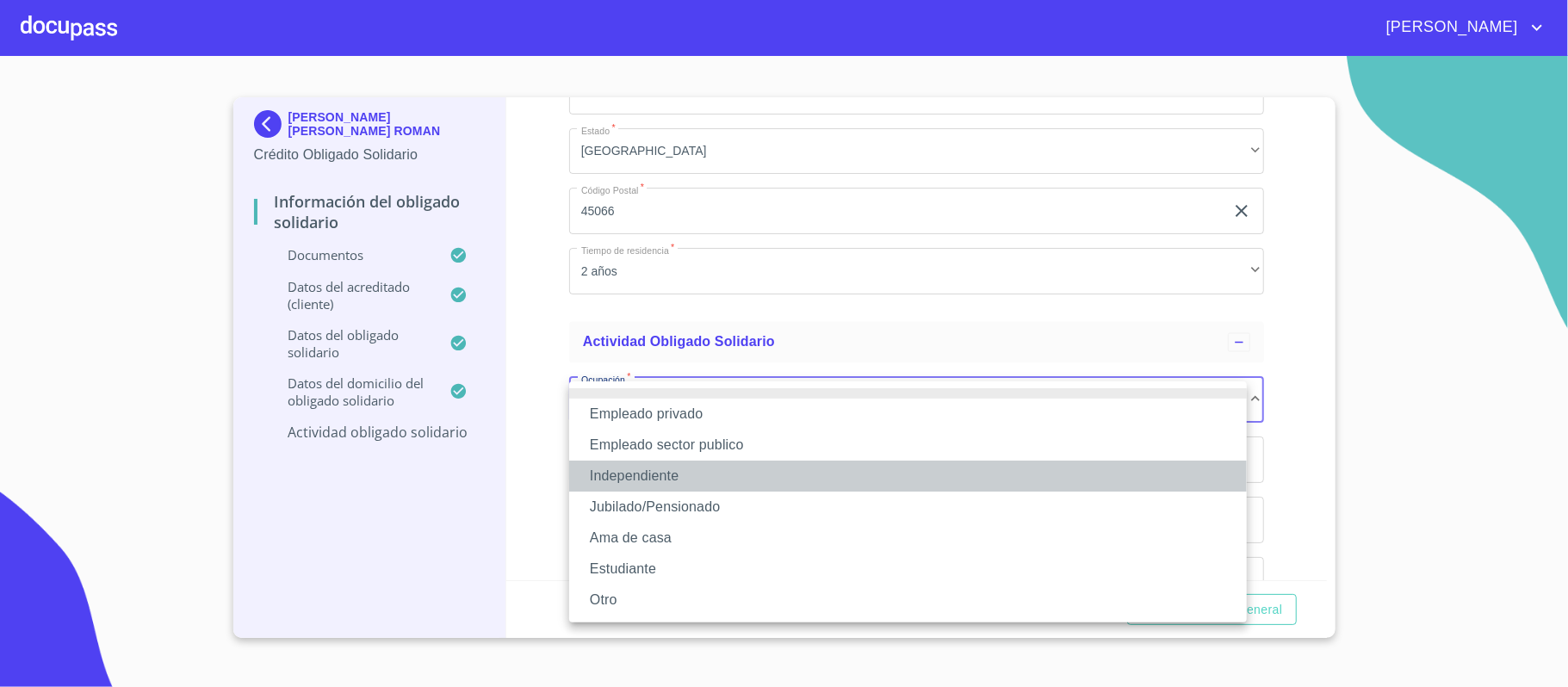
click at [625, 467] on li "Independiente" at bounding box center [908, 476] width 678 height 31
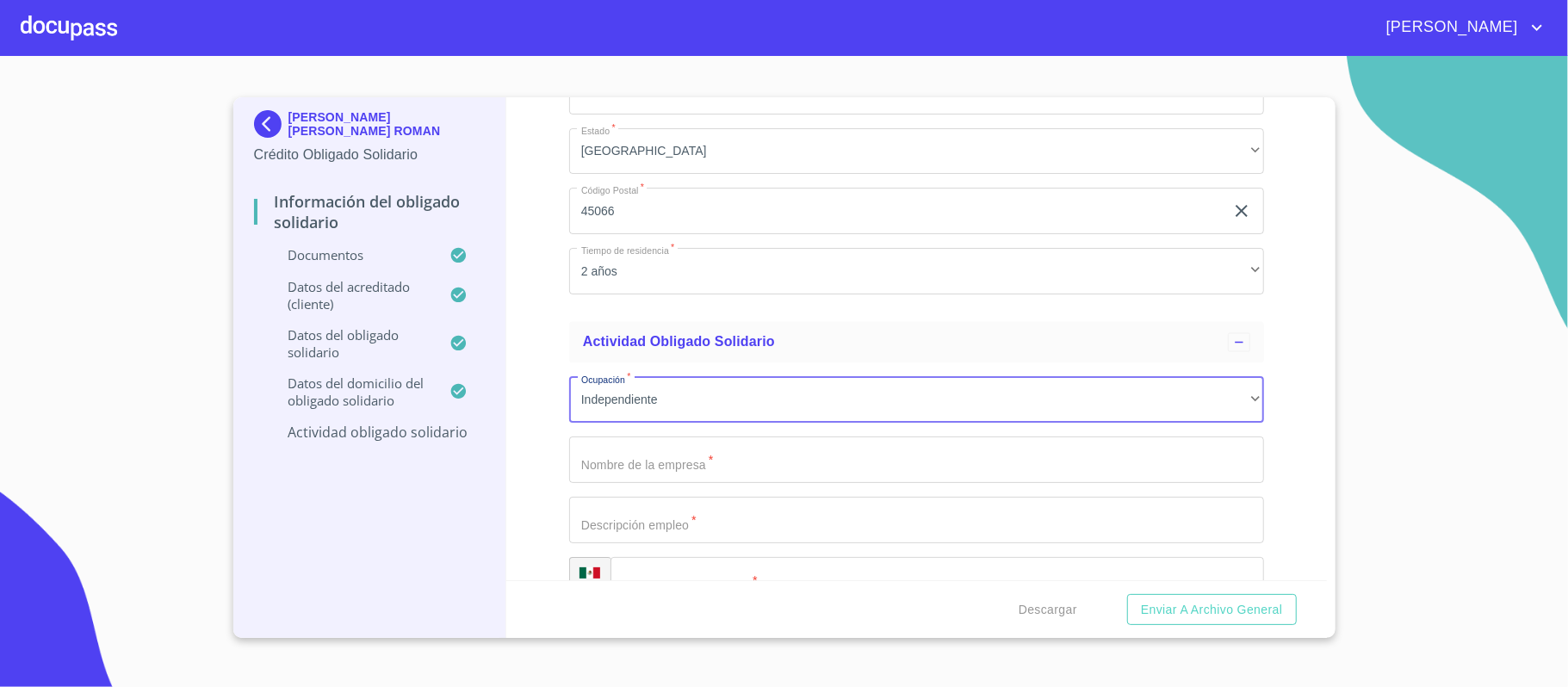
click at [536, 333] on div "Información del Obligado Solidario Documentos Documento de identificación Oblig…" at bounding box center [916, 339] width 820 height 483
click at [596, 451] on input "Documento de identificación Obligado Solidario.   *" at bounding box center [917, 459] width 695 height 47
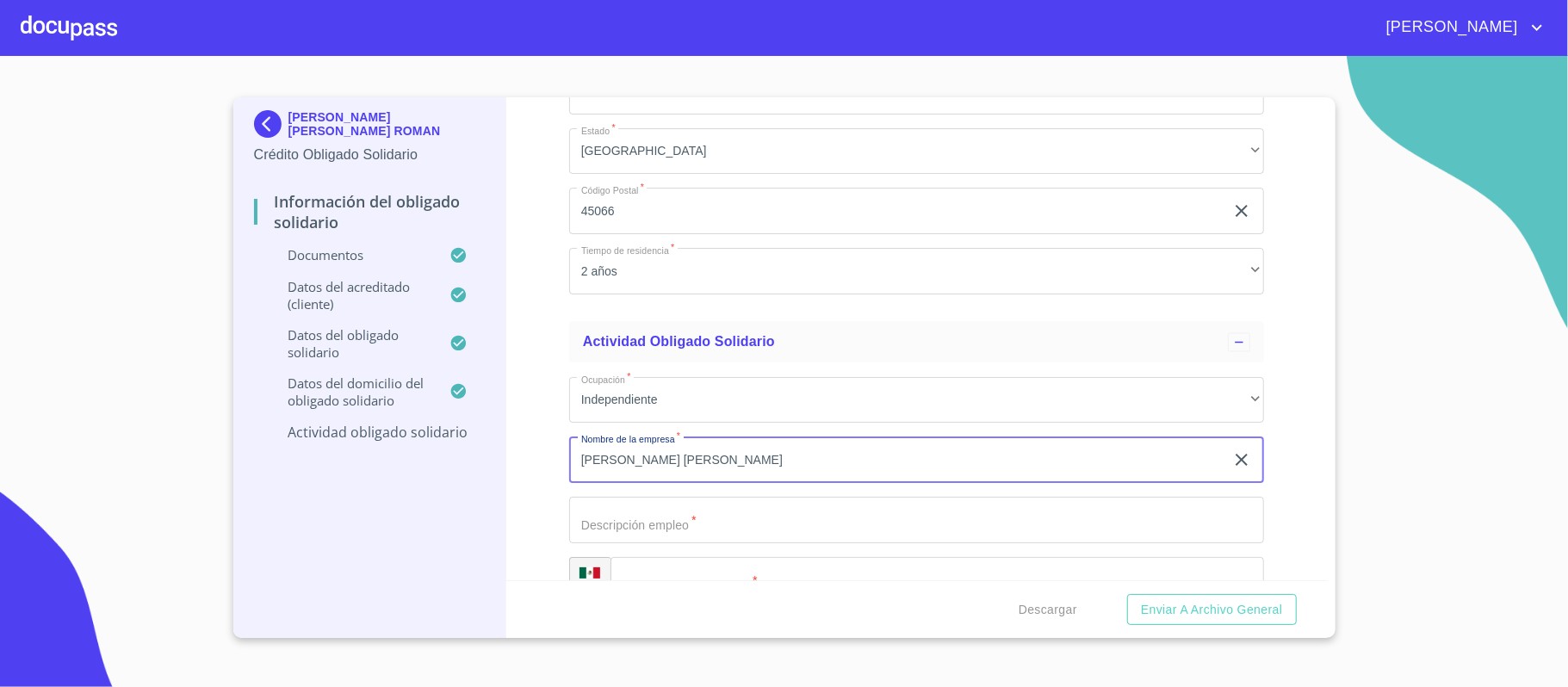
type input "[PERSON_NAME] [PERSON_NAME]"
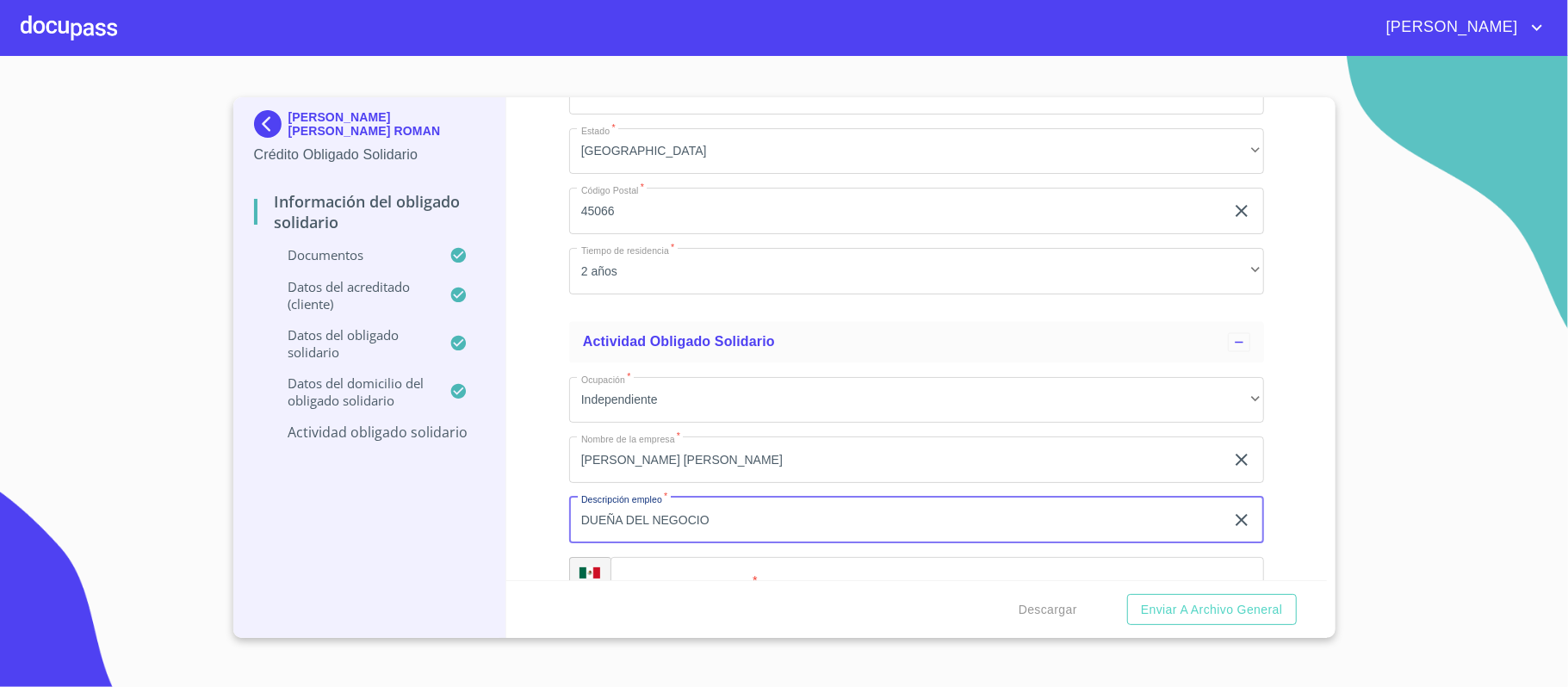
type input "DUEÑA DEL NEGOCIO"
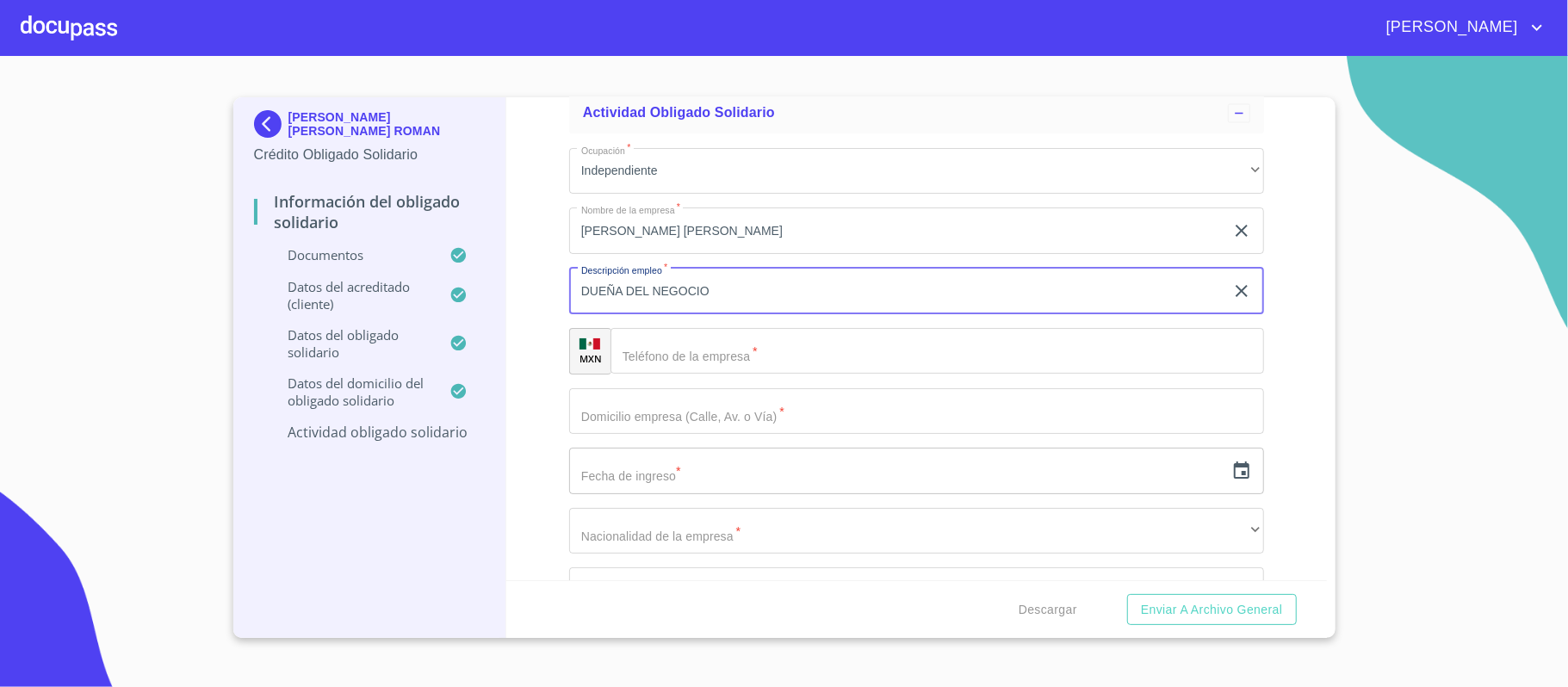
click at [661, 354] on input "Documento de identificación Obligado Solidario.   *" at bounding box center [937, 350] width 653 height 47
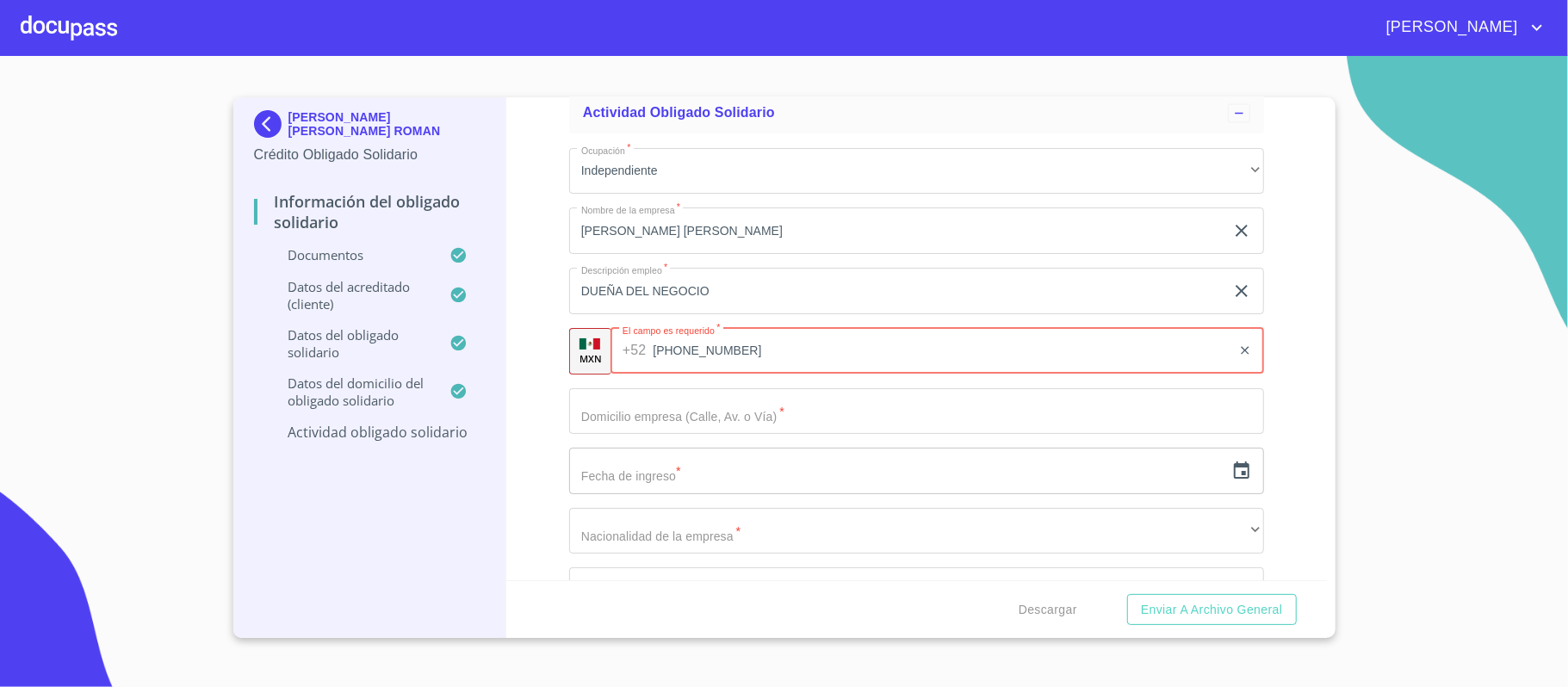
type input "[PHONE_NUMBER]"
click at [682, 422] on input "Documento de identificación Obligado Solidario.   *" at bounding box center [917, 411] width 695 height 47
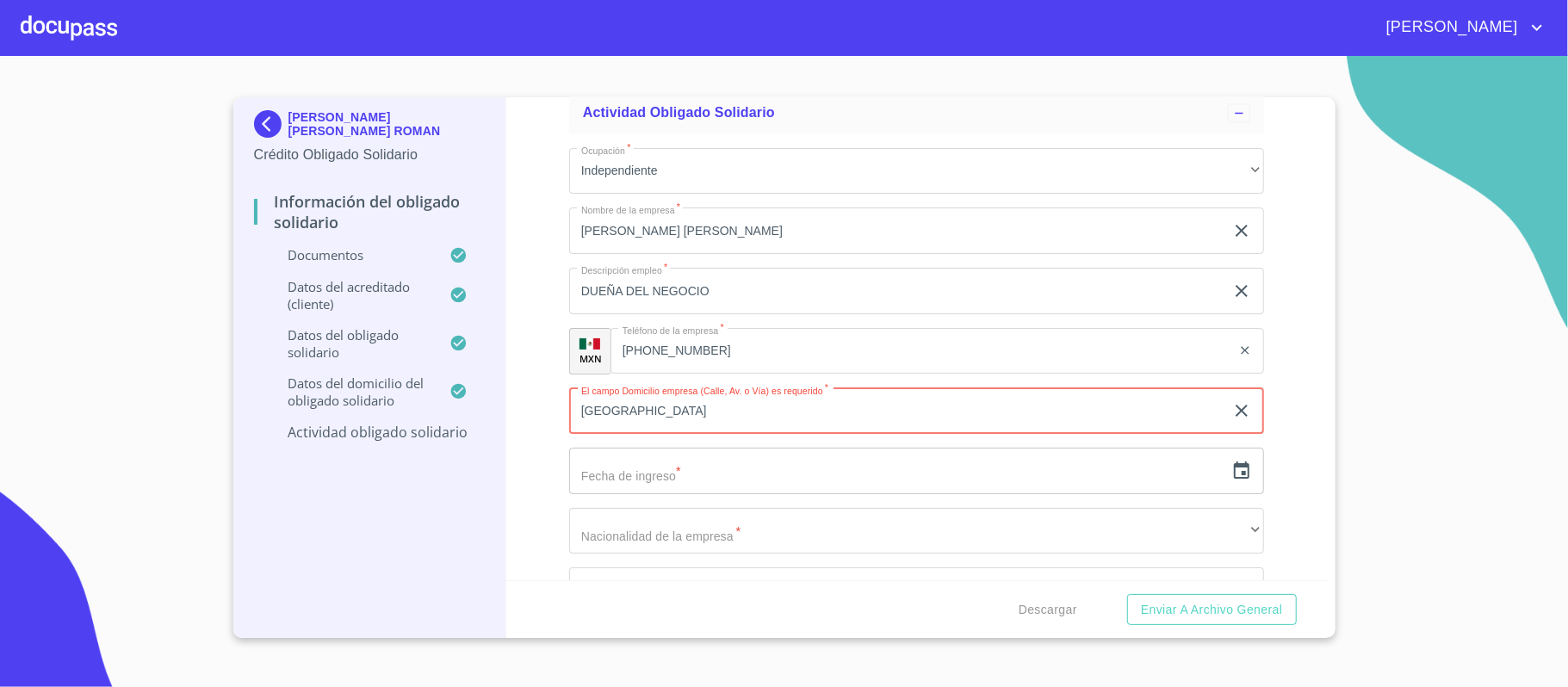
type input "[GEOGRAPHIC_DATA]"
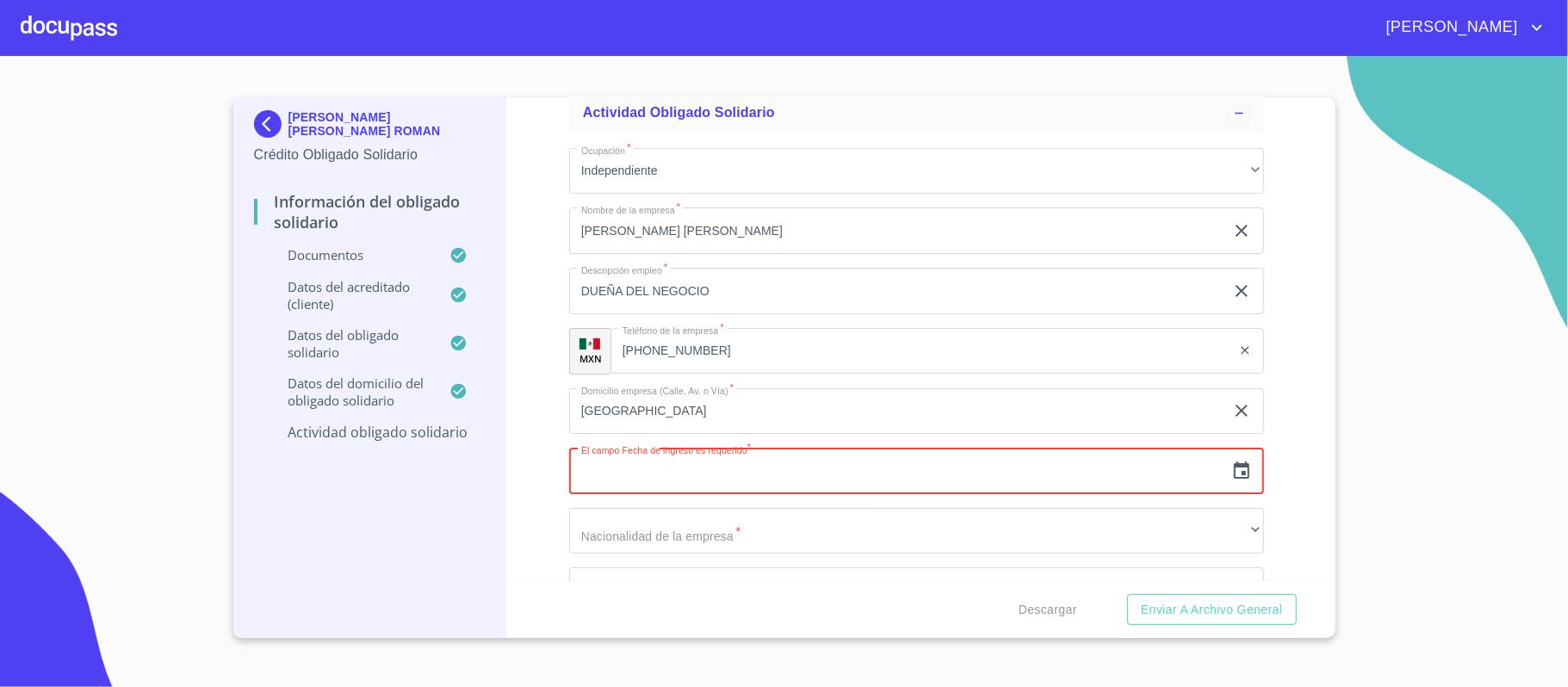
click at [1232, 473] on icon "button" at bounding box center [1241, 471] width 21 height 21
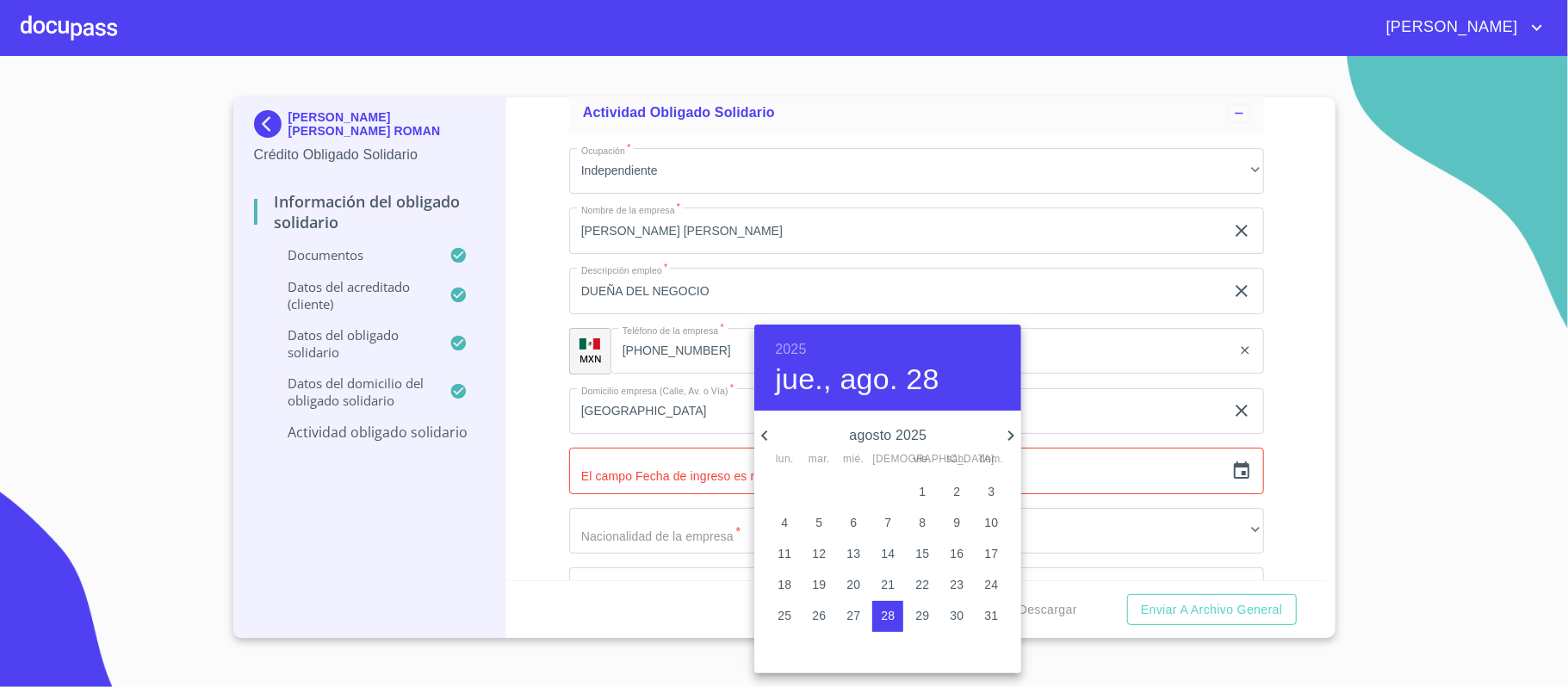
click at [790, 347] on h6 "2025" at bounding box center [789, 349] width 31 height 24
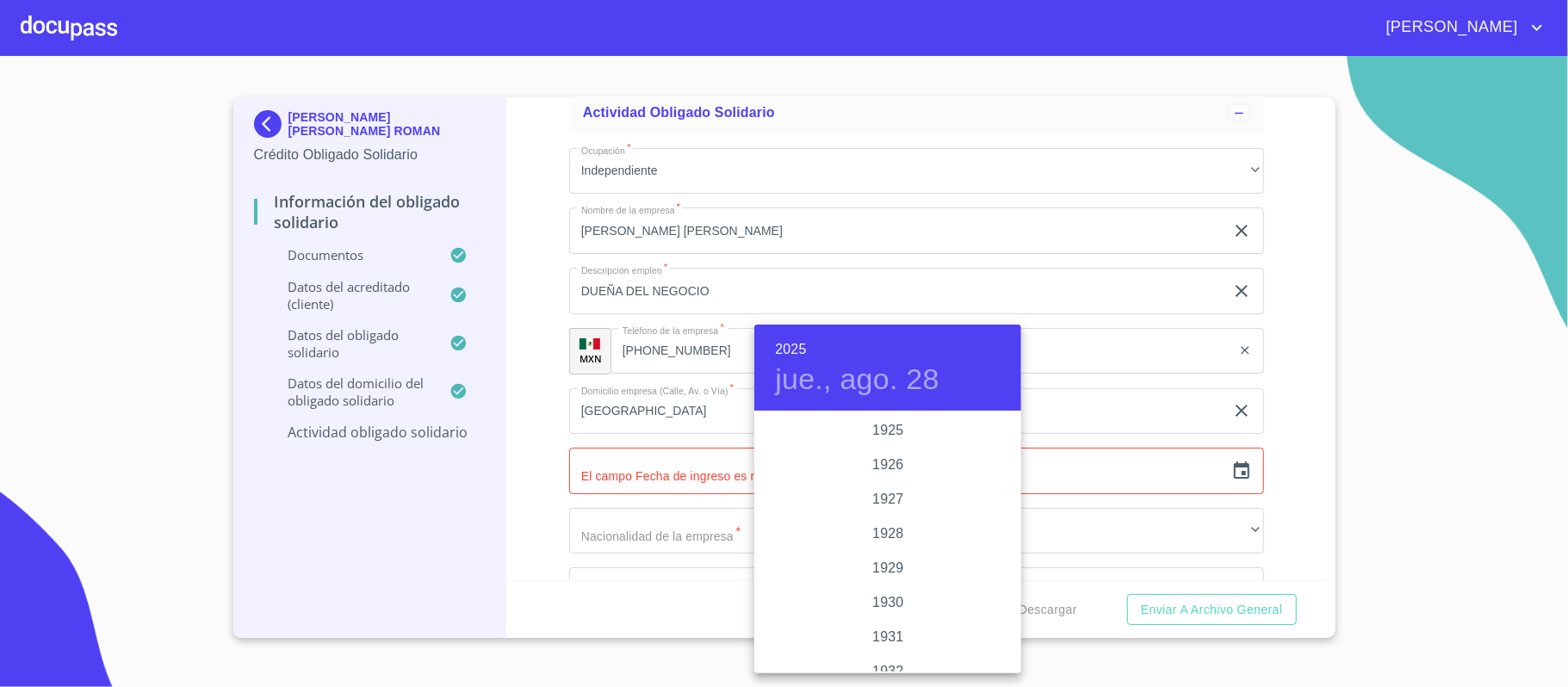
scroll to position [3340, 0]
click at [880, 466] on div "2023" at bounding box center [888, 465] width 267 height 35
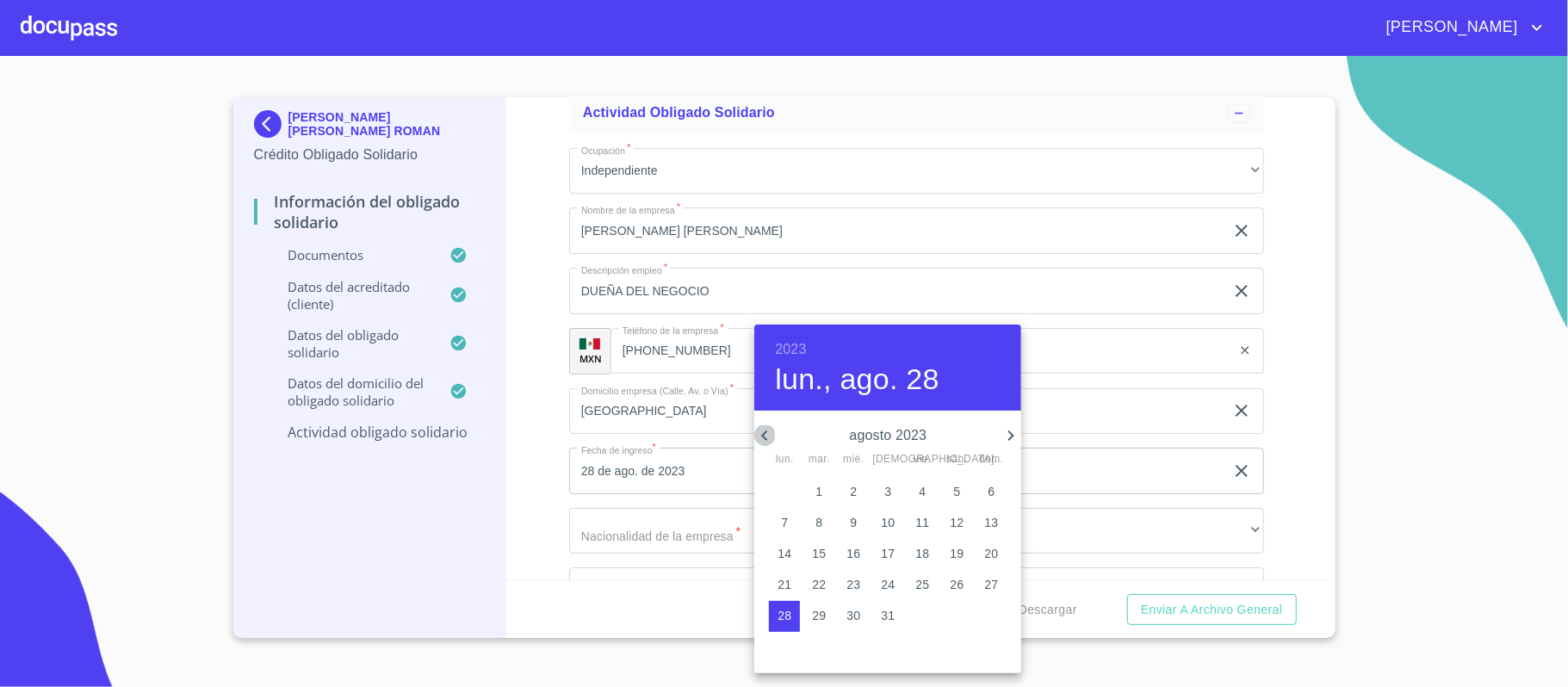
click at [765, 438] on icon "button" at bounding box center [765, 435] width 21 height 21
click at [953, 487] on p "1" at bounding box center [956, 491] width 7 height 17
type input "1 de [DATE]. de 2023"
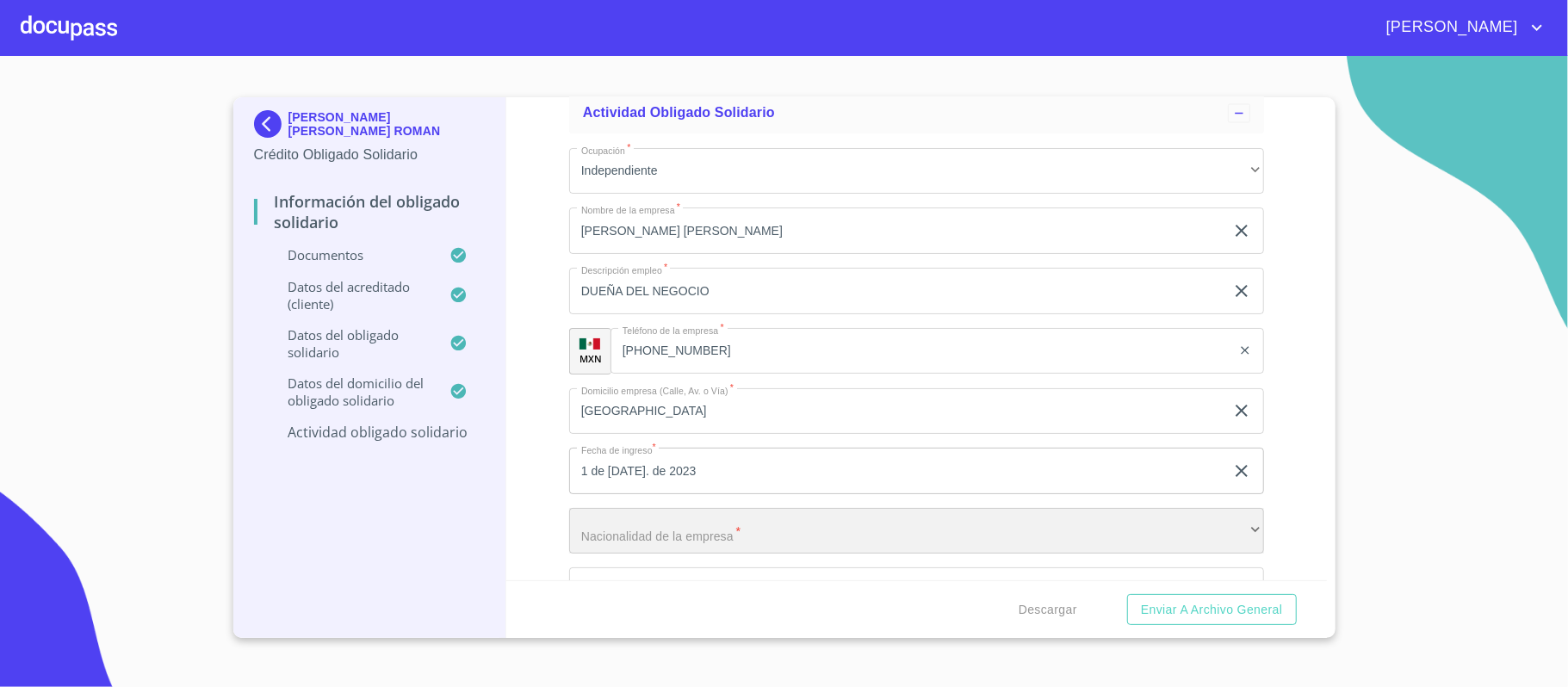
click at [631, 536] on div "​" at bounding box center [917, 531] width 695 height 47
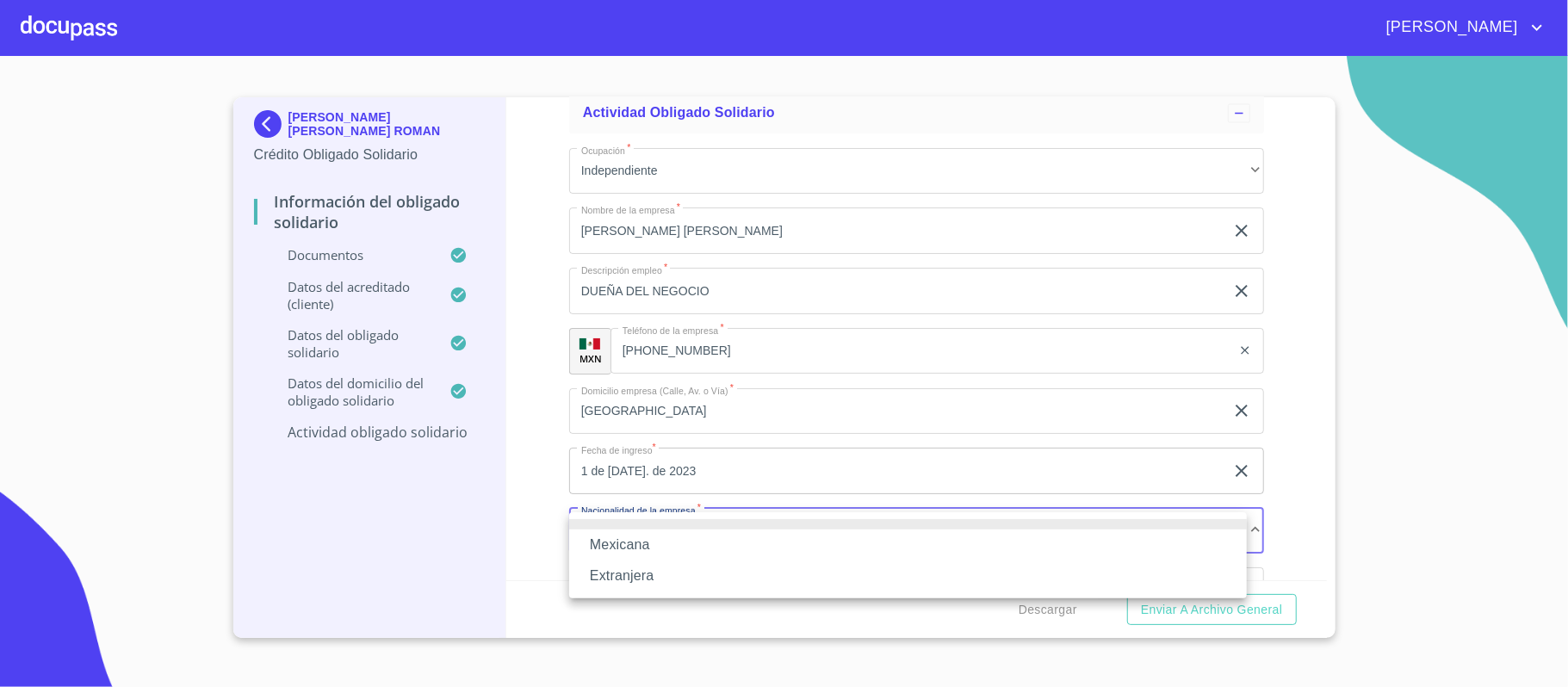
click at [627, 538] on li "Mexicana" at bounding box center [908, 545] width 678 height 31
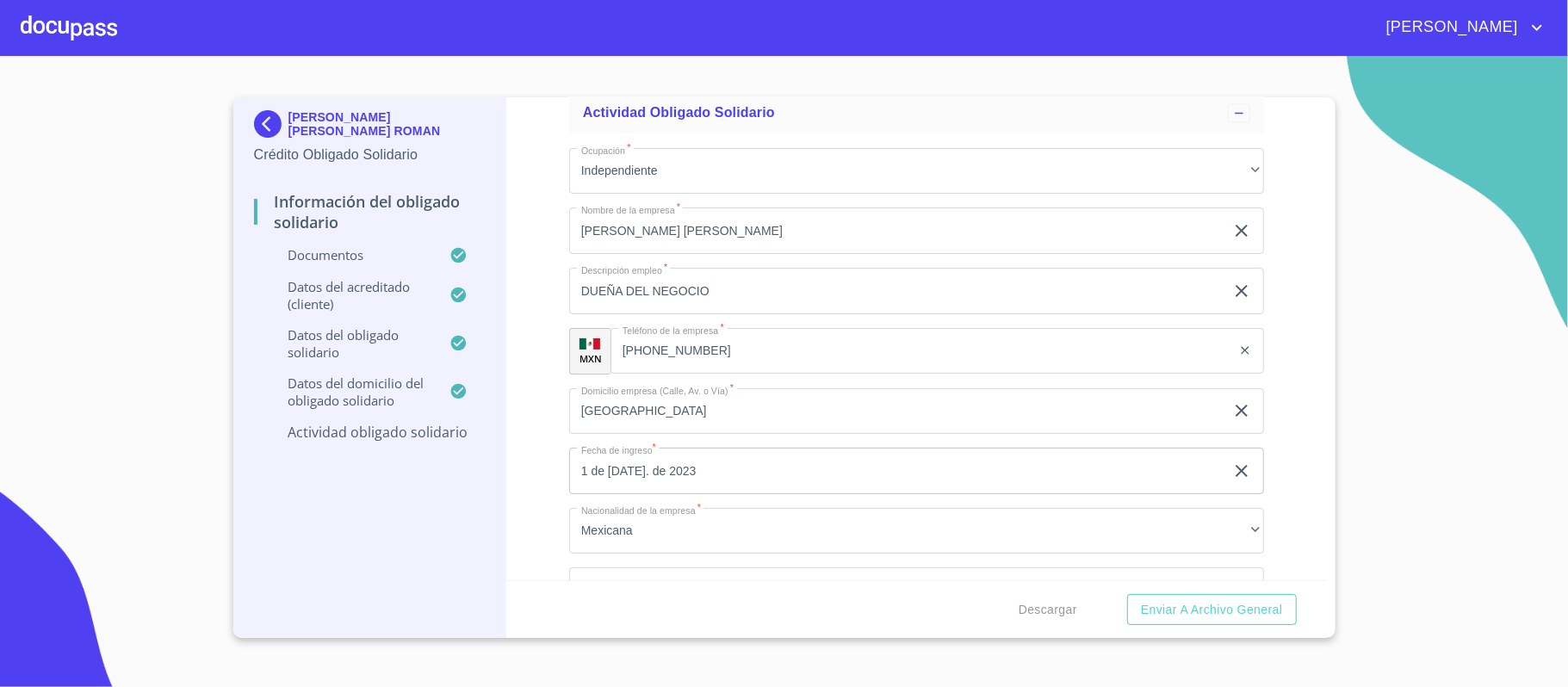
click at [536, 475] on div "Información del Obligado Solidario Documentos Documento de identificación Oblig…" at bounding box center [916, 339] width 820 height 483
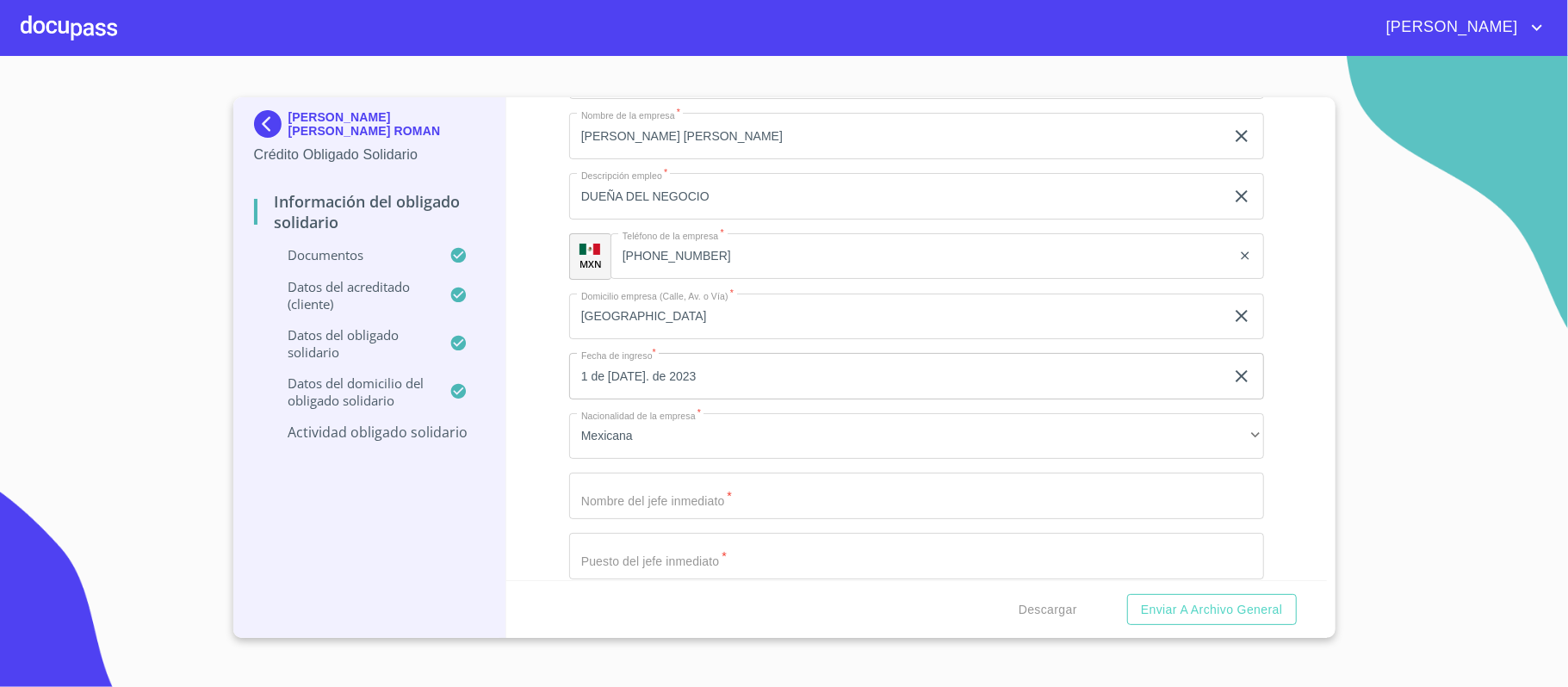
scroll to position [7347, 0]
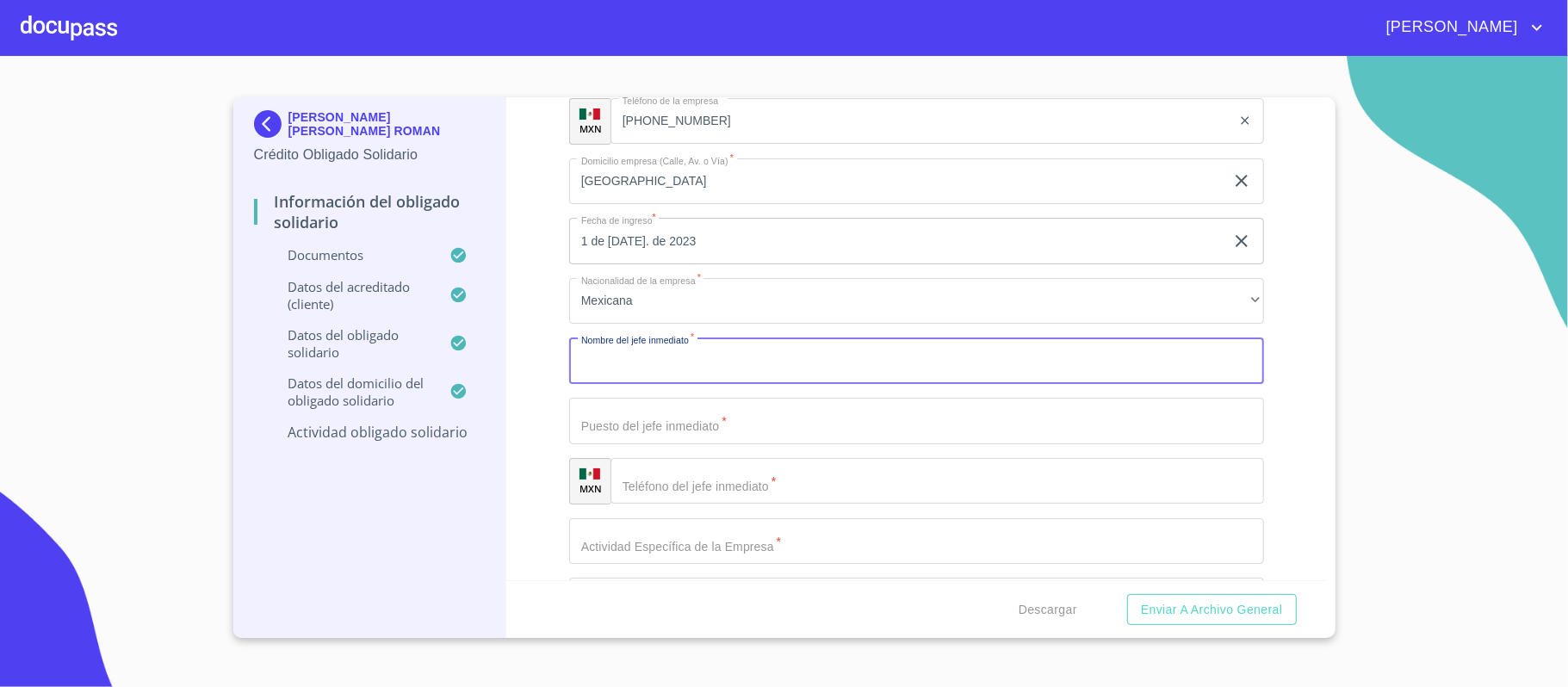
click at [603, 358] on input "Documento de identificación Obligado Solidario.   *" at bounding box center [917, 360] width 695 height 47
type input "ELLA MISMA"
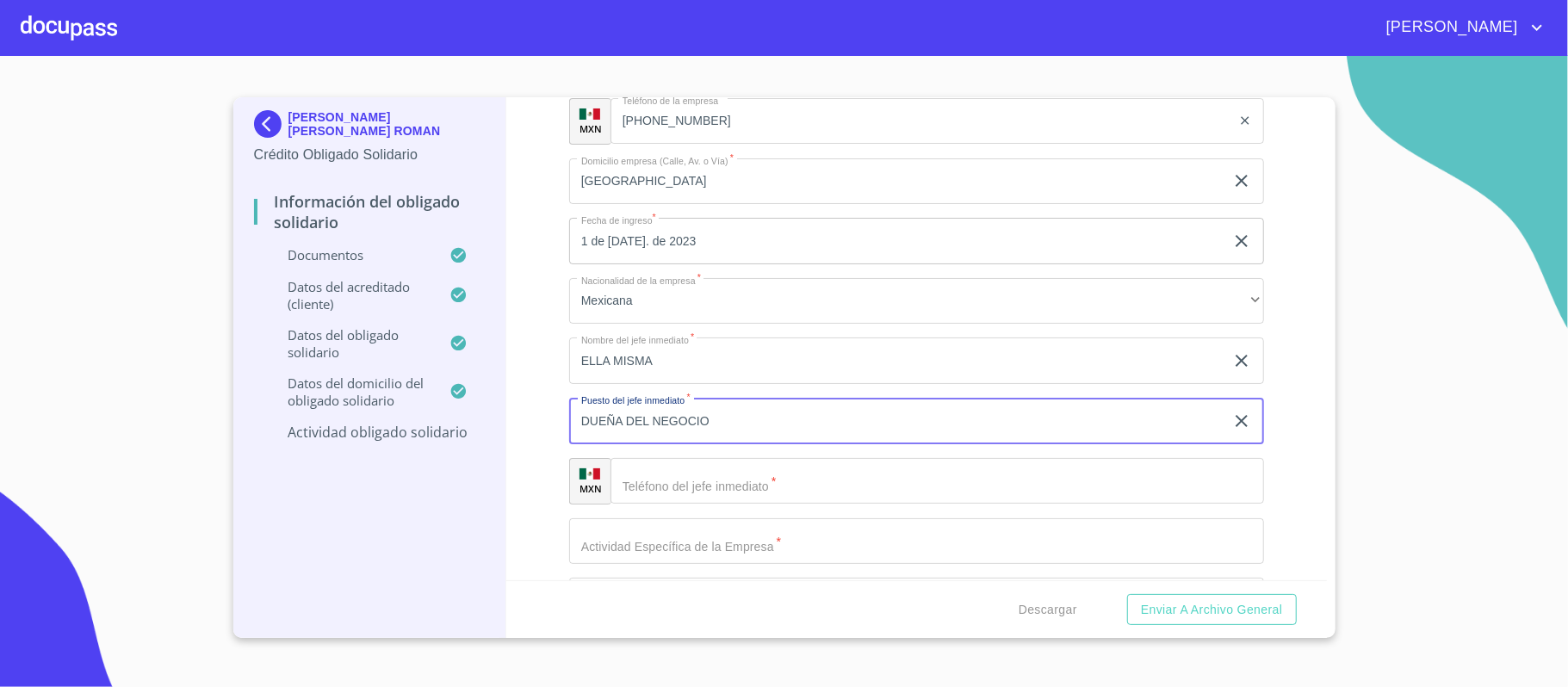
type input "DUEÑA DEL NEGOCIO"
click at [654, 479] on input "Documento de identificación Obligado Solidario.   *" at bounding box center [937, 481] width 653 height 47
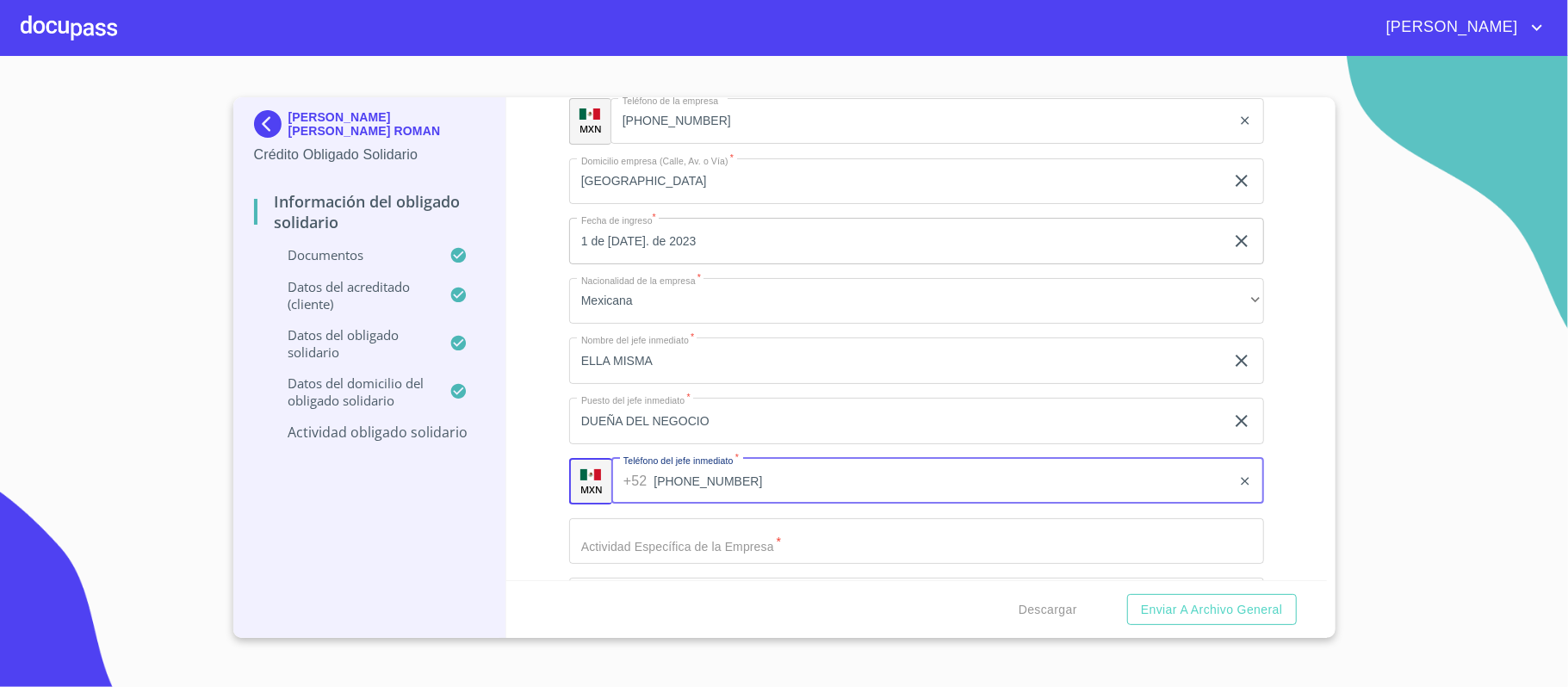
type input "[PHONE_NUMBER]"
click at [670, 543] on input "Documento de identificación Obligado Solidario.   *" at bounding box center [917, 542] width 695 height 47
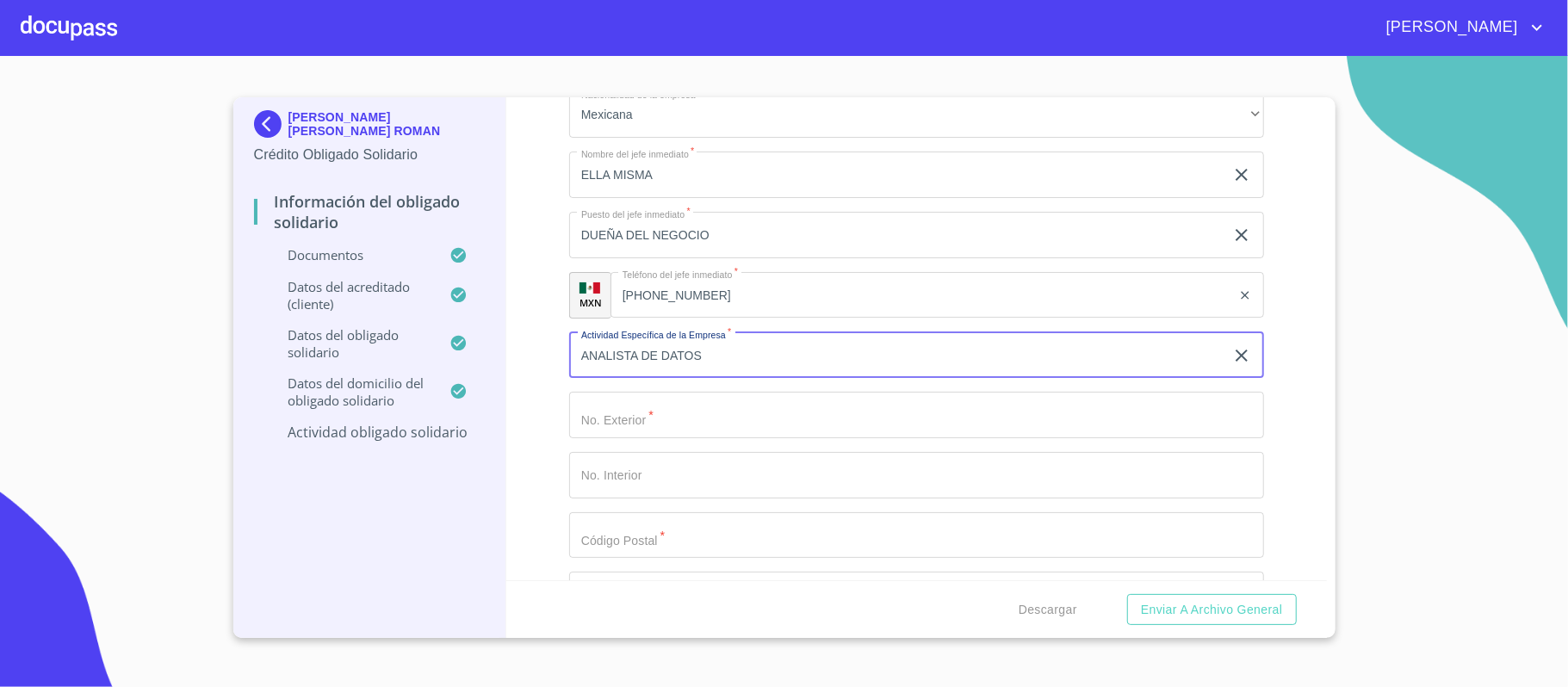
scroll to position [7577, 0]
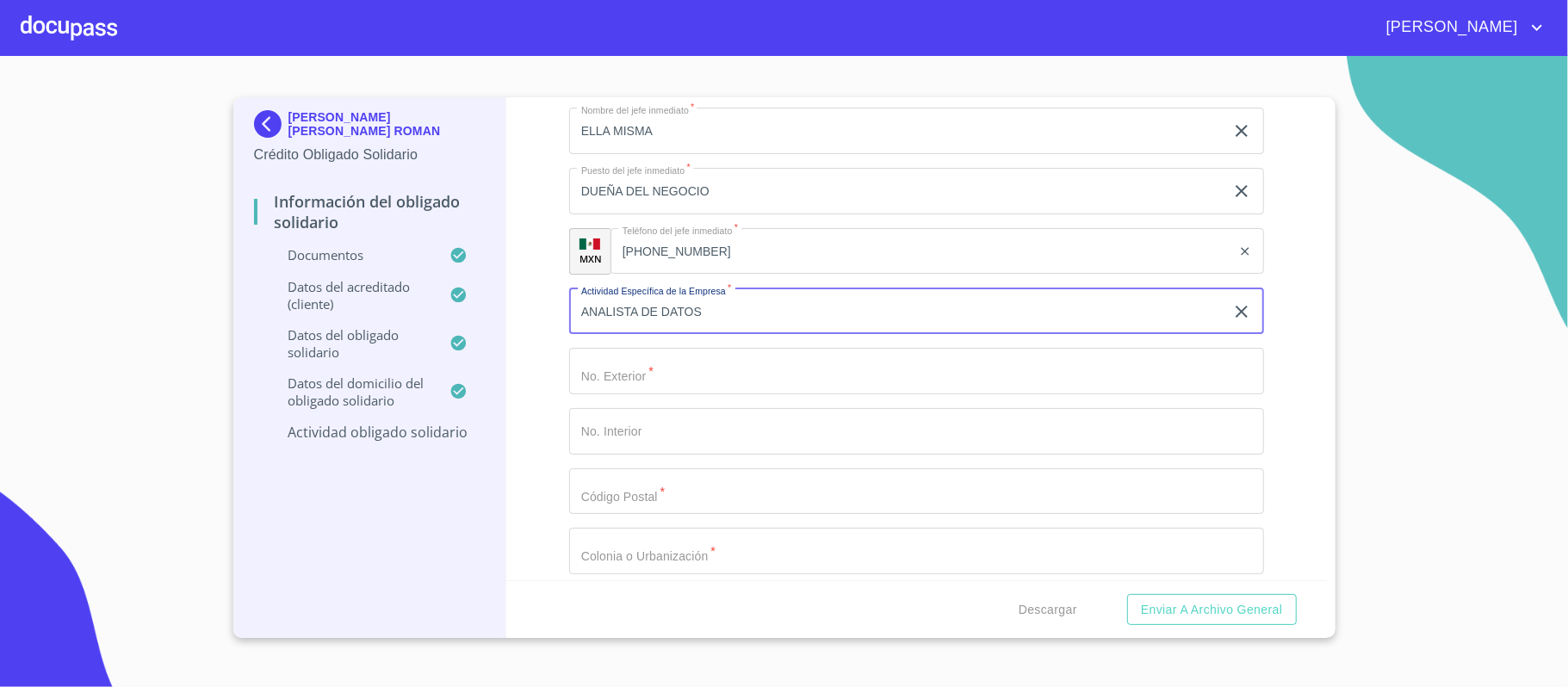
type input "ANALISTA DE DATOS"
click at [603, 384] on input "Documento de identificación Obligado Solidario.   *" at bounding box center [917, 370] width 695 height 47
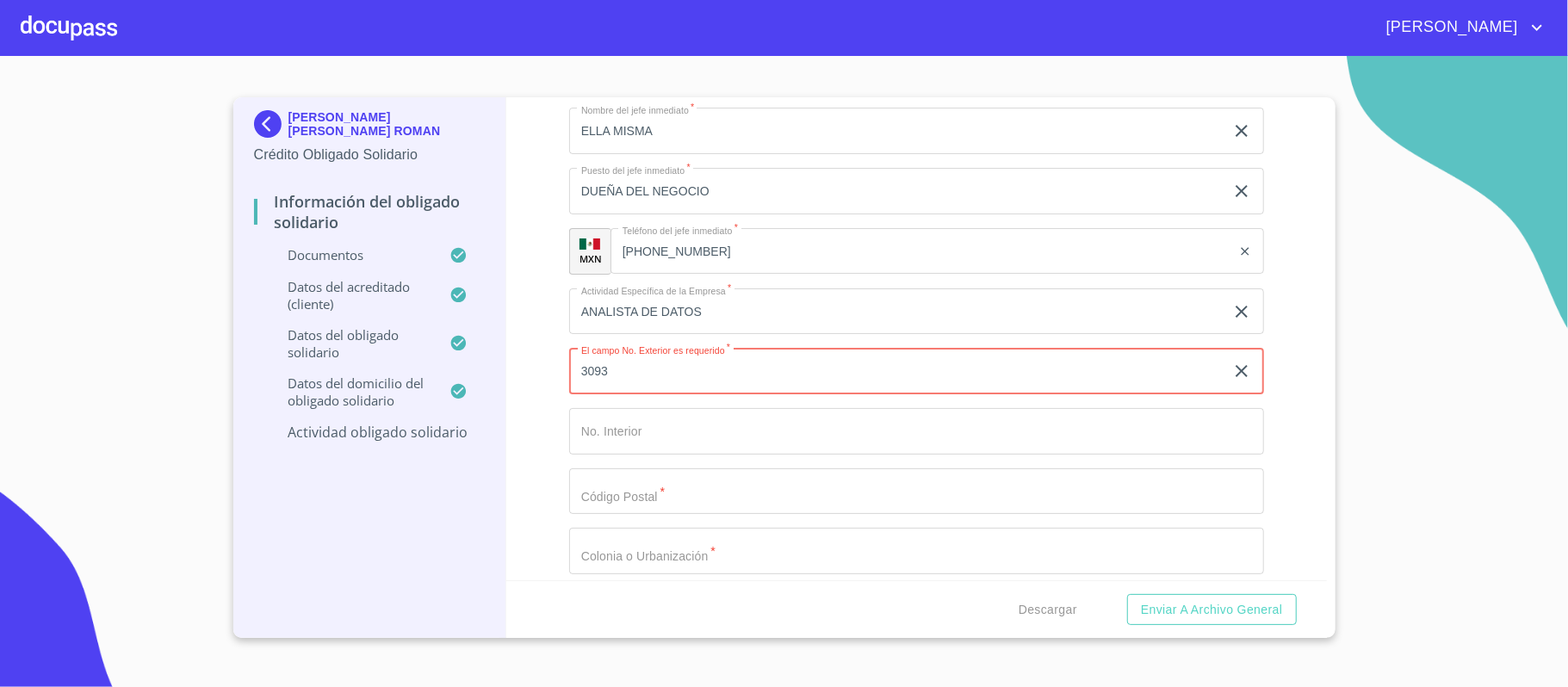
type input "3093"
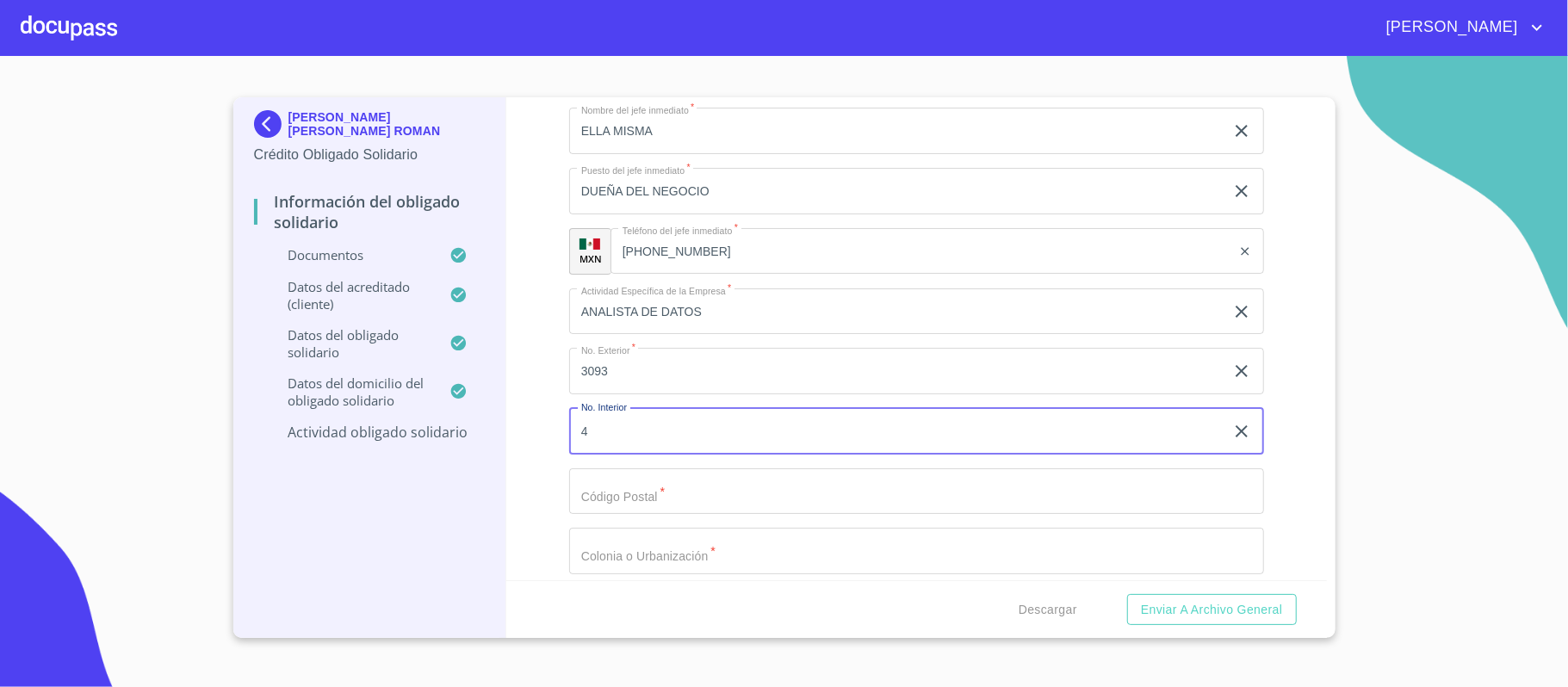
type input "4"
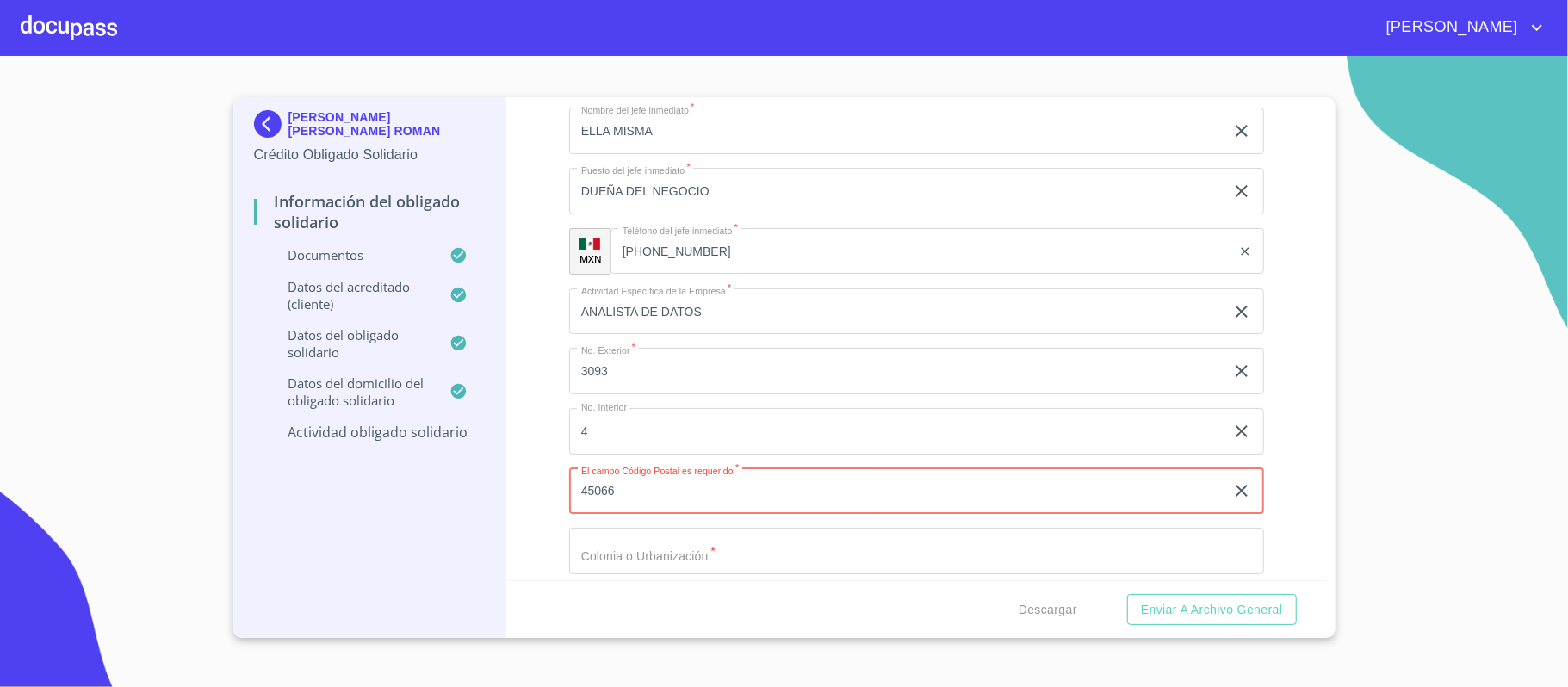
type input "45066"
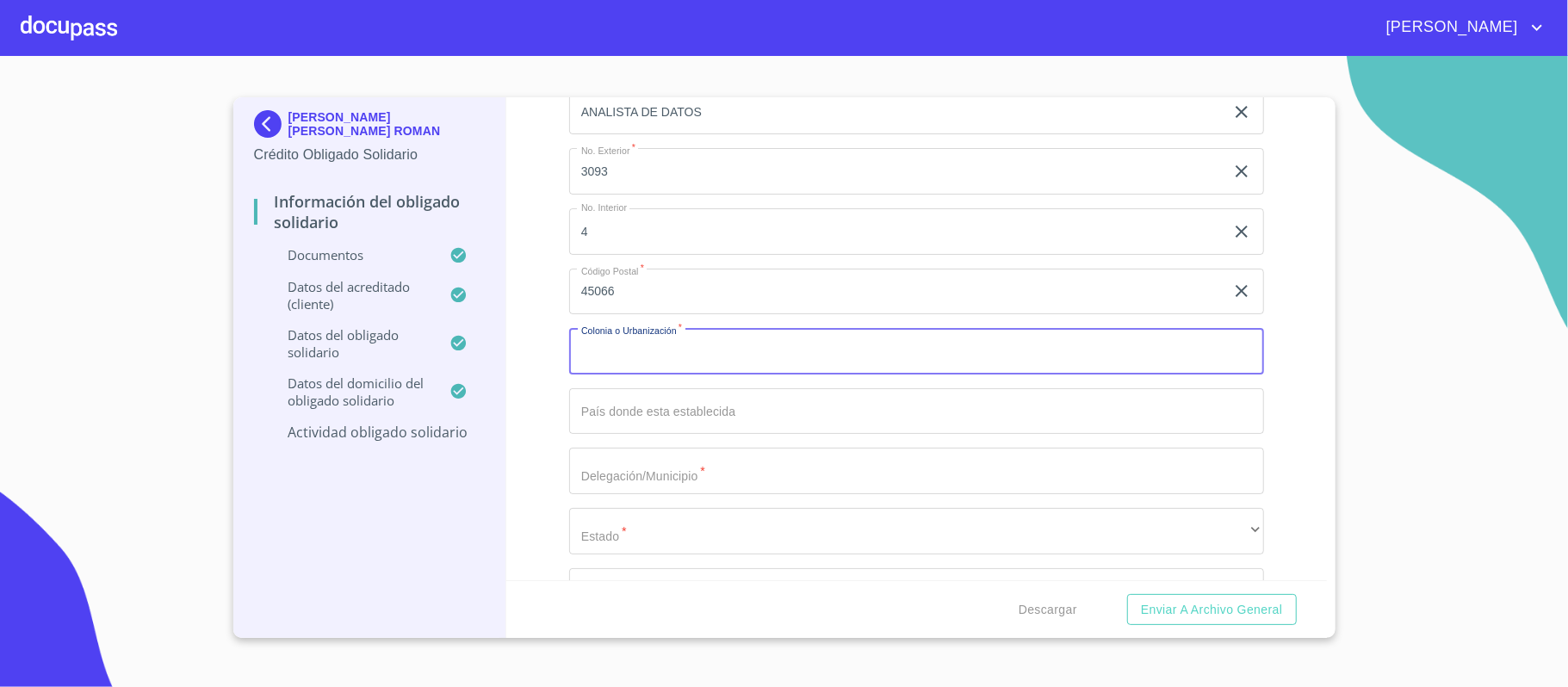
scroll to position [7806, 0]
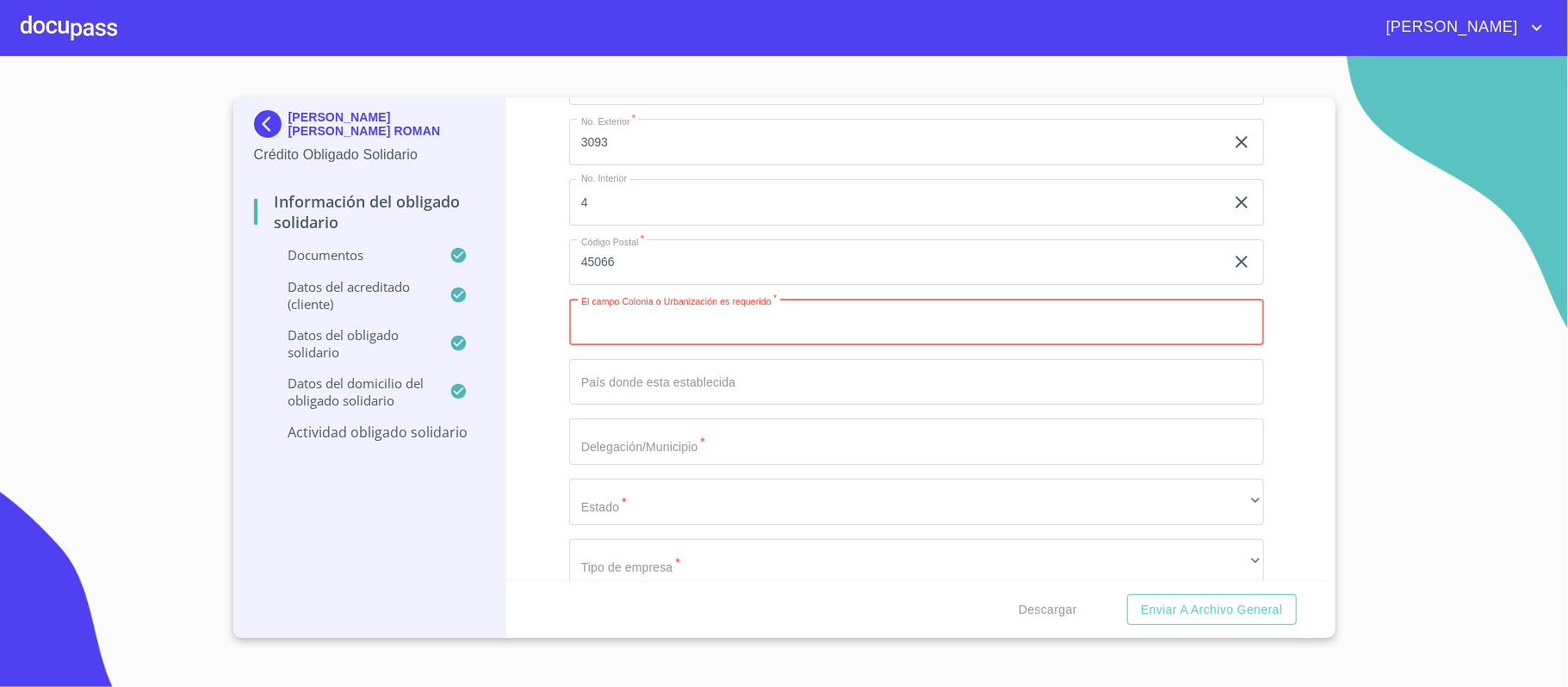
paste input "NATURA BOSQUE RESIDENCIAL"
type input "NATURA BOSQUE RESIDENCIAL"
click at [715, 386] on input "Documento de identificación Obligado Solidario.   *" at bounding box center [917, 382] width 695 height 47
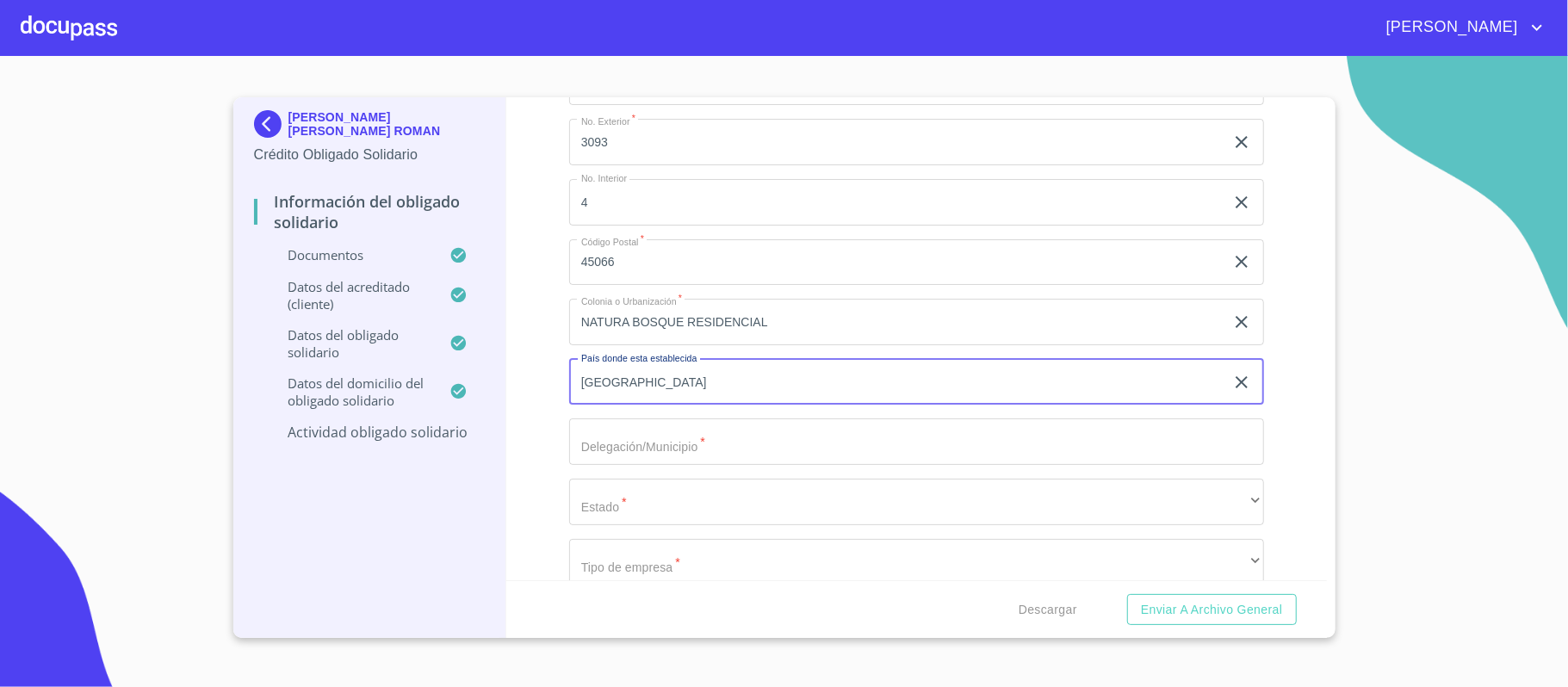
type input "[GEOGRAPHIC_DATA]"
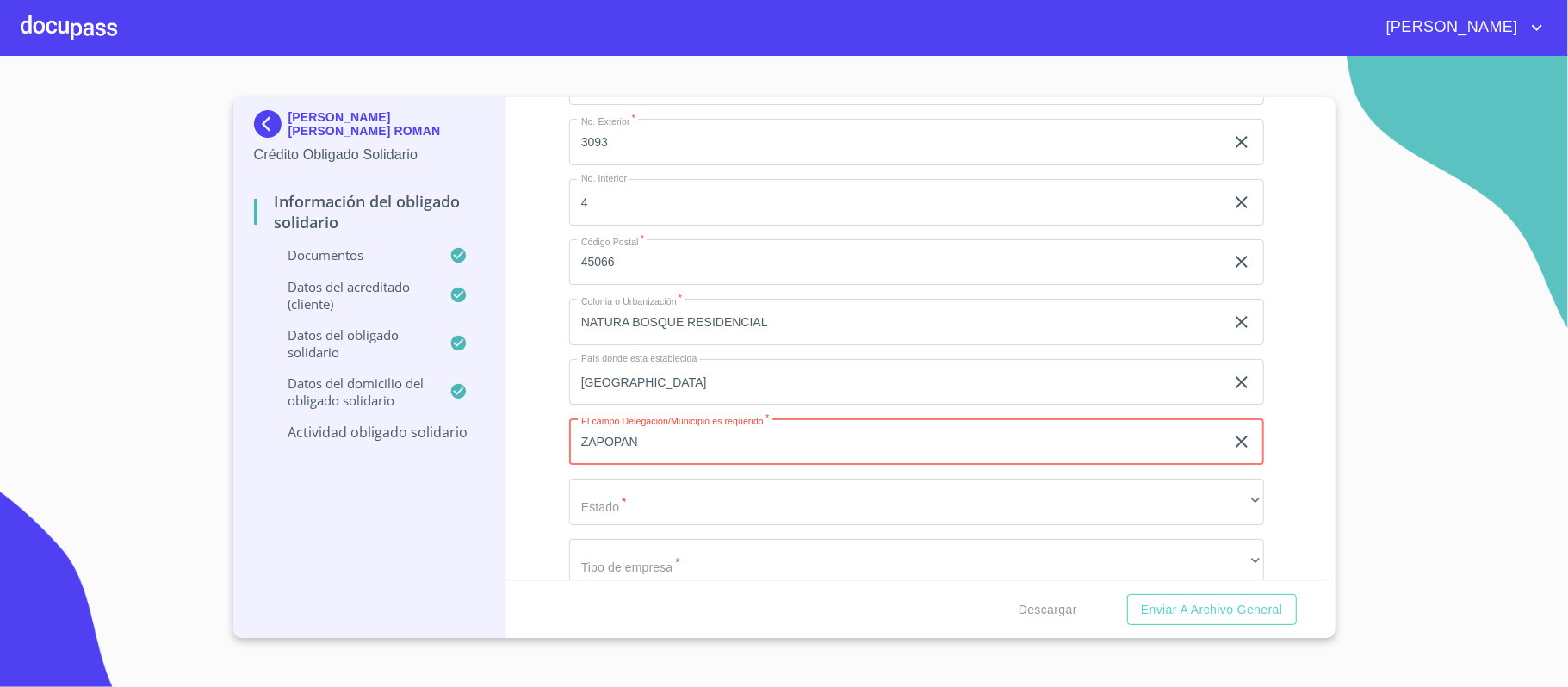
type input "ZAPOPAN"
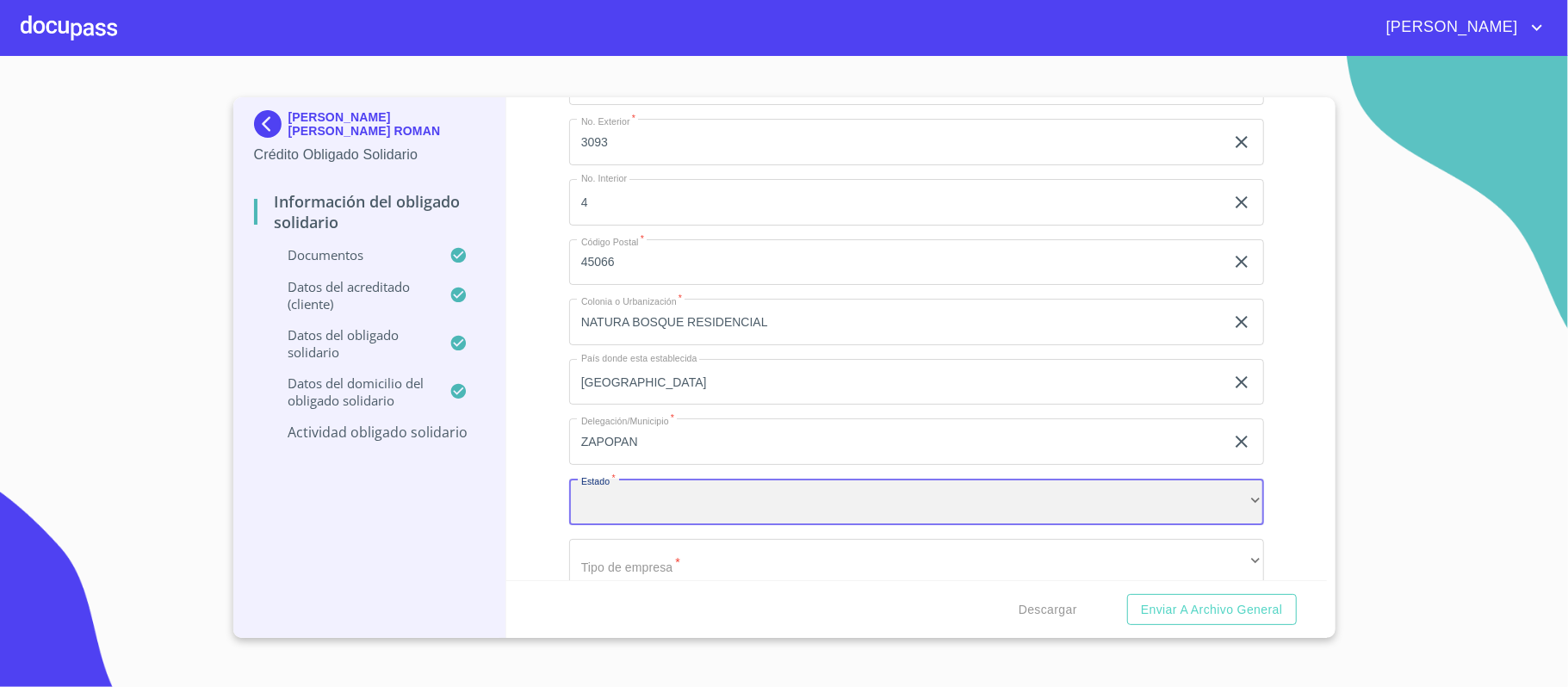
click at [651, 519] on div "​" at bounding box center [917, 502] width 695 height 47
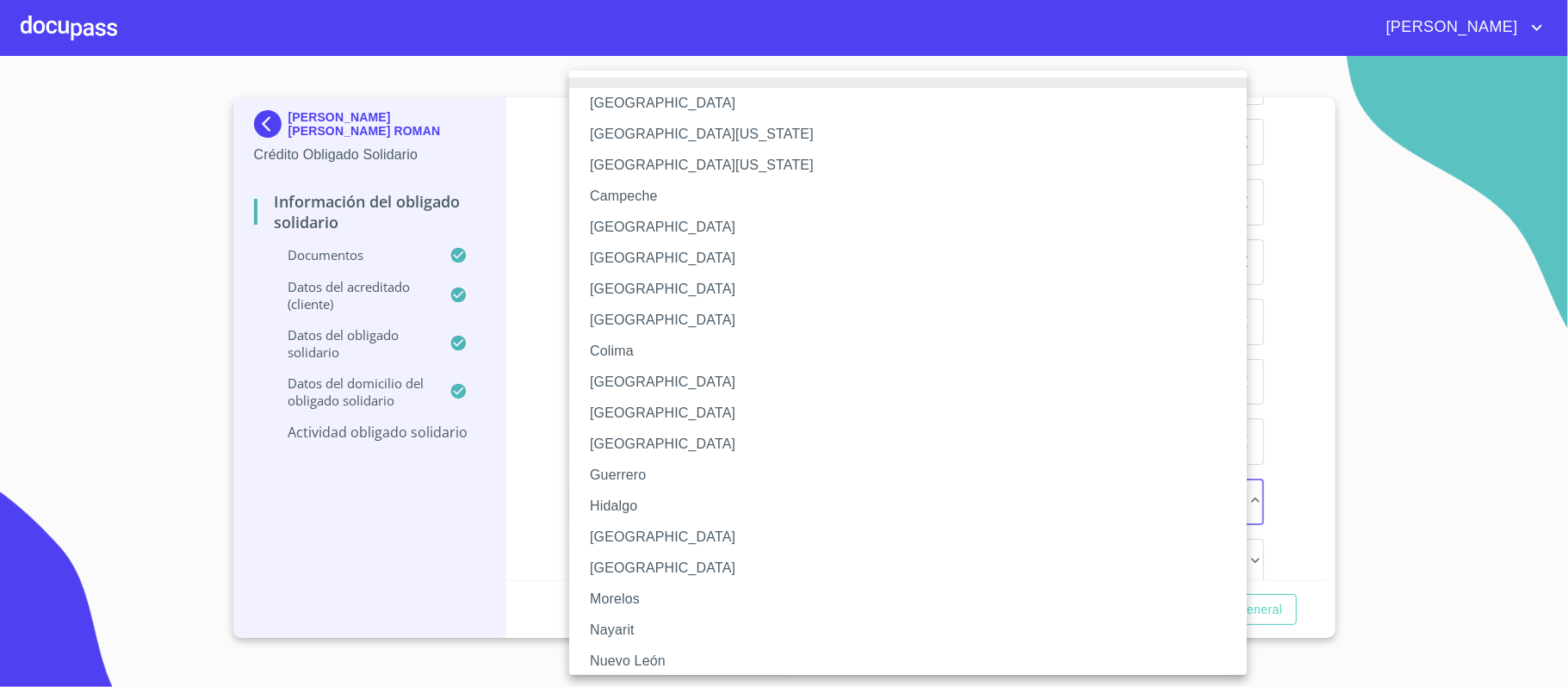
click at [620, 532] on li "[GEOGRAPHIC_DATA]" at bounding box center [917, 537] width 695 height 31
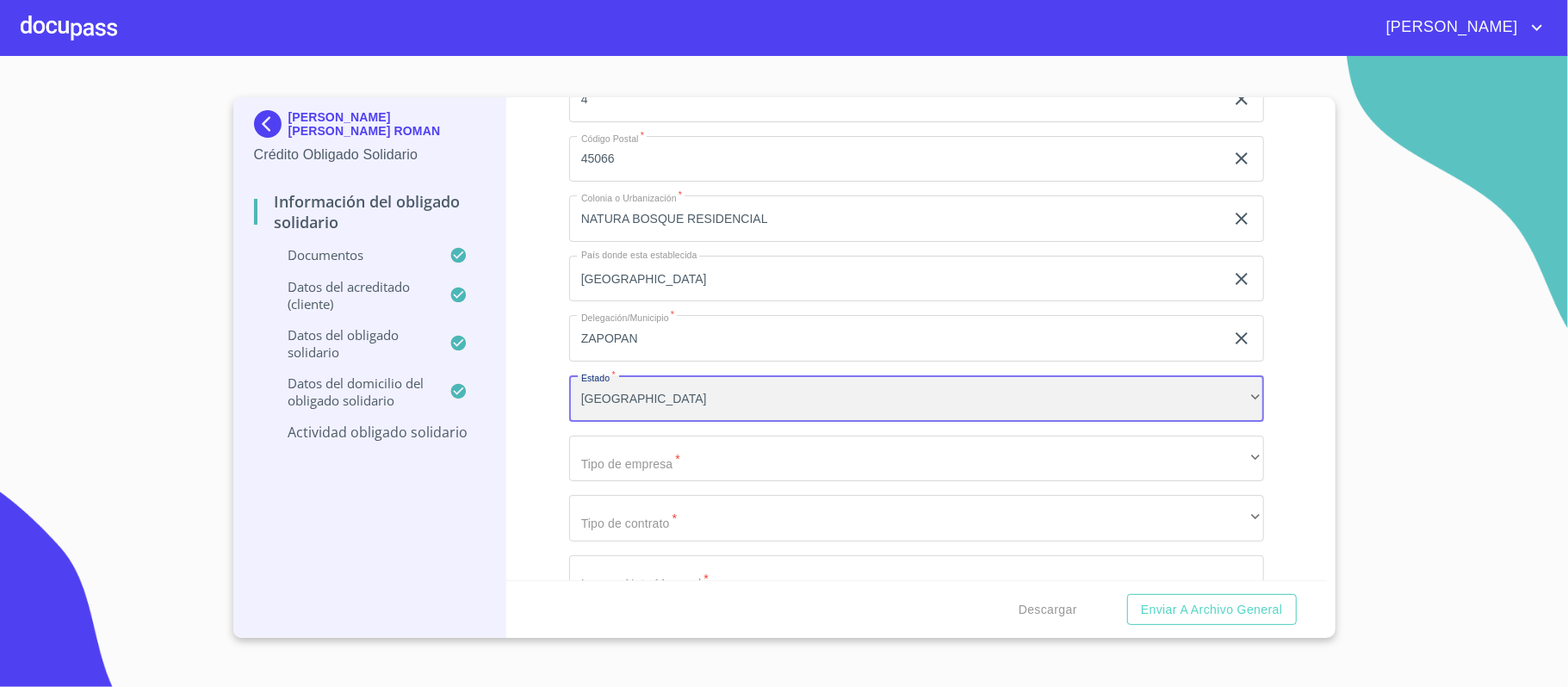
scroll to position [8013, 0]
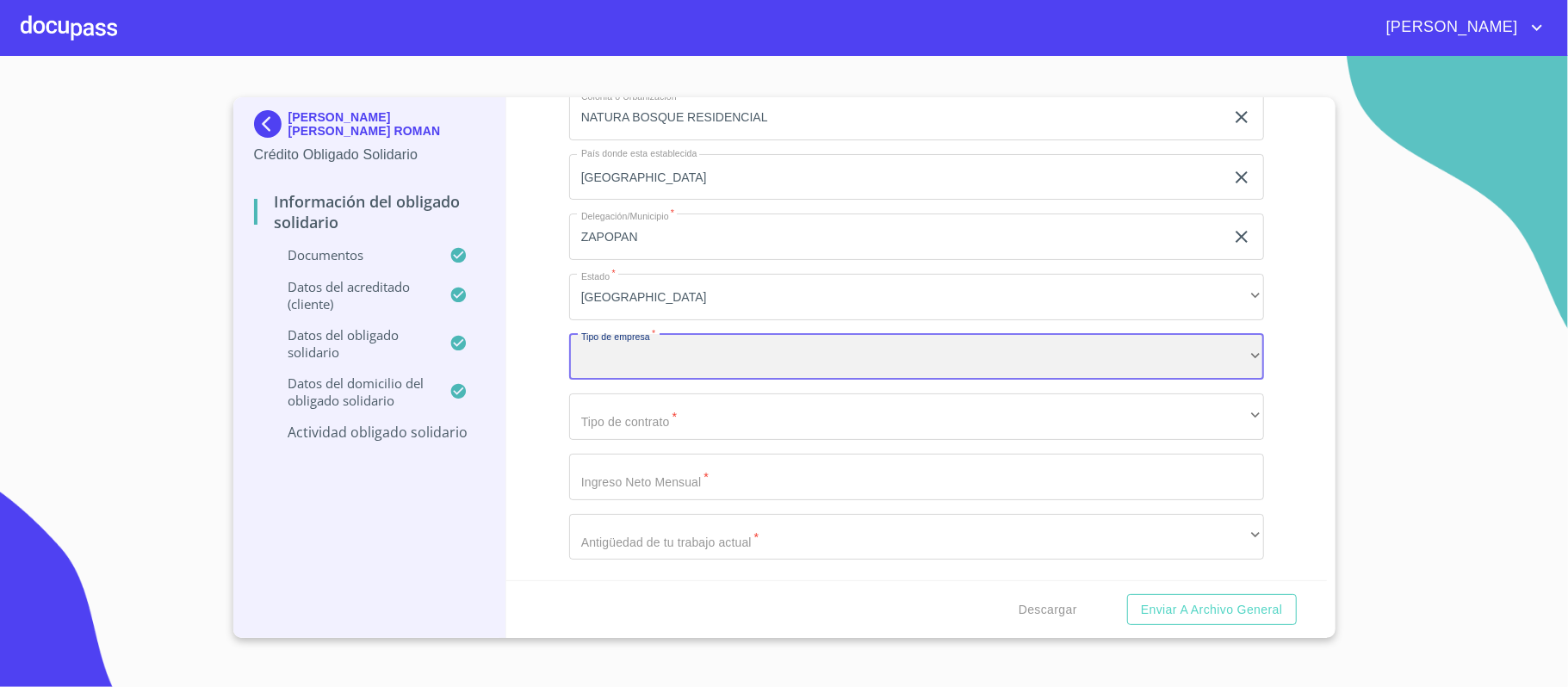
click at [659, 348] on div "​" at bounding box center [917, 357] width 695 height 47
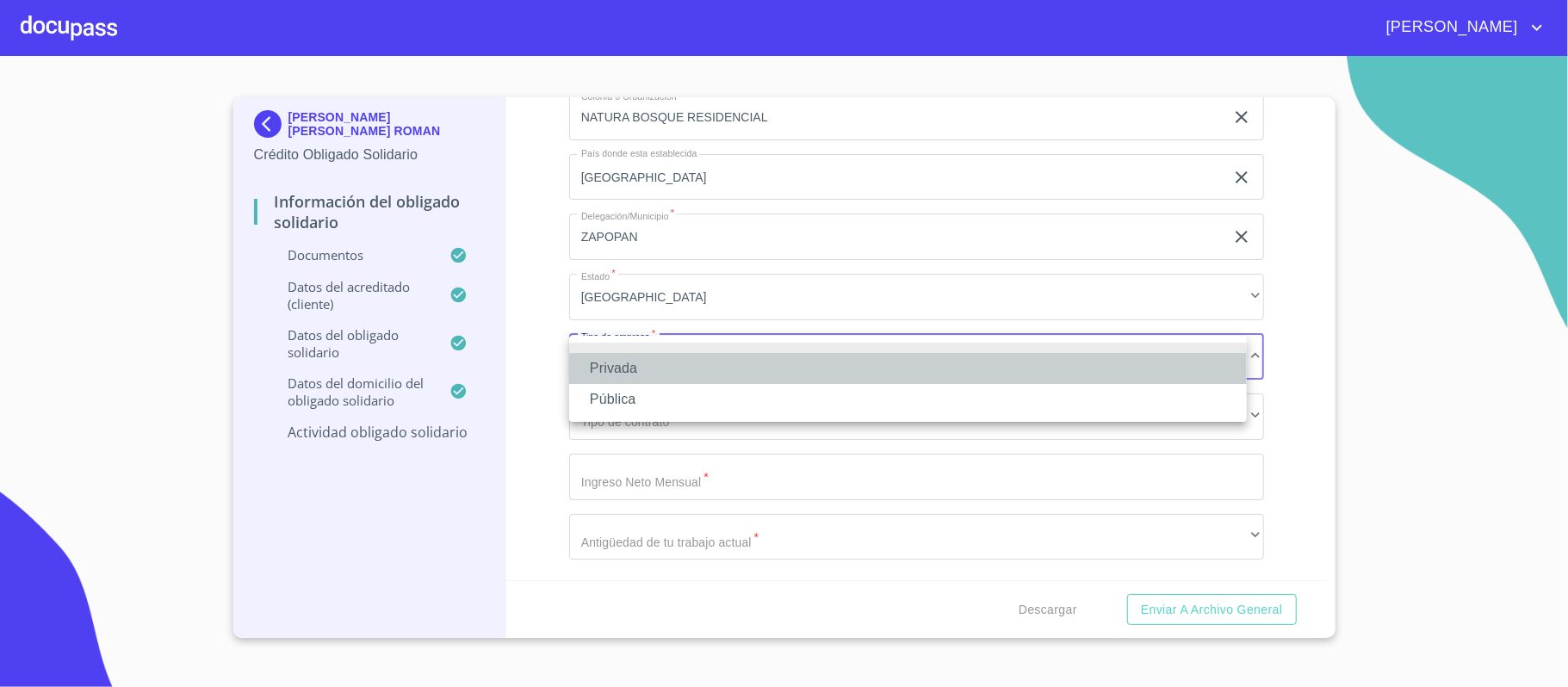
click at [623, 366] on li "Privada" at bounding box center [908, 368] width 678 height 31
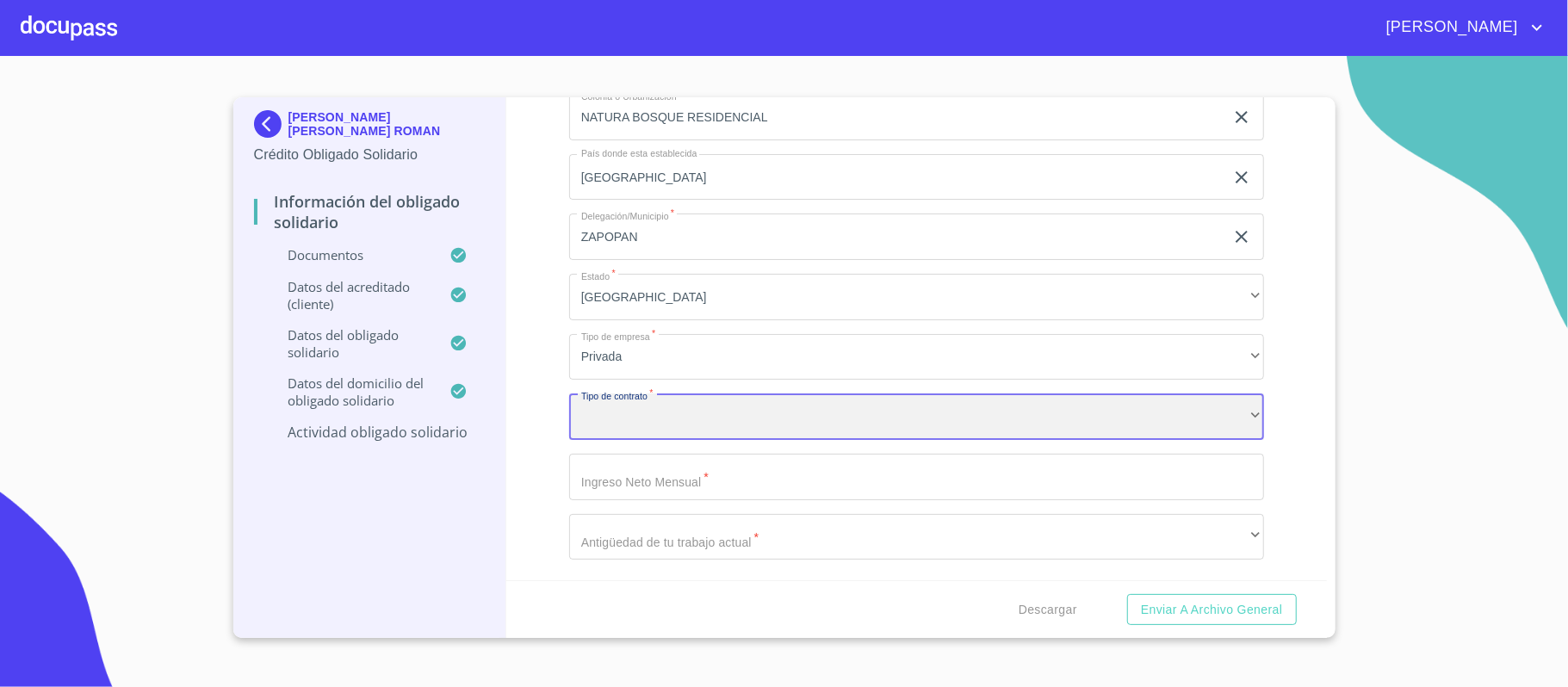
click at [616, 425] on div "​" at bounding box center [917, 416] width 695 height 47
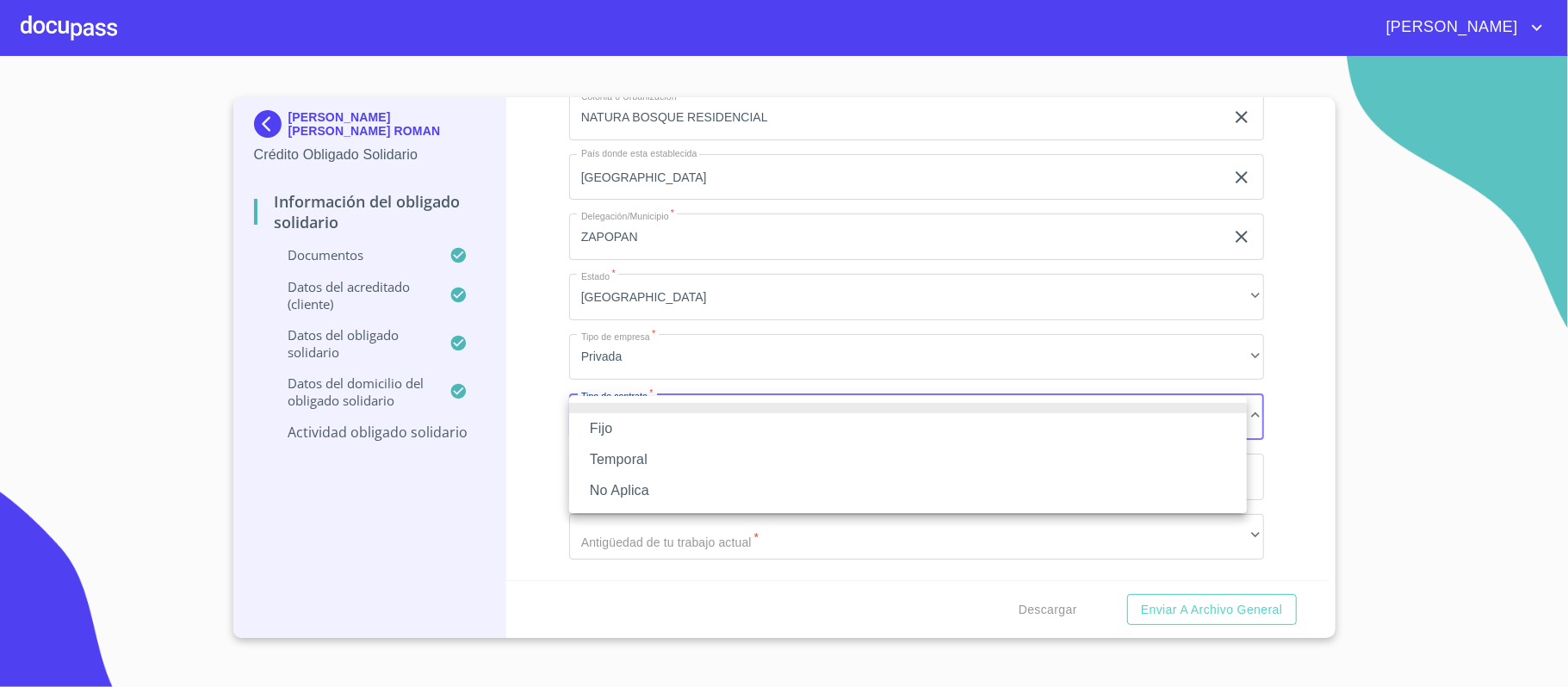
drag, startPoint x: 602, startPoint y: 489, endPoint x: 611, endPoint y: 486, distance: 9.5
click at [611, 490] on li "No Aplica" at bounding box center [908, 490] width 678 height 31
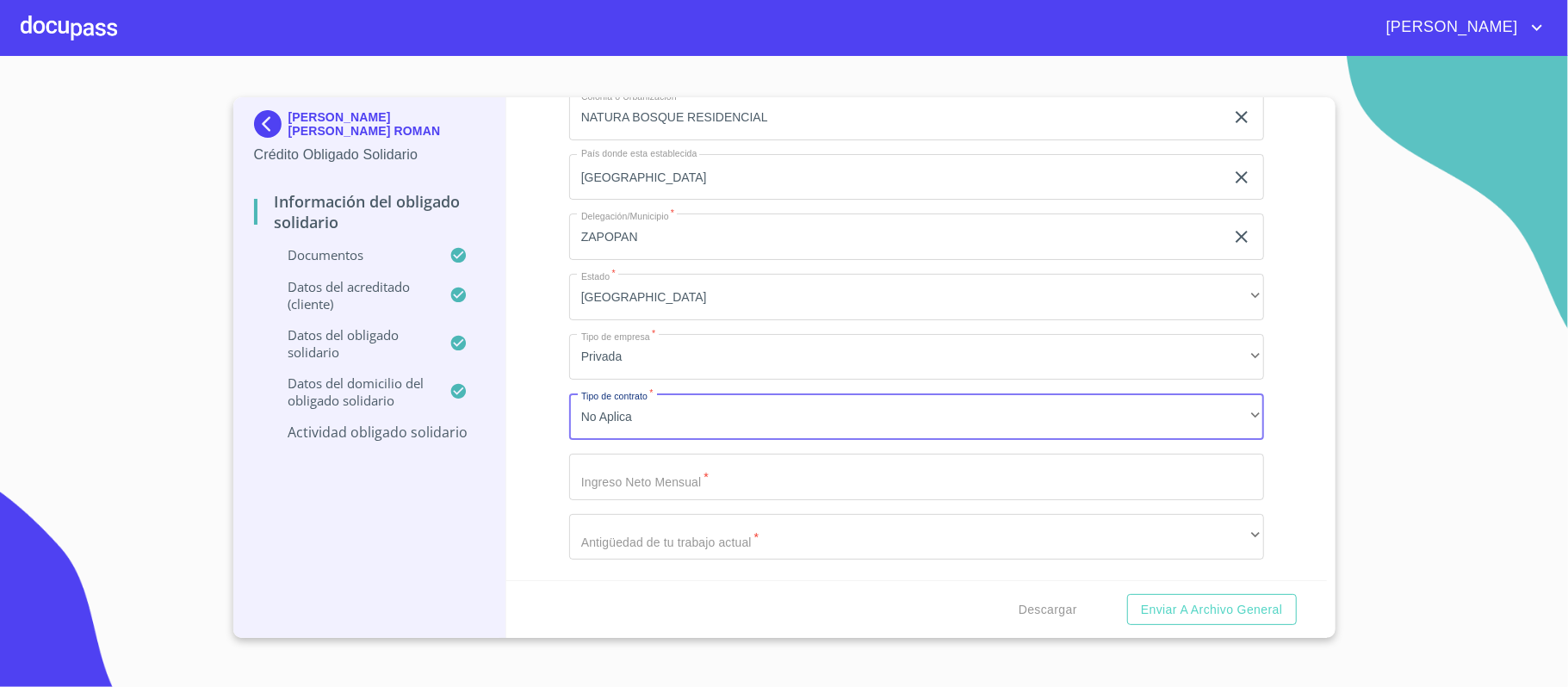
click at [611, 483] on input "Documento de identificación Obligado Solidario.   *" at bounding box center [917, 477] width 695 height 47
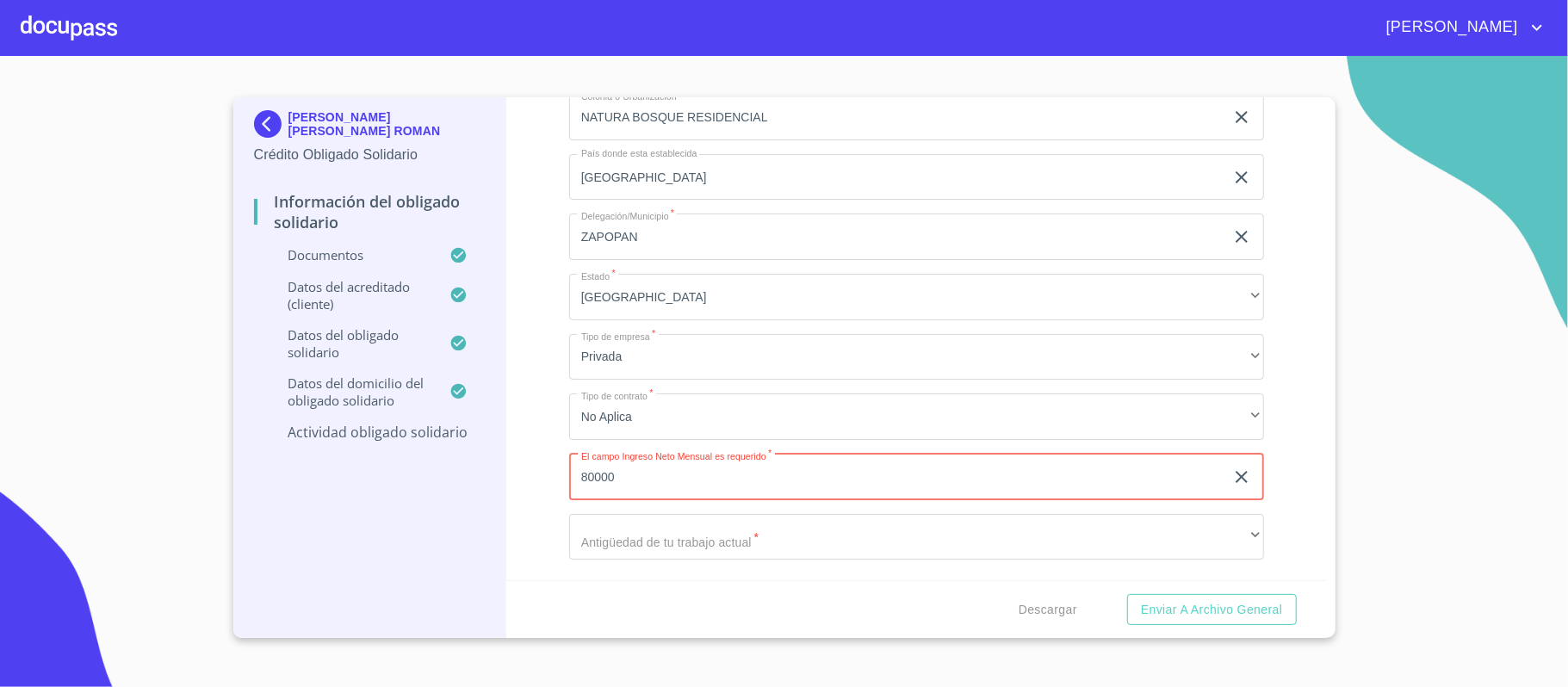
click at [593, 475] on input "80000" at bounding box center [897, 477] width 655 height 47
type input "8"
type input "80000"
click at [553, 448] on div "Información del Obligado Solidario Documentos Documento de identificación Oblig…" at bounding box center [916, 339] width 820 height 483
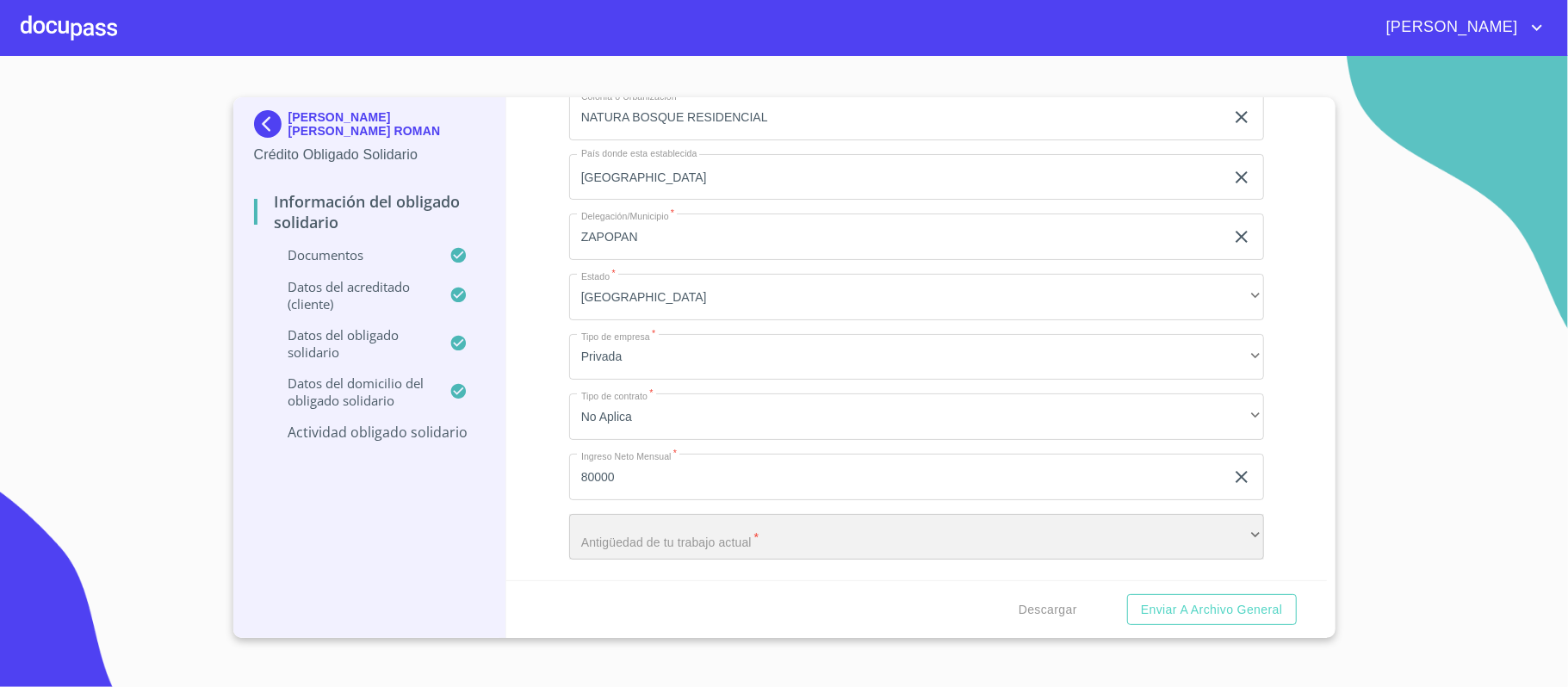
click at [635, 538] on div "​" at bounding box center [917, 537] width 695 height 47
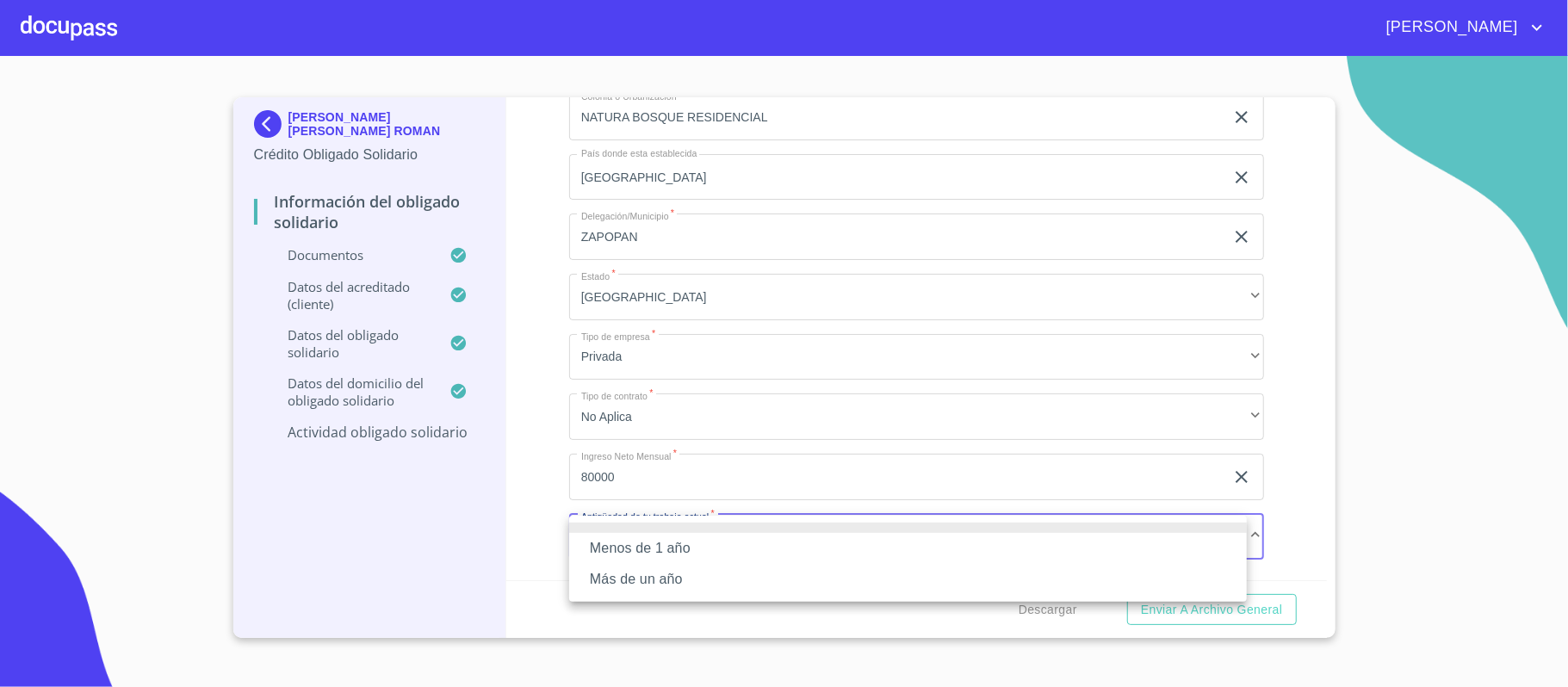
click at [620, 575] on li "Más de un año" at bounding box center [908, 578] width 678 height 31
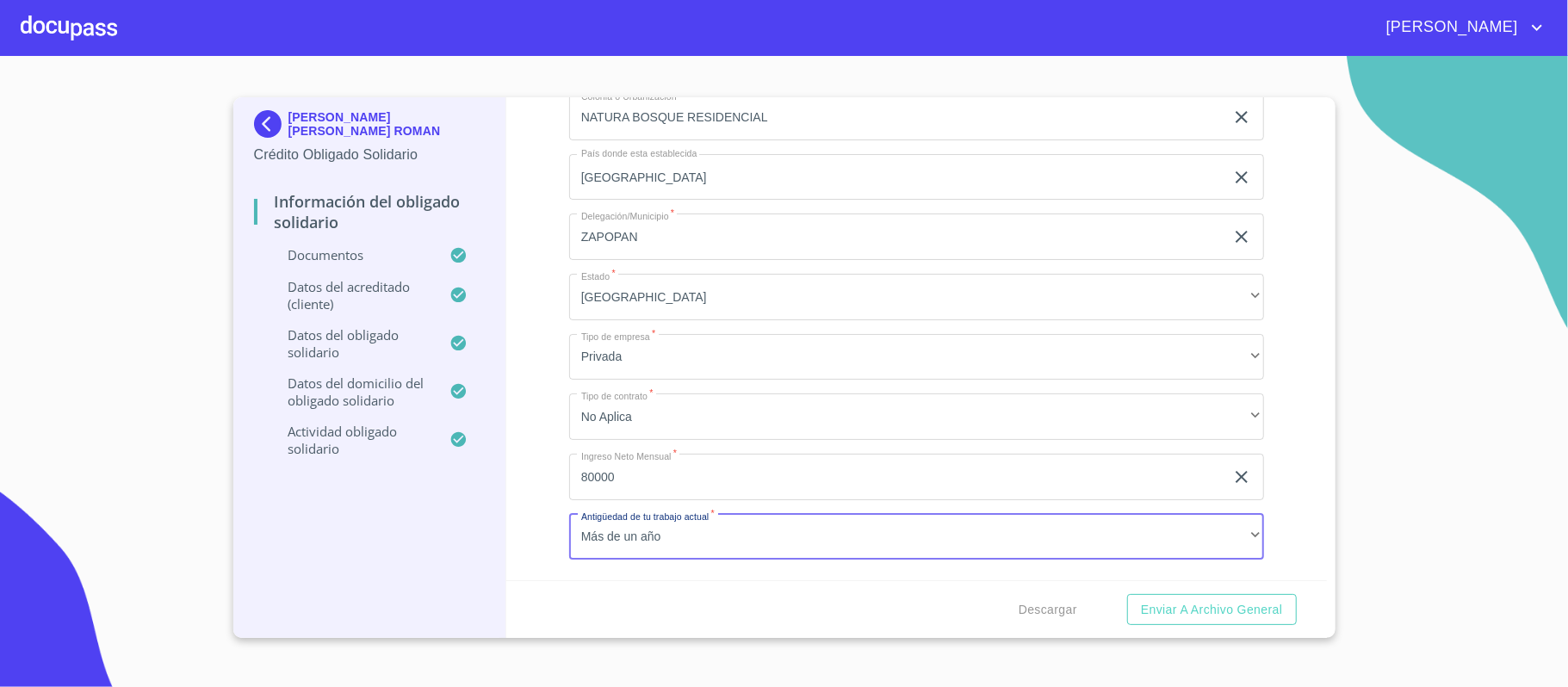
click at [532, 481] on div "Información del Obligado Solidario Documentos Documento de identificación Oblig…" at bounding box center [916, 339] width 820 height 483
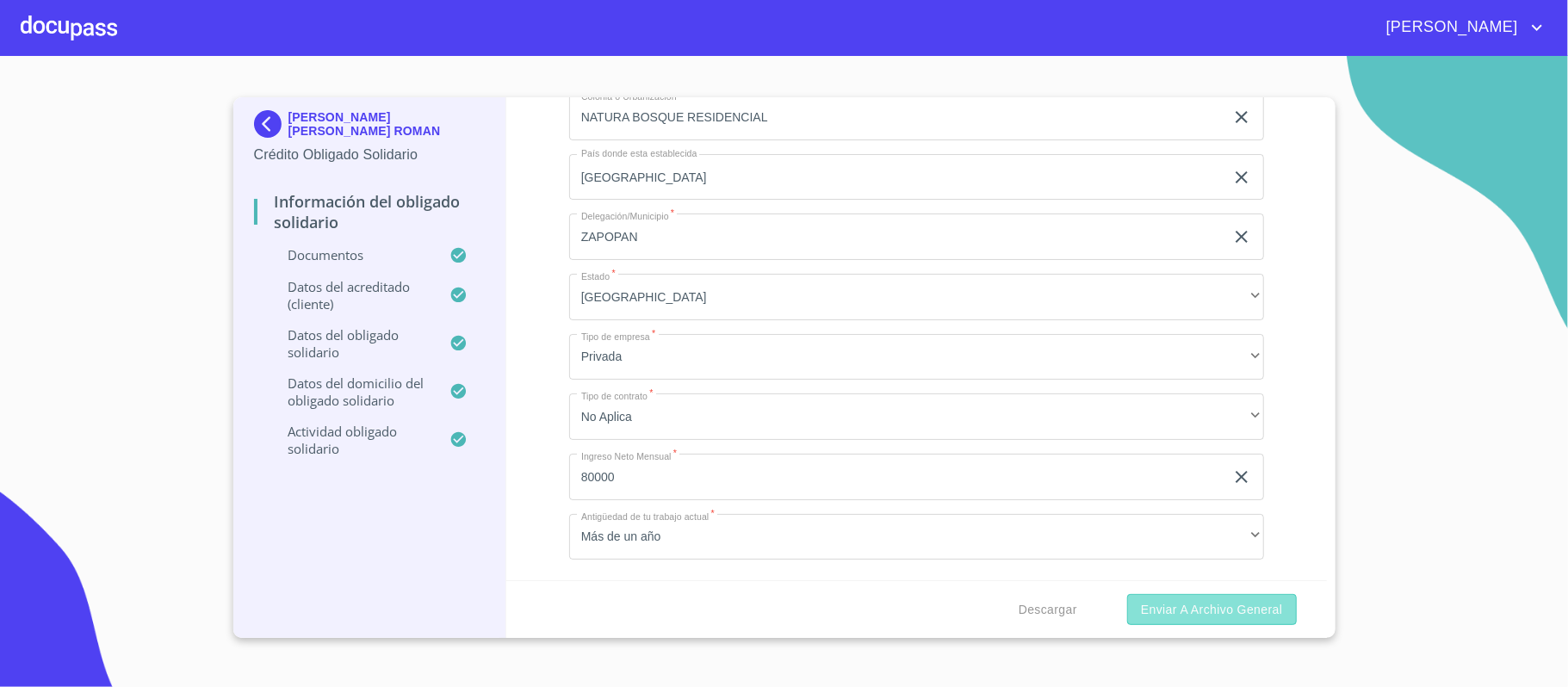
click at [1211, 609] on span "Enviar a Archivo General" at bounding box center [1212, 610] width 141 height 22
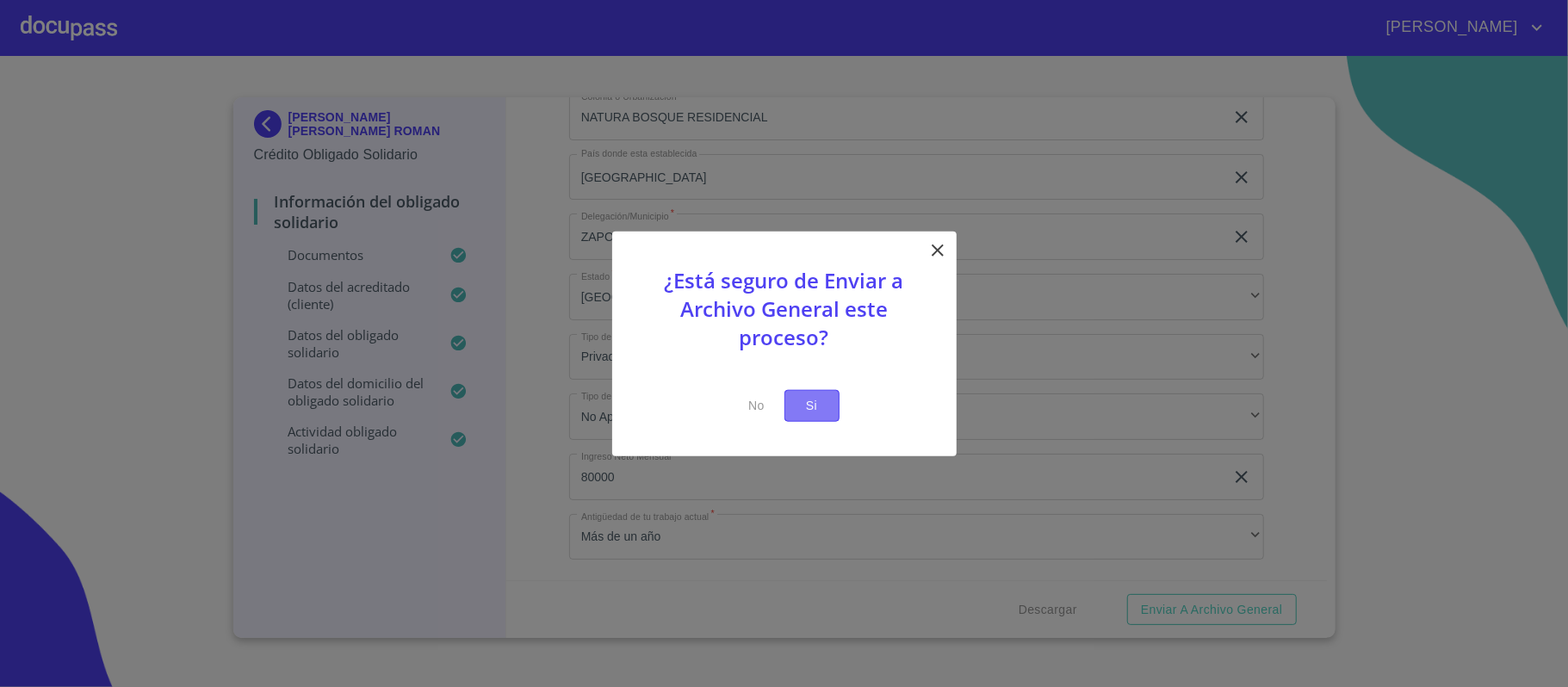
click at [814, 398] on span "Si" at bounding box center [812, 406] width 28 height 22
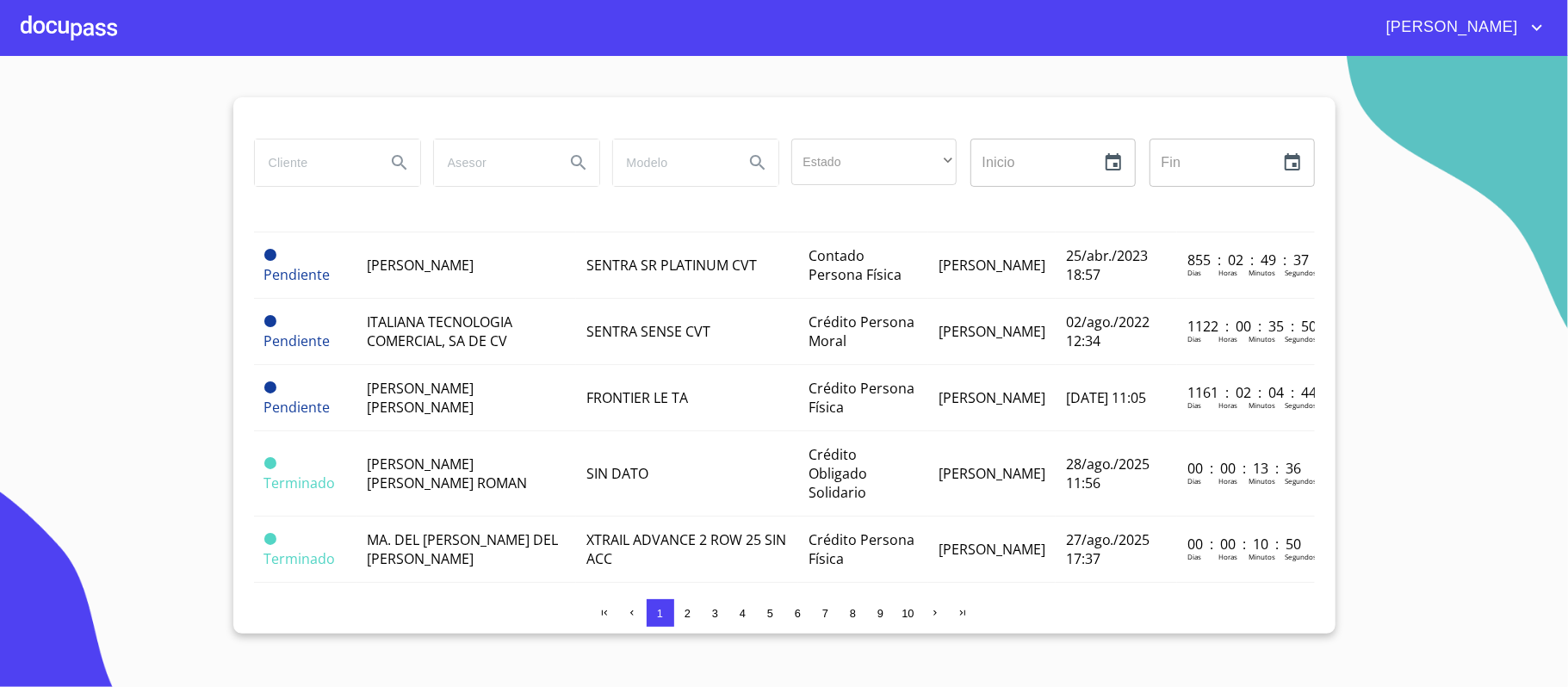
scroll to position [918, 0]
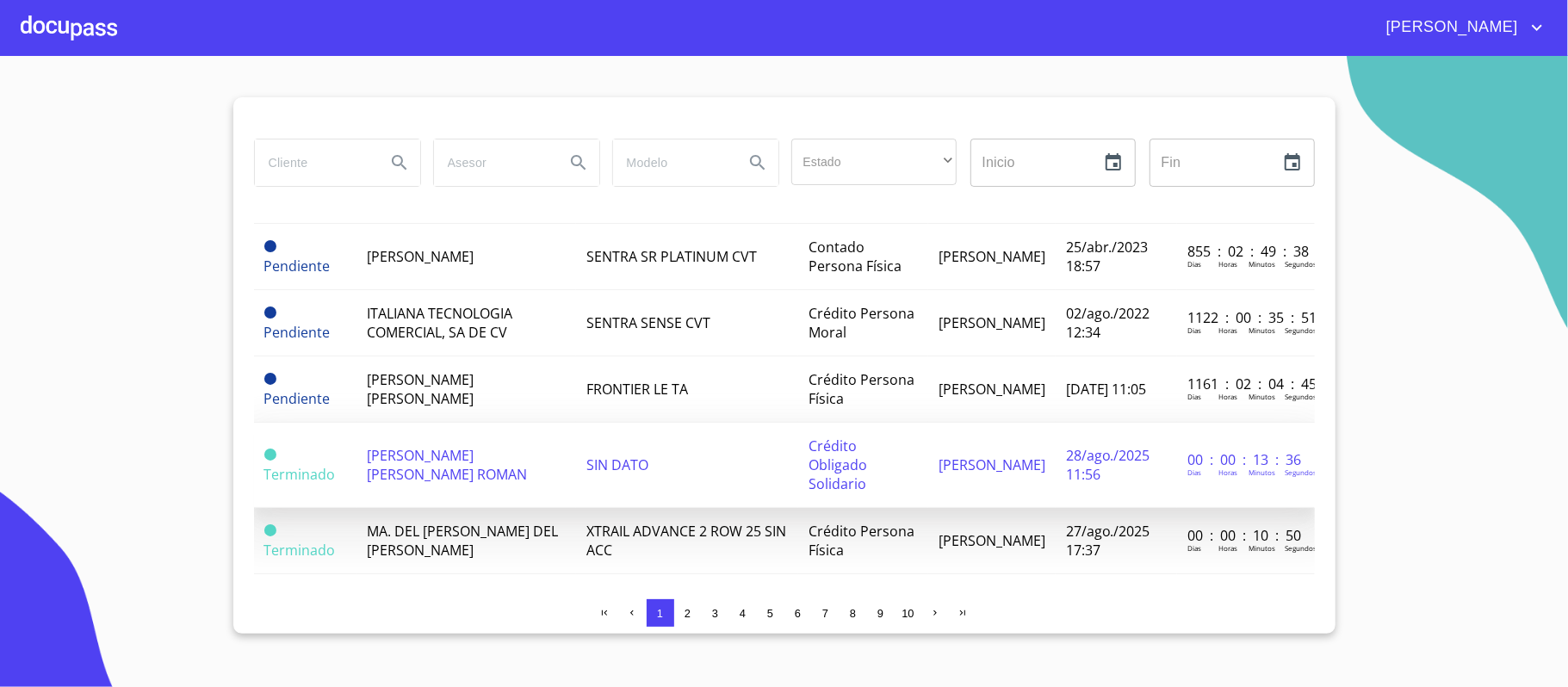
click at [455, 455] on span "[PERSON_NAME] [PERSON_NAME] ROMAN" at bounding box center [446, 465] width 160 height 38
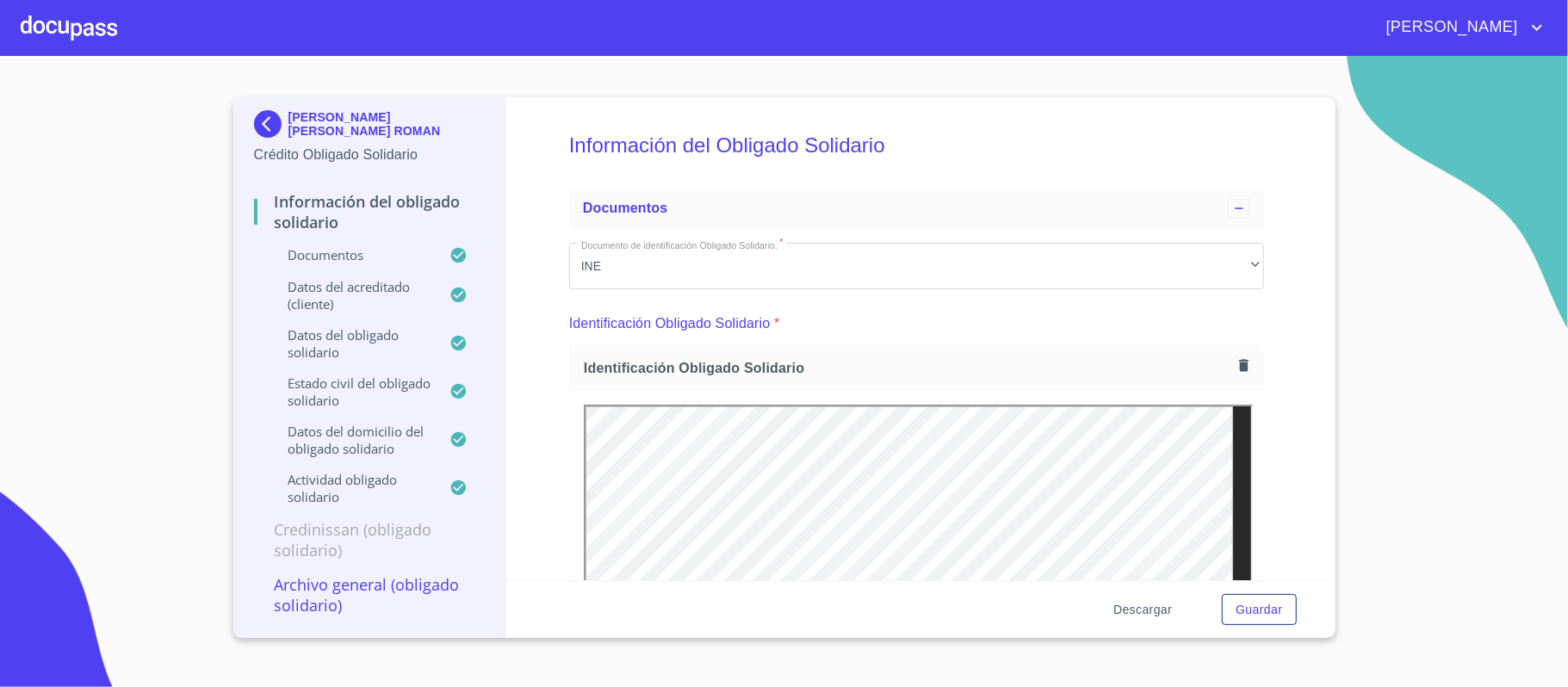
click at [1138, 607] on span "Descargar" at bounding box center [1142, 610] width 59 height 22
click at [1277, 474] on div "Información del Obligado Solidario Documentos Documento de identificación Oblig…" at bounding box center [916, 339] width 820 height 483
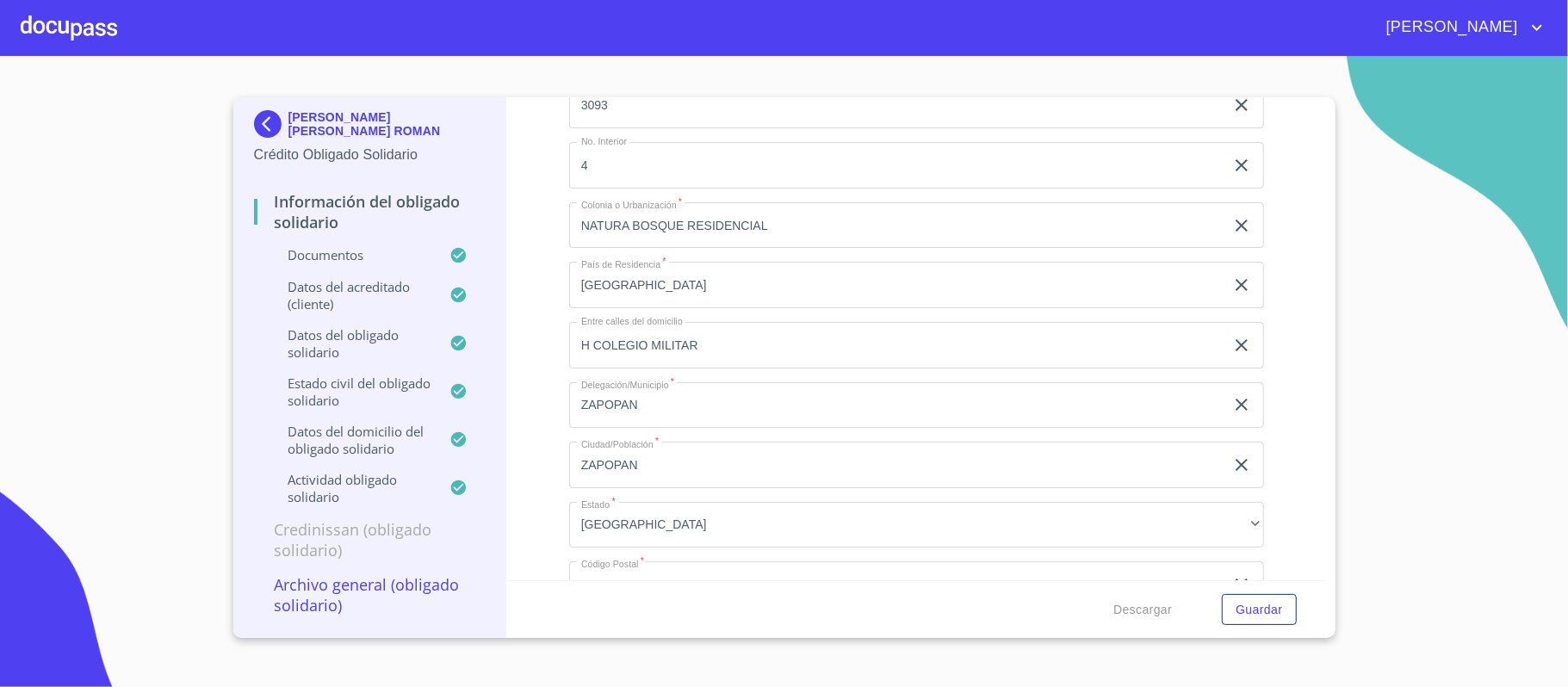
scroll to position [8013, 0]
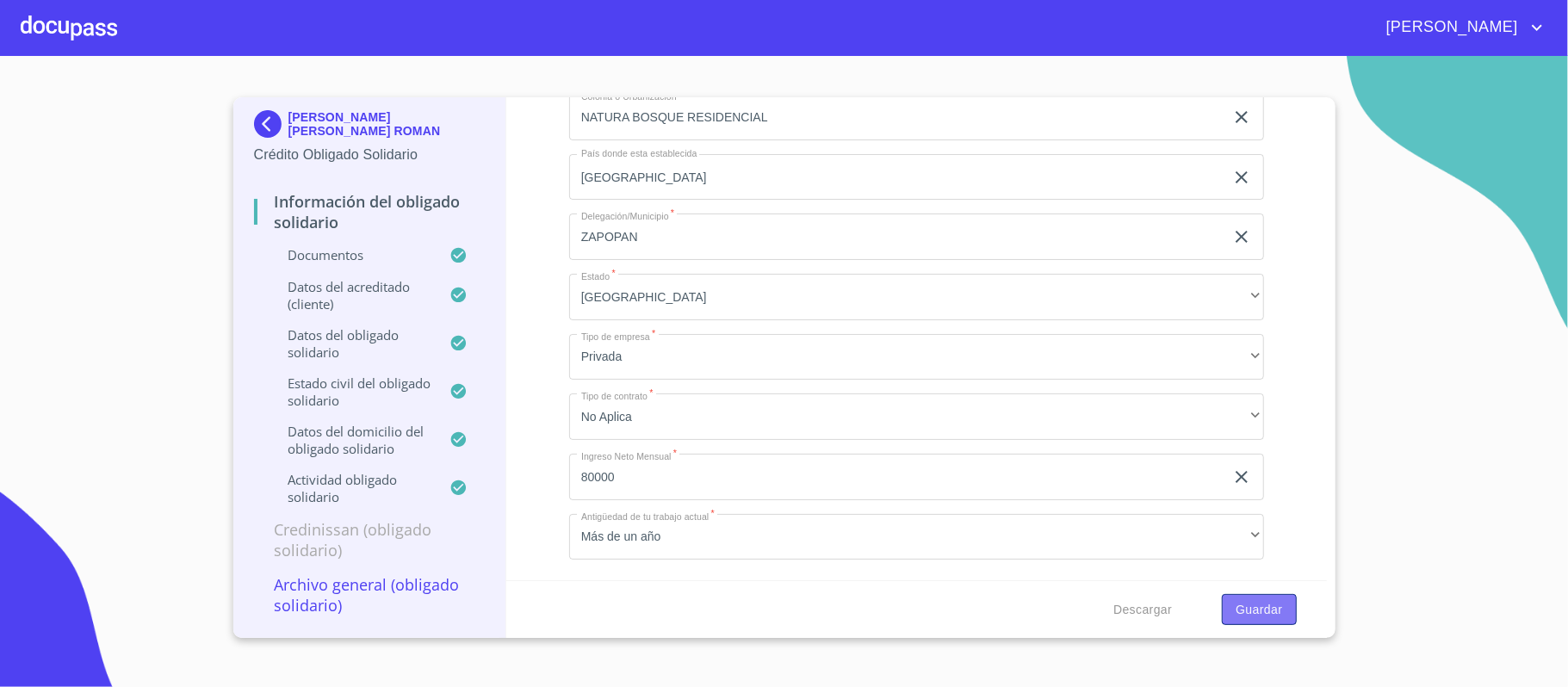
click at [1264, 607] on span "Guardar" at bounding box center [1258, 610] width 47 height 22
